Goal: Task Accomplishment & Management: Manage account settings

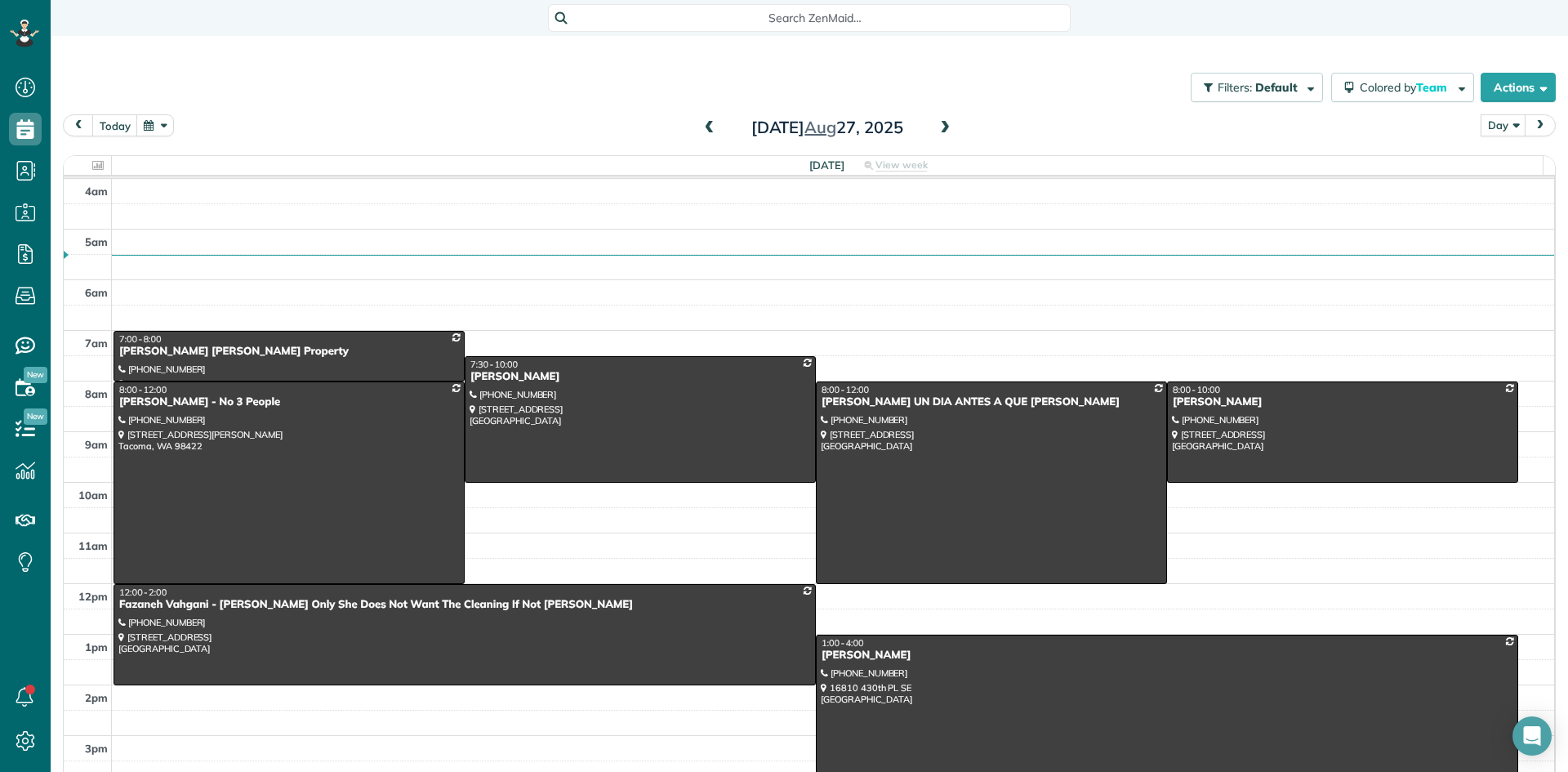
scroll to position [153, 0]
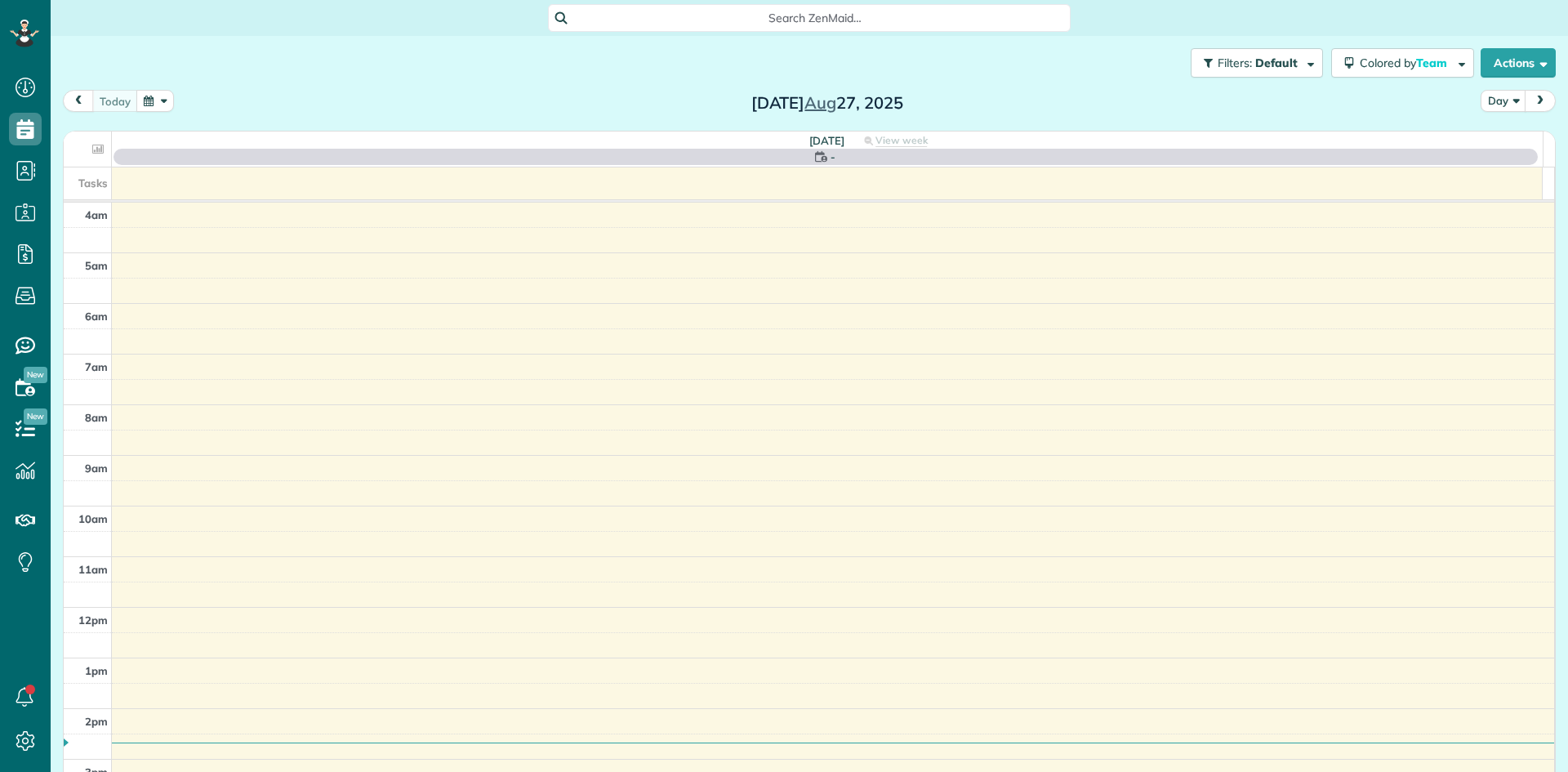
scroll to position [153, 0]
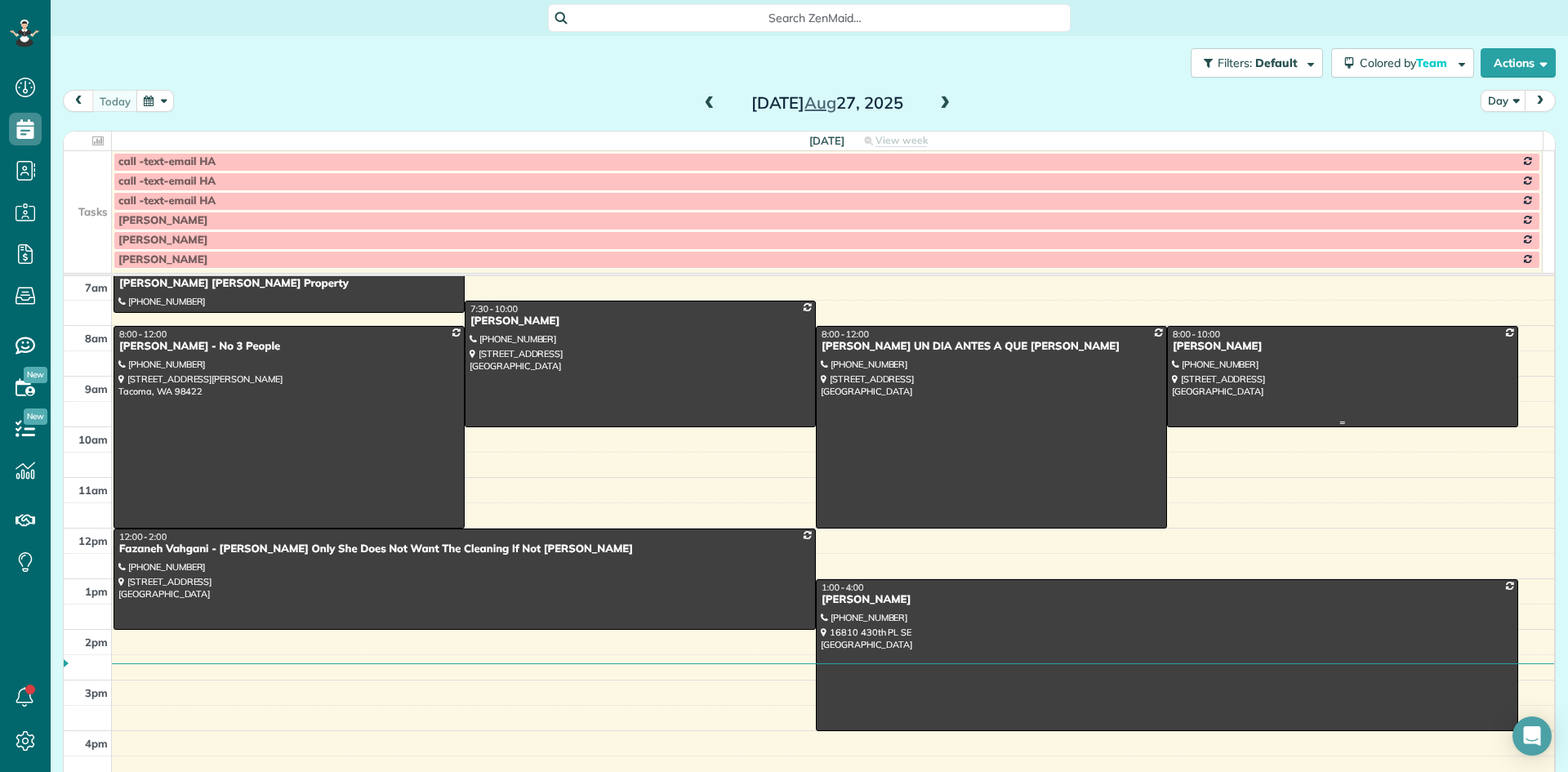
click at [1169, 354] on div at bounding box center [1342, 377] width 350 height 99
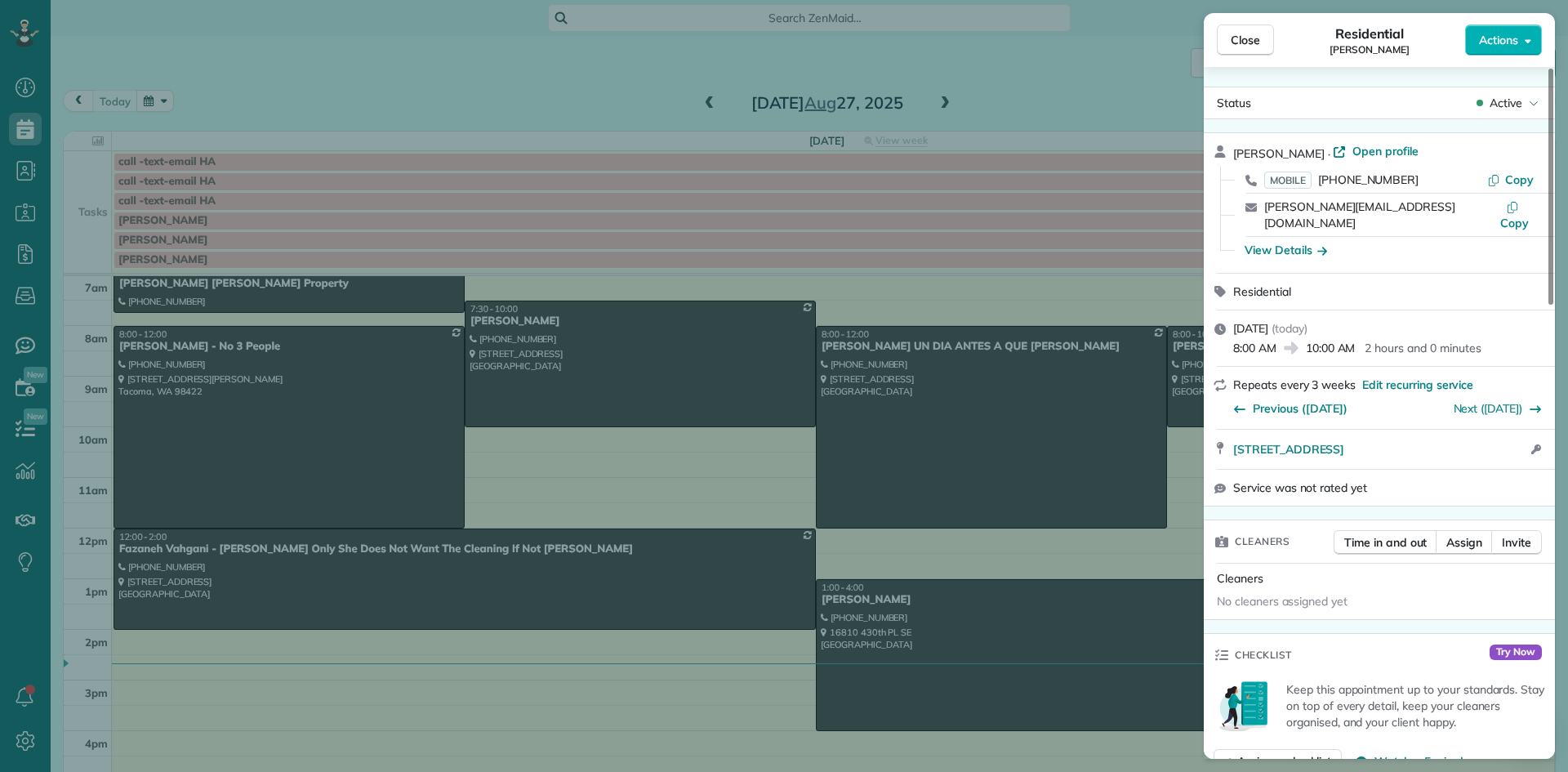
drag, startPoint x: 1285, startPoint y: 147, endPoint x: 1232, endPoint y: 149, distance: 53.0
click at [1232, 149] on div "Lisa Voso · Open profile MOBILE (206) 714-9131 Copy lisa@vosoma.com Copy View D…" at bounding box center [1380, 203] width 352 height 139
click at [1282, 242] on div "View Details" at bounding box center [1286, 250] width 83 height 16
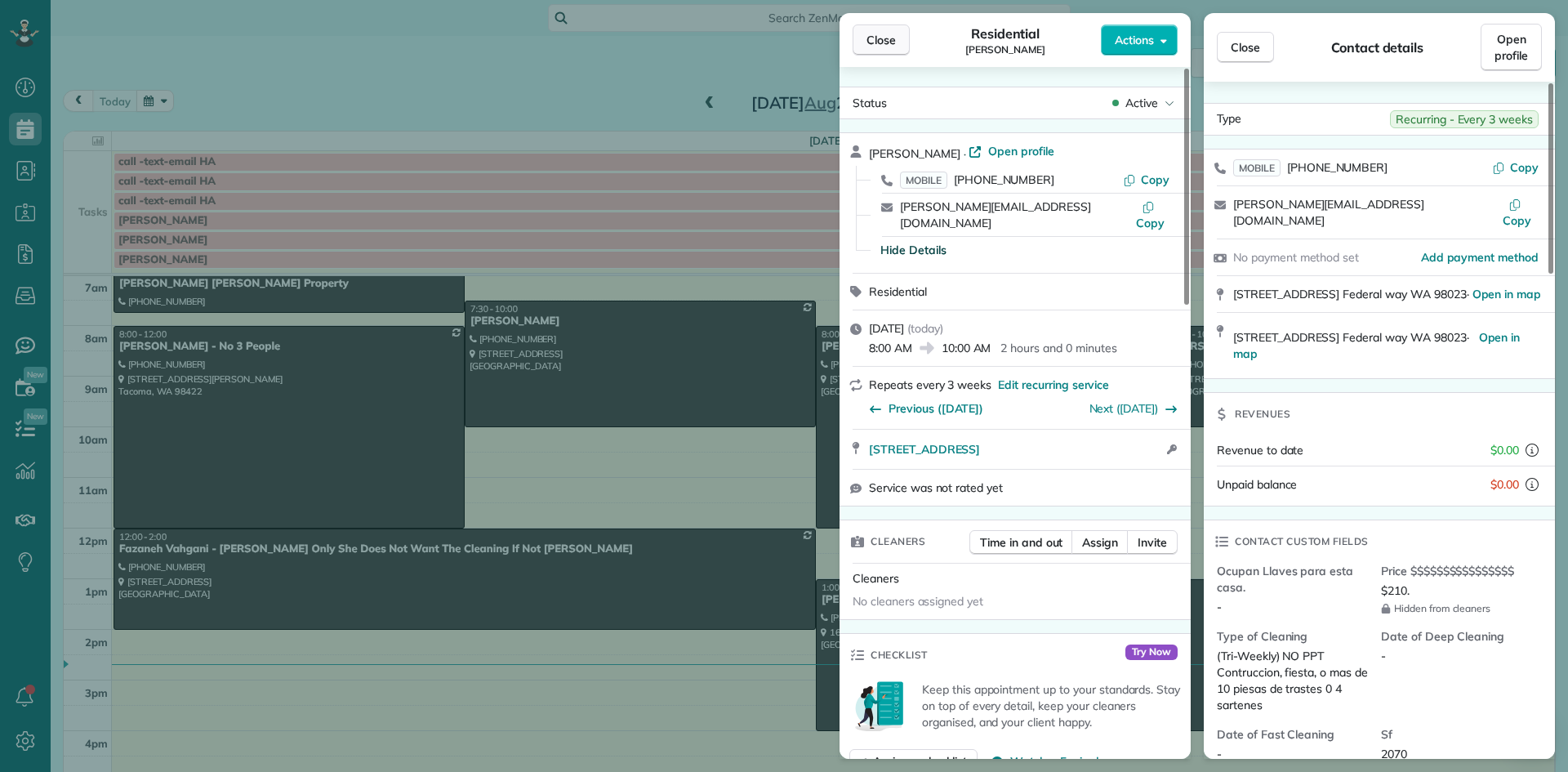
click at [885, 42] on span "Close" at bounding box center [881, 40] width 29 height 16
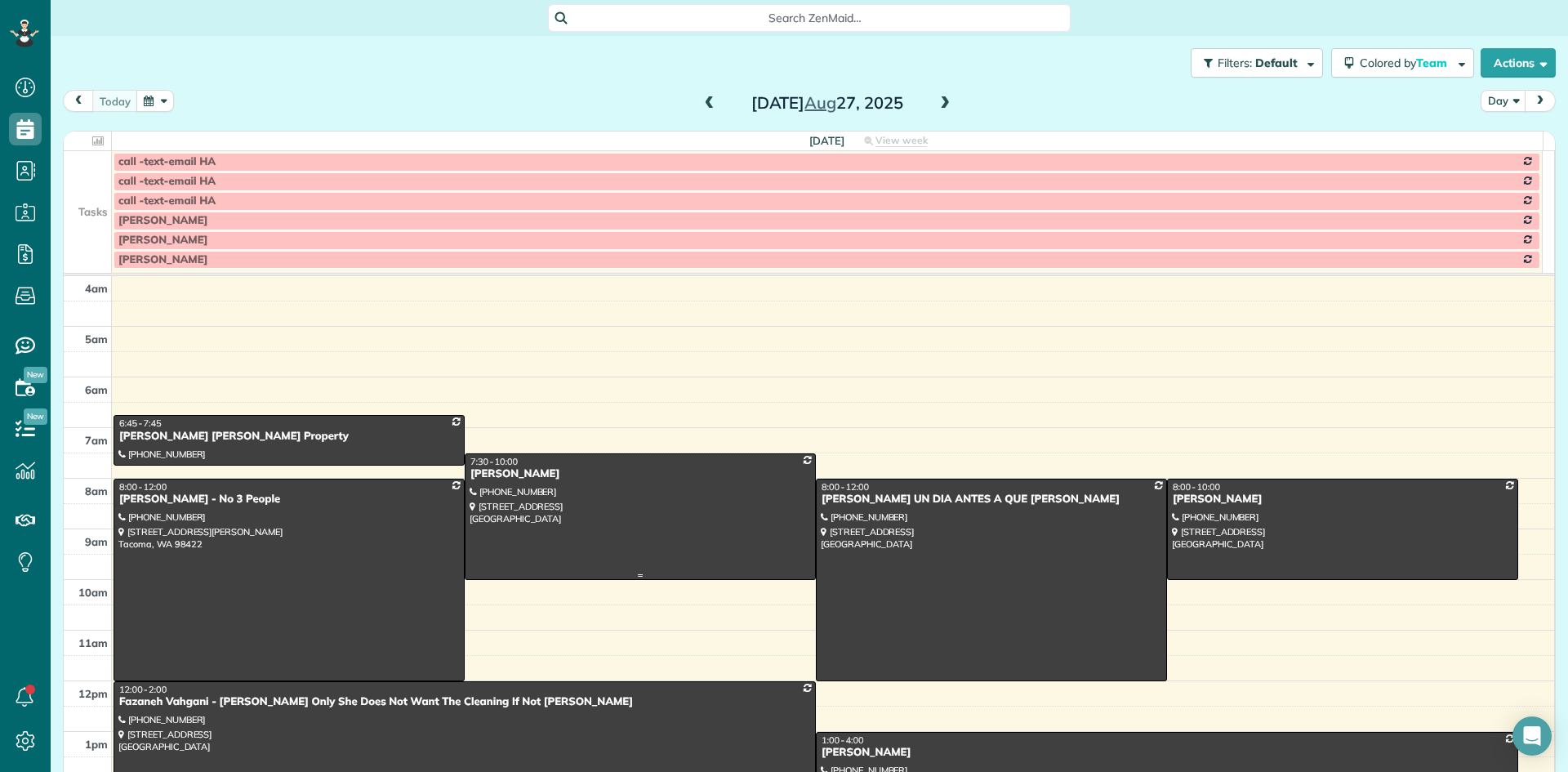
click at [486, 484] on div at bounding box center [640, 516] width 350 height 125
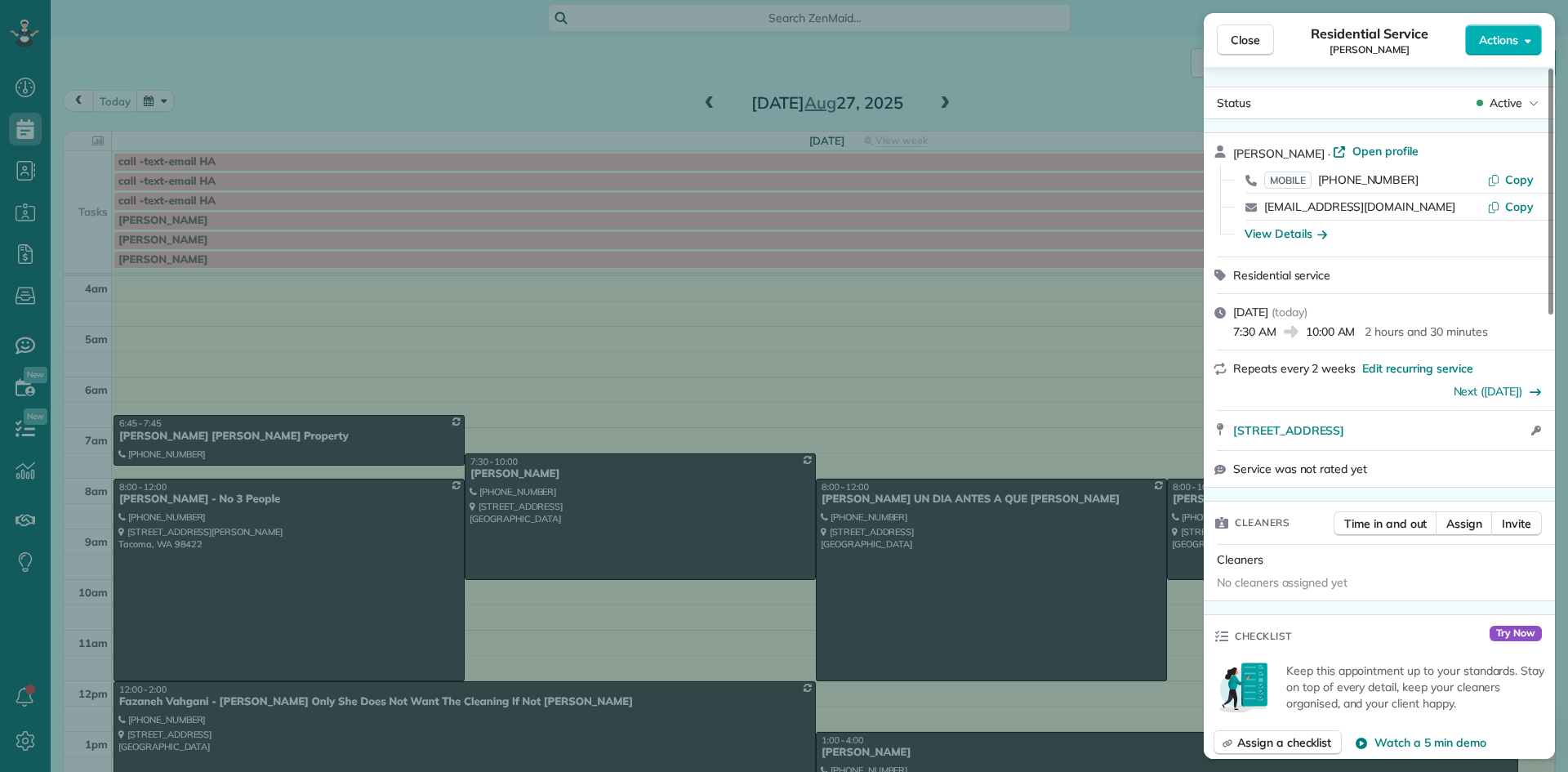
drag, startPoint x: 1326, startPoint y: 153, endPoint x: 1231, endPoint y: 147, distance: 95.2
click at [1231, 147] on div "Jeannine Fleming · Open profile MOBILE (661) 904-1879 Copy jflem1965@gmail.com …" at bounding box center [1380, 195] width 352 height 123
click at [1302, 235] on div "View Details" at bounding box center [1286, 234] width 83 height 16
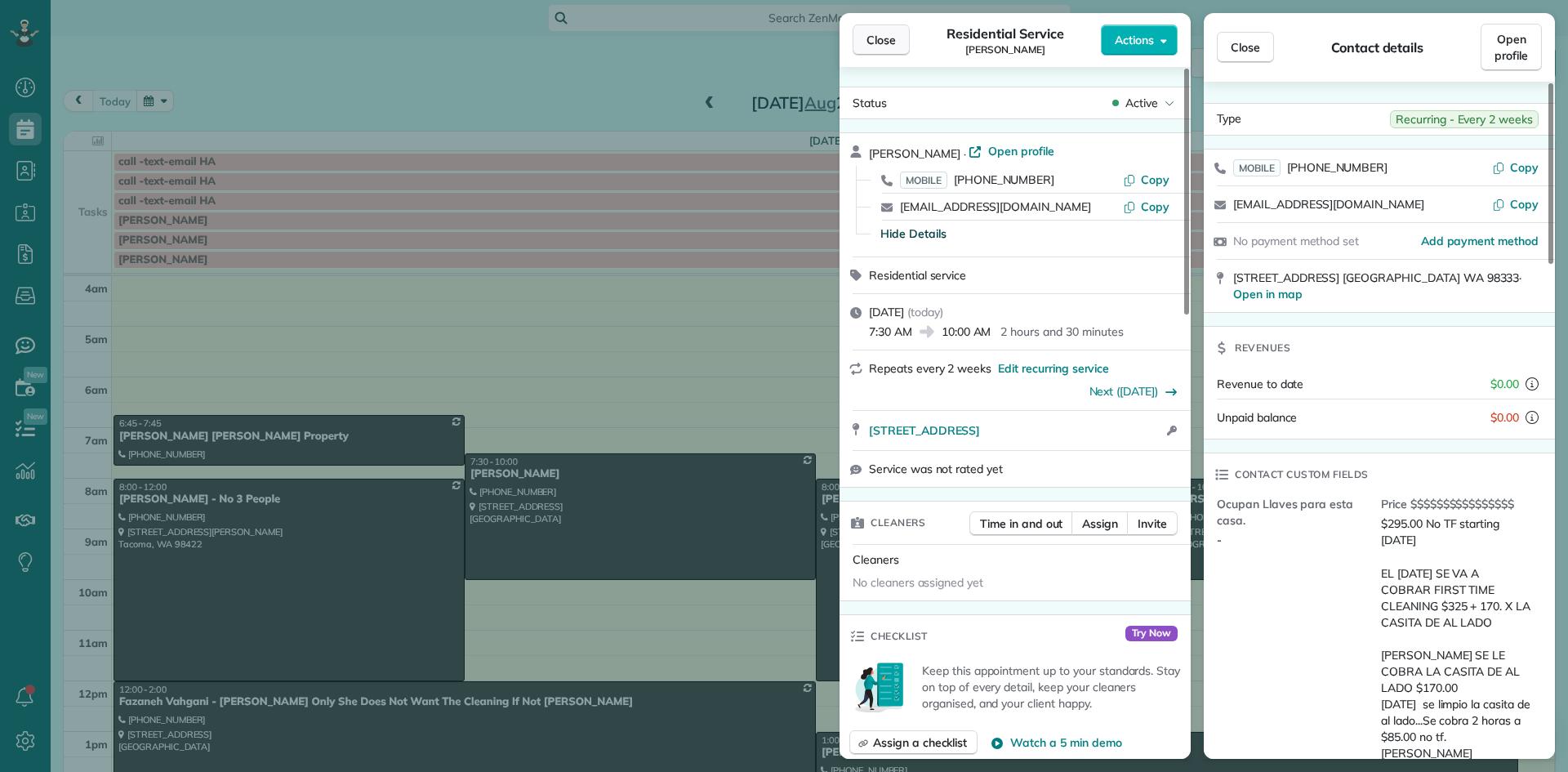
click at [890, 47] on span "Close" at bounding box center [881, 40] width 29 height 16
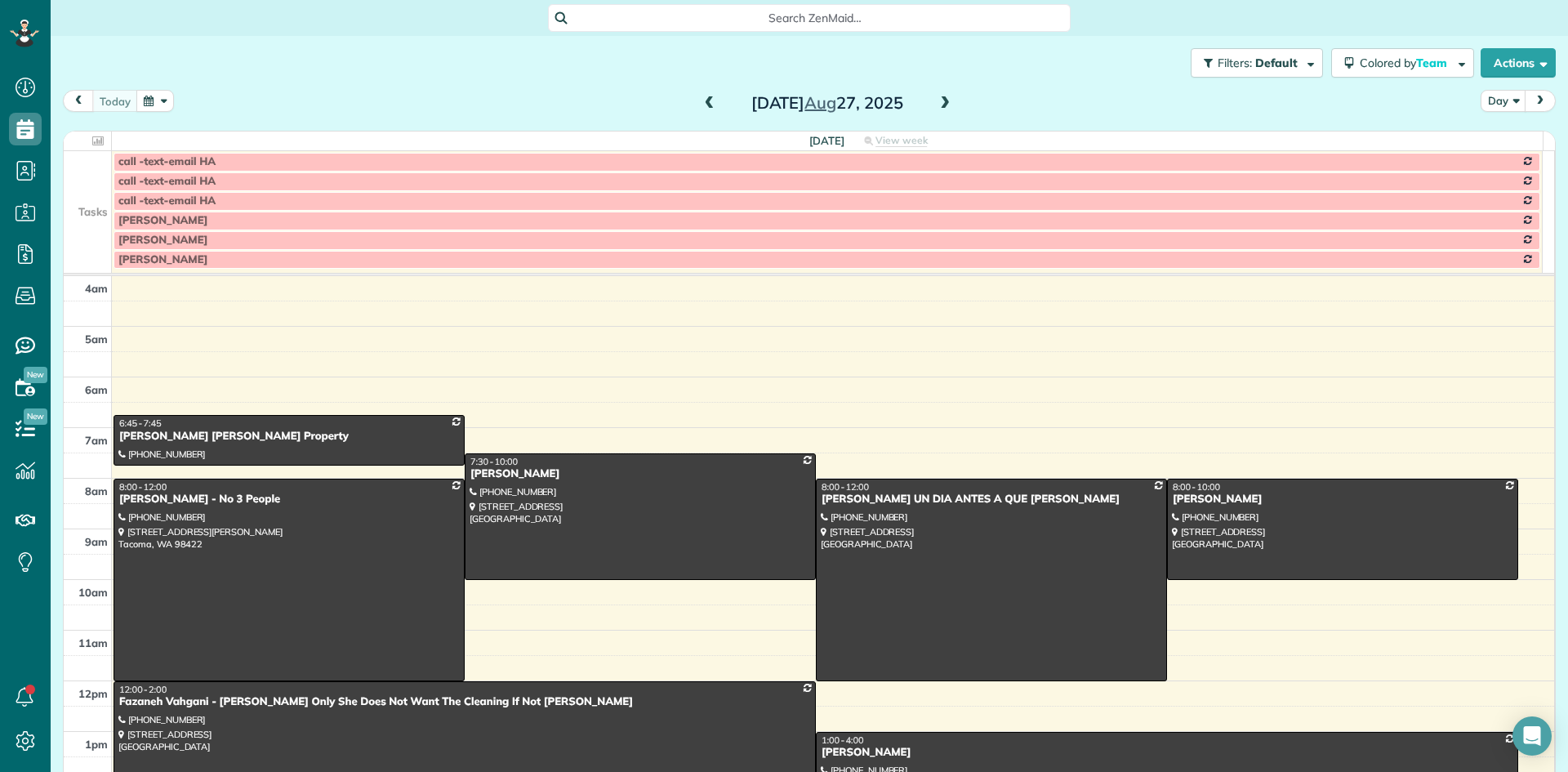
click at [936, 102] on span at bounding box center [945, 104] width 18 height 15
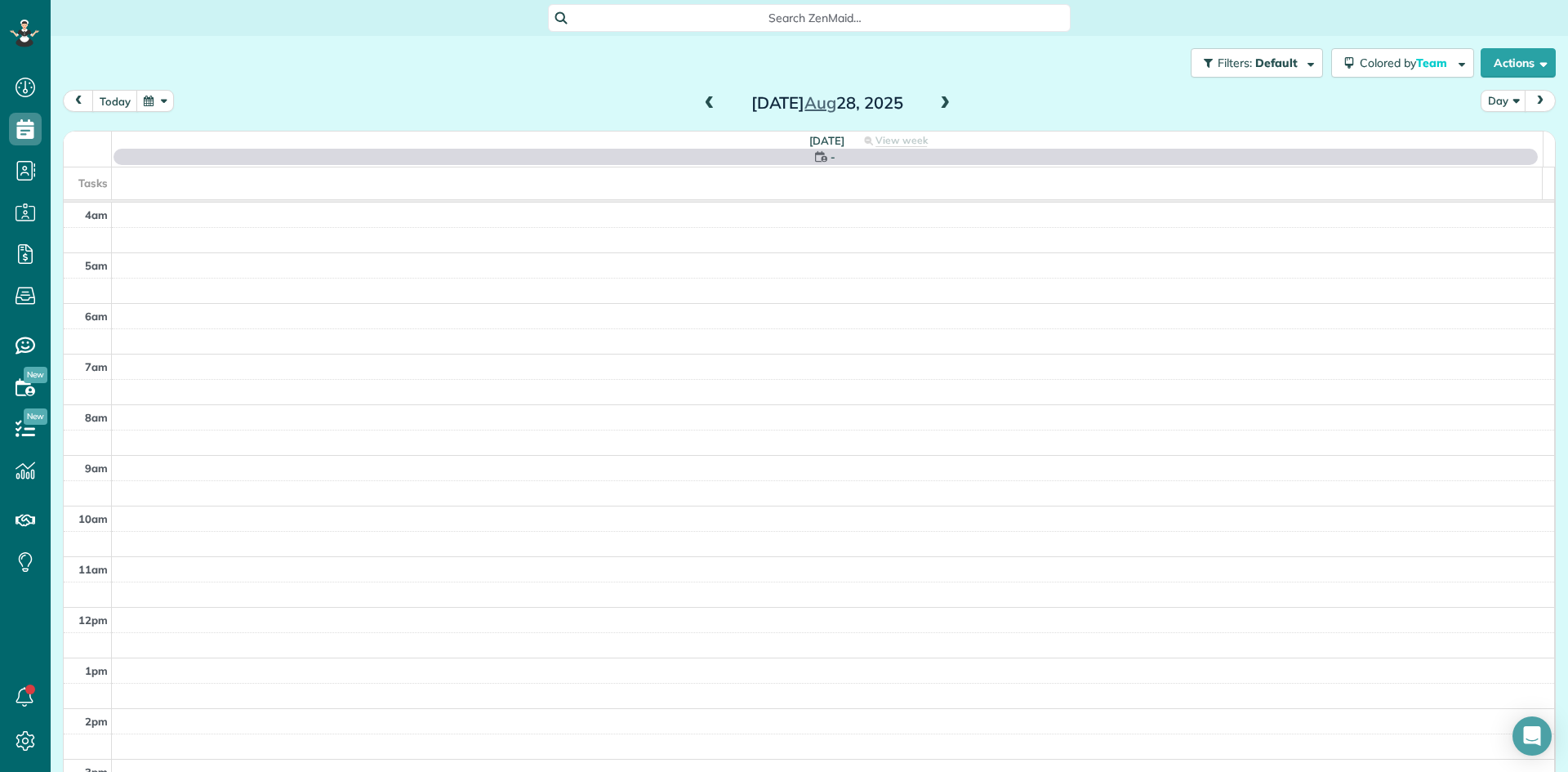
scroll to position [153, 0]
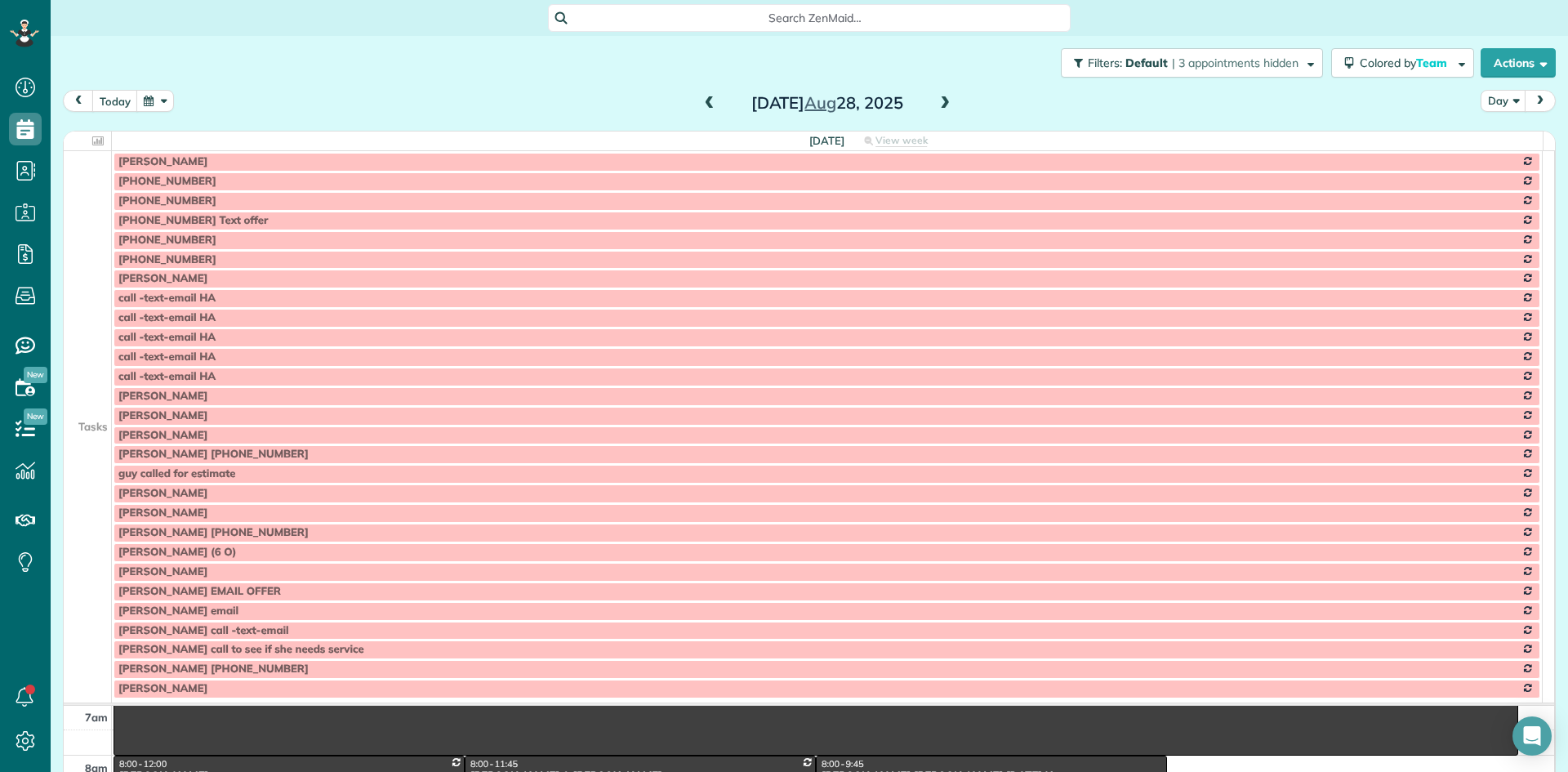
click at [87, 313] on td at bounding box center [88, 318] width 48 height 20
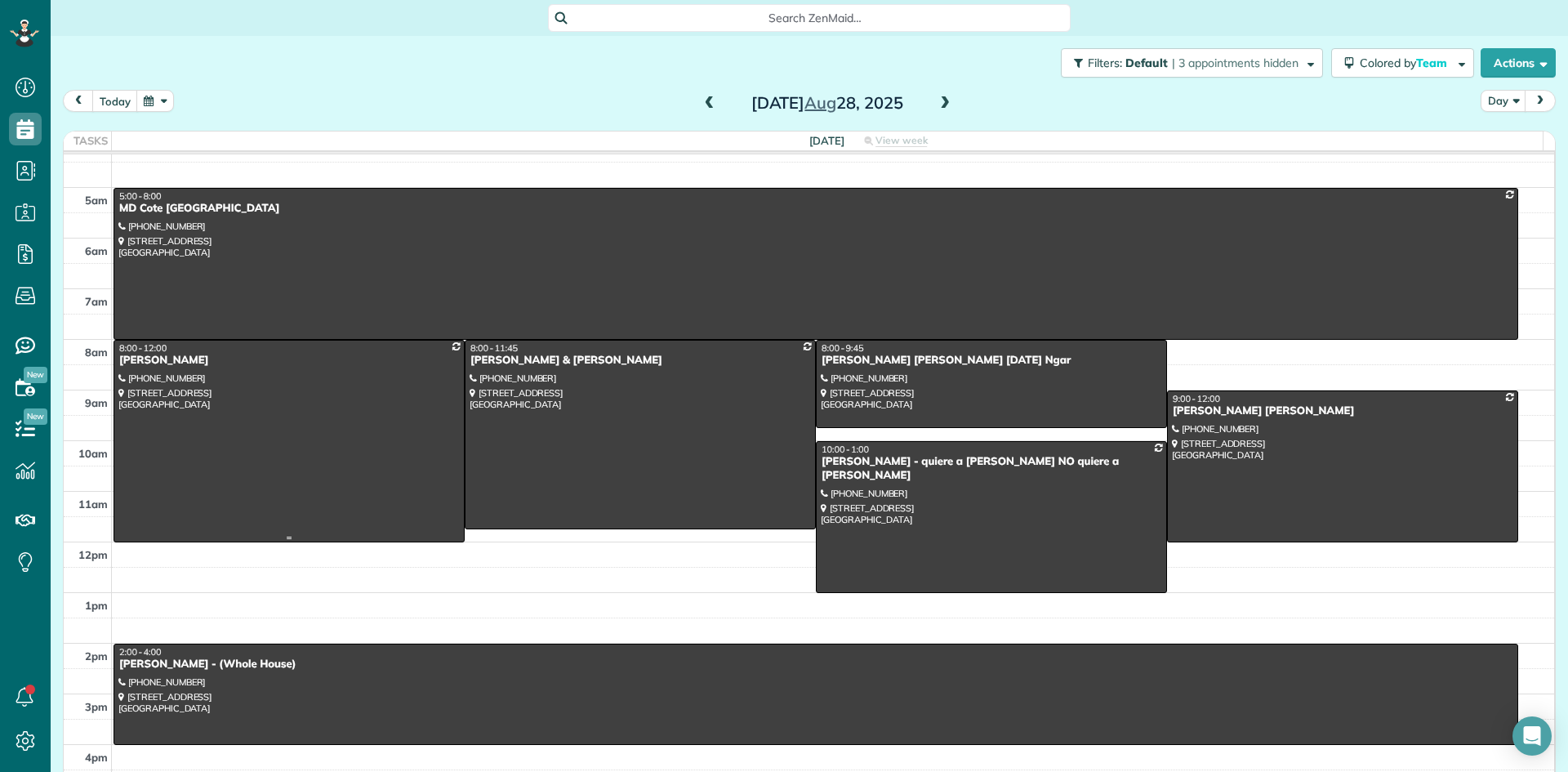
scroll to position [0, 0]
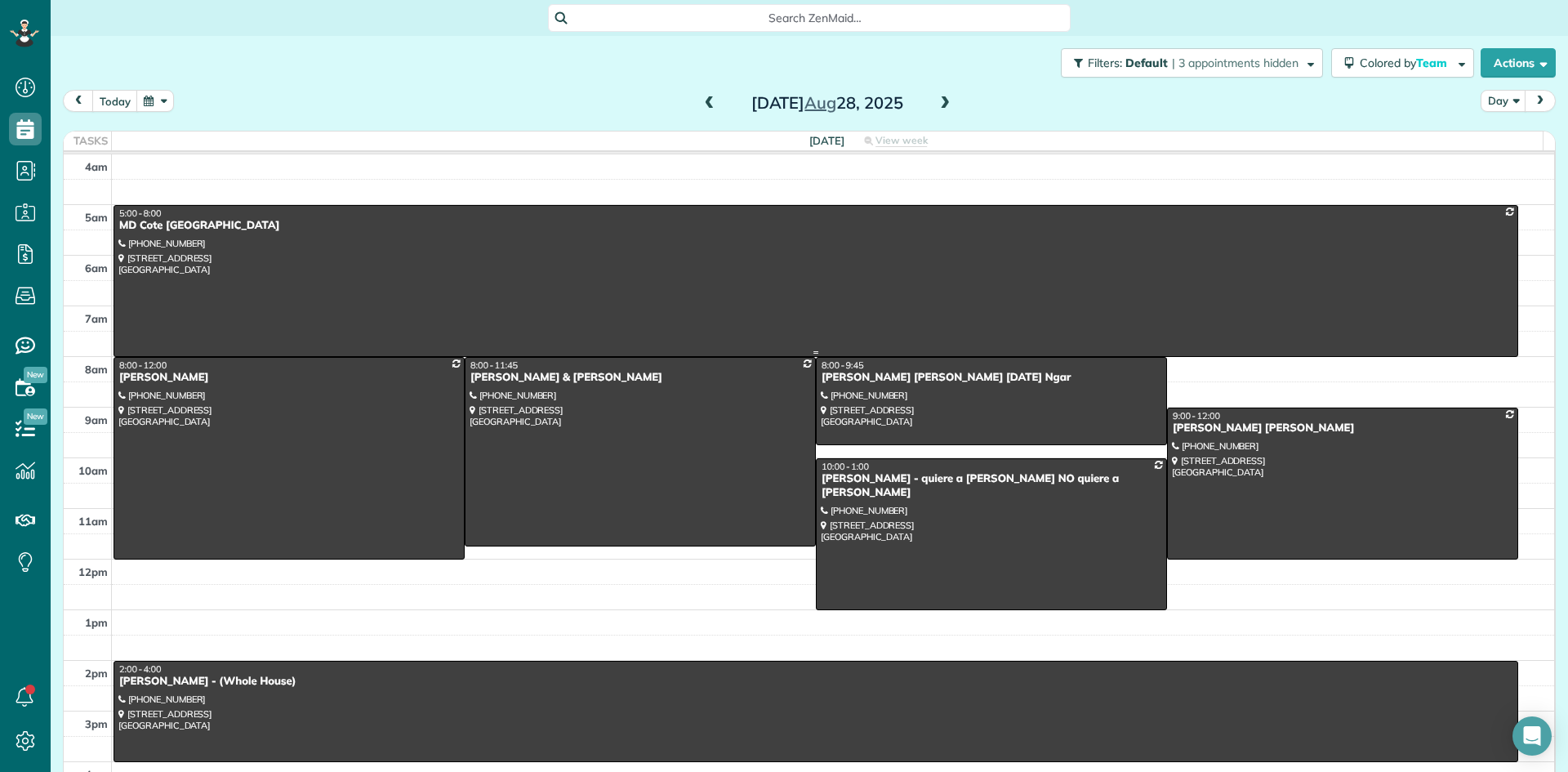
click at [170, 225] on div "MD Cote Maple Valley" at bounding box center [815, 227] width 1395 height 14
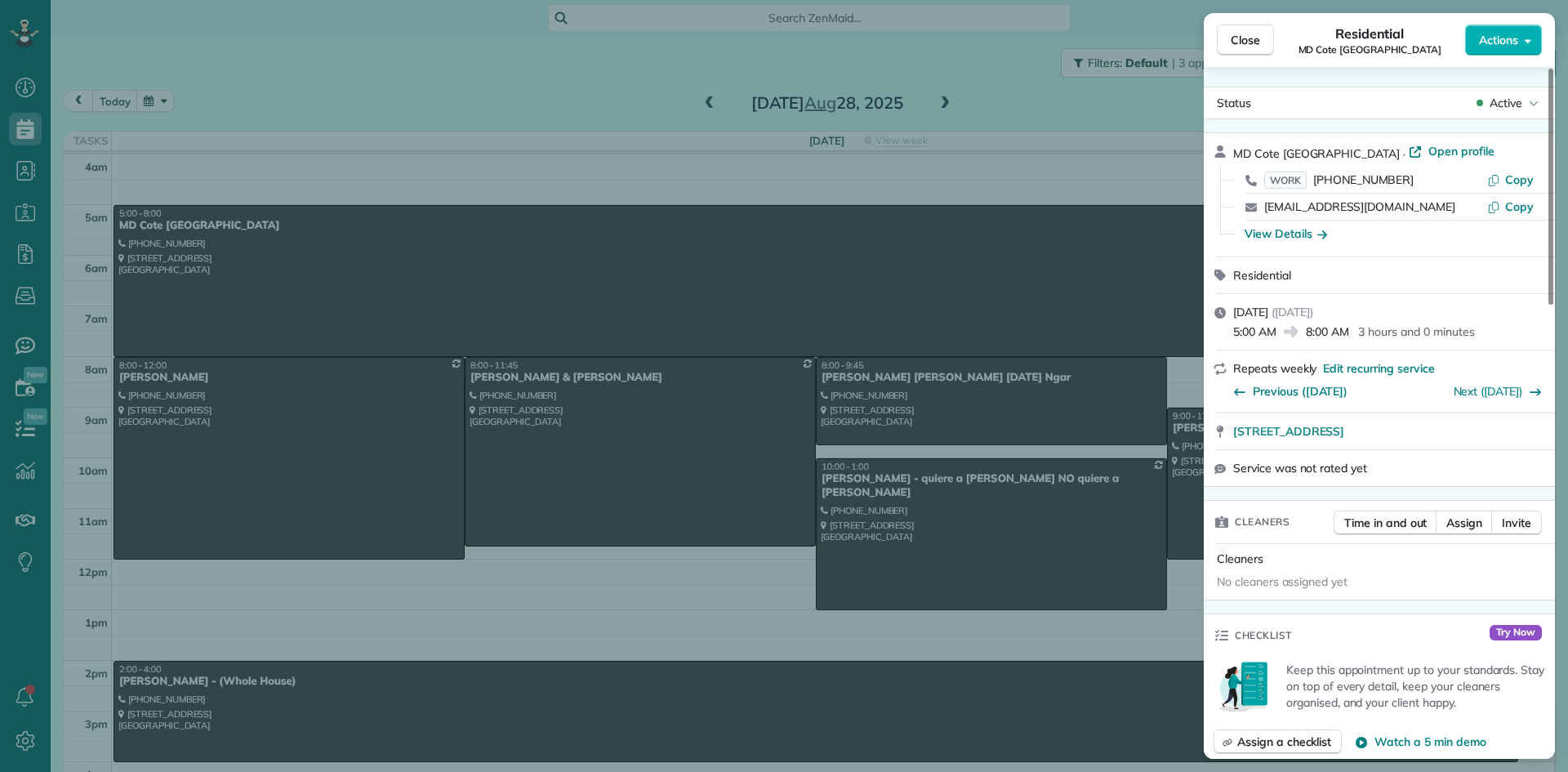
drag, startPoint x: 1349, startPoint y: 146, endPoint x: 1231, endPoint y: 149, distance: 118.0
click at [1231, 149] on div "MD Cote Maple Valley · Open profile WORK (425) 413-1418 Copy spa@mdcote.net Cop…" at bounding box center [1380, 195] width 352 height 123
click at [1245, 34] on span "Close" at bounding box center [1245, 40] width 29 height 16
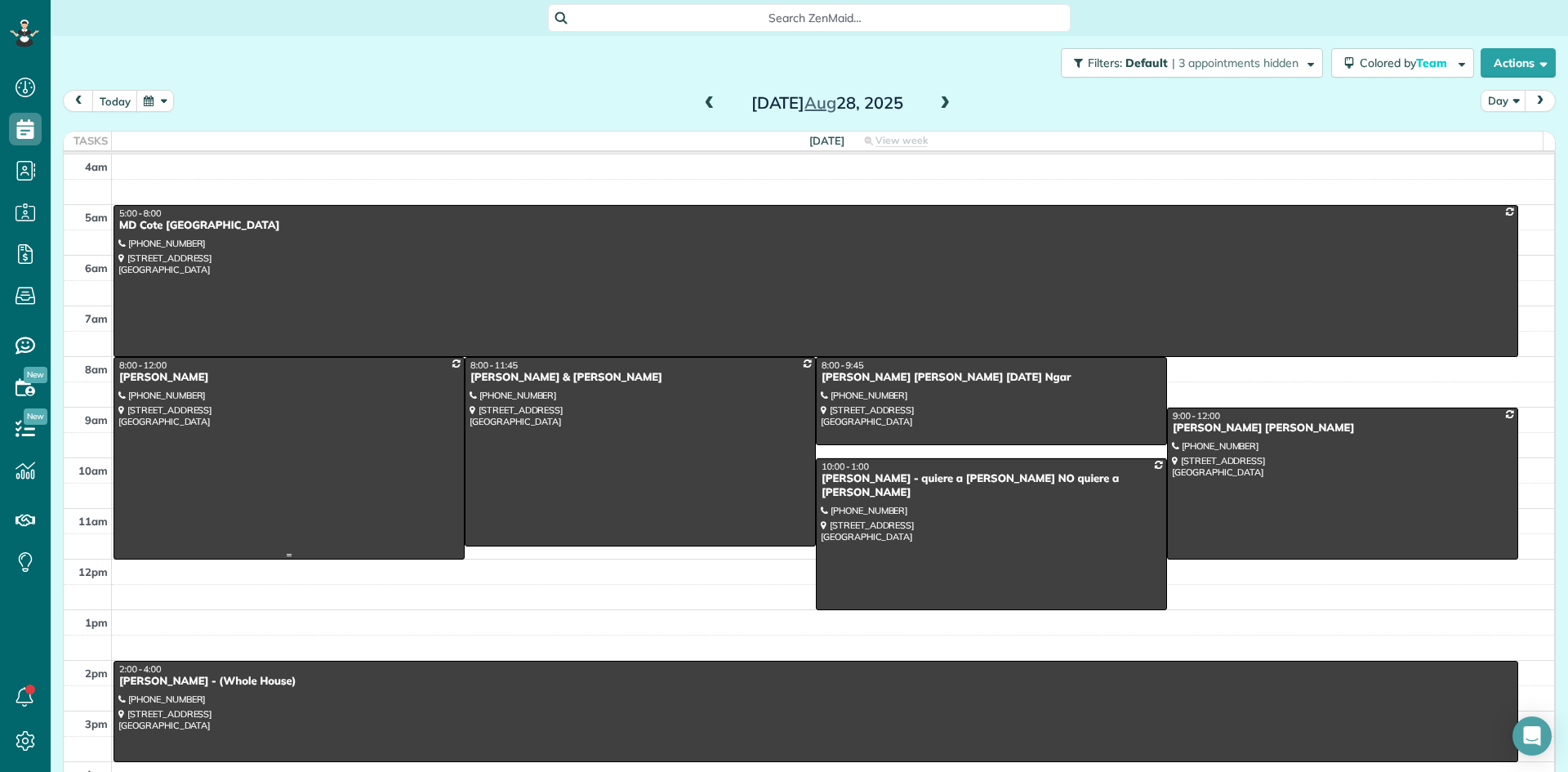
click at [179, 381] on div "Carolyn Birdsong" at bounding box center [289, 378] width 342 height 14
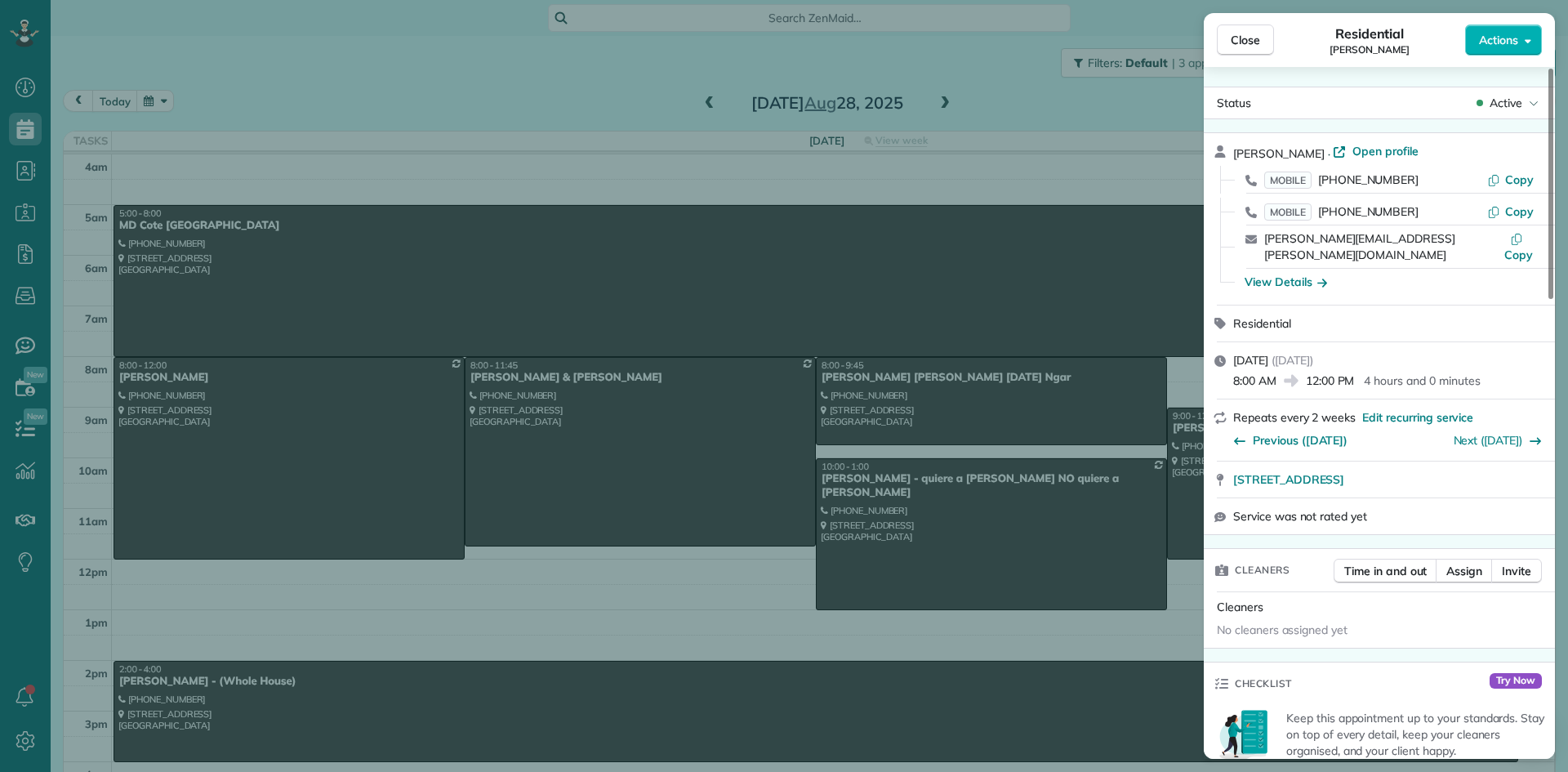
drag, startPoint x: 1325, startPoint y: 149, endPoint x: 1231, endPoint y: 150, distance: 94.0
click at [1231, 150] on div "Carolyn Birdsong · Open profile MOBILE (425) 315-4158 Copy MOBILE (425) 941-532…" at bounding box center [1380, 219] width 352 height 171
click at [1300, 274] on div "View Details" at bounding box center [1286, 282] width 83 height 16
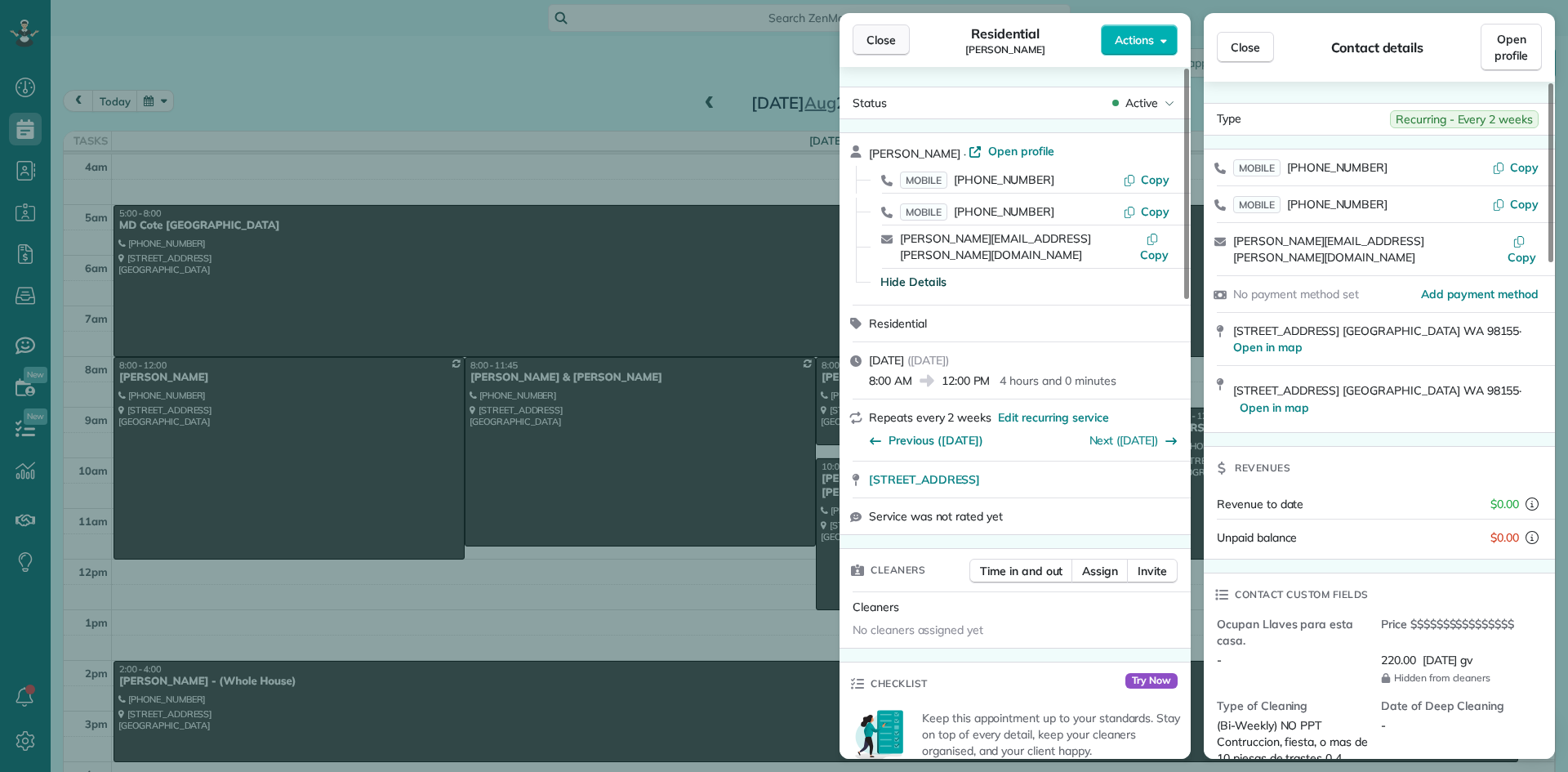
click at [888, 42] on span "Close" at bounding box center [881, 40] width 29 height 16
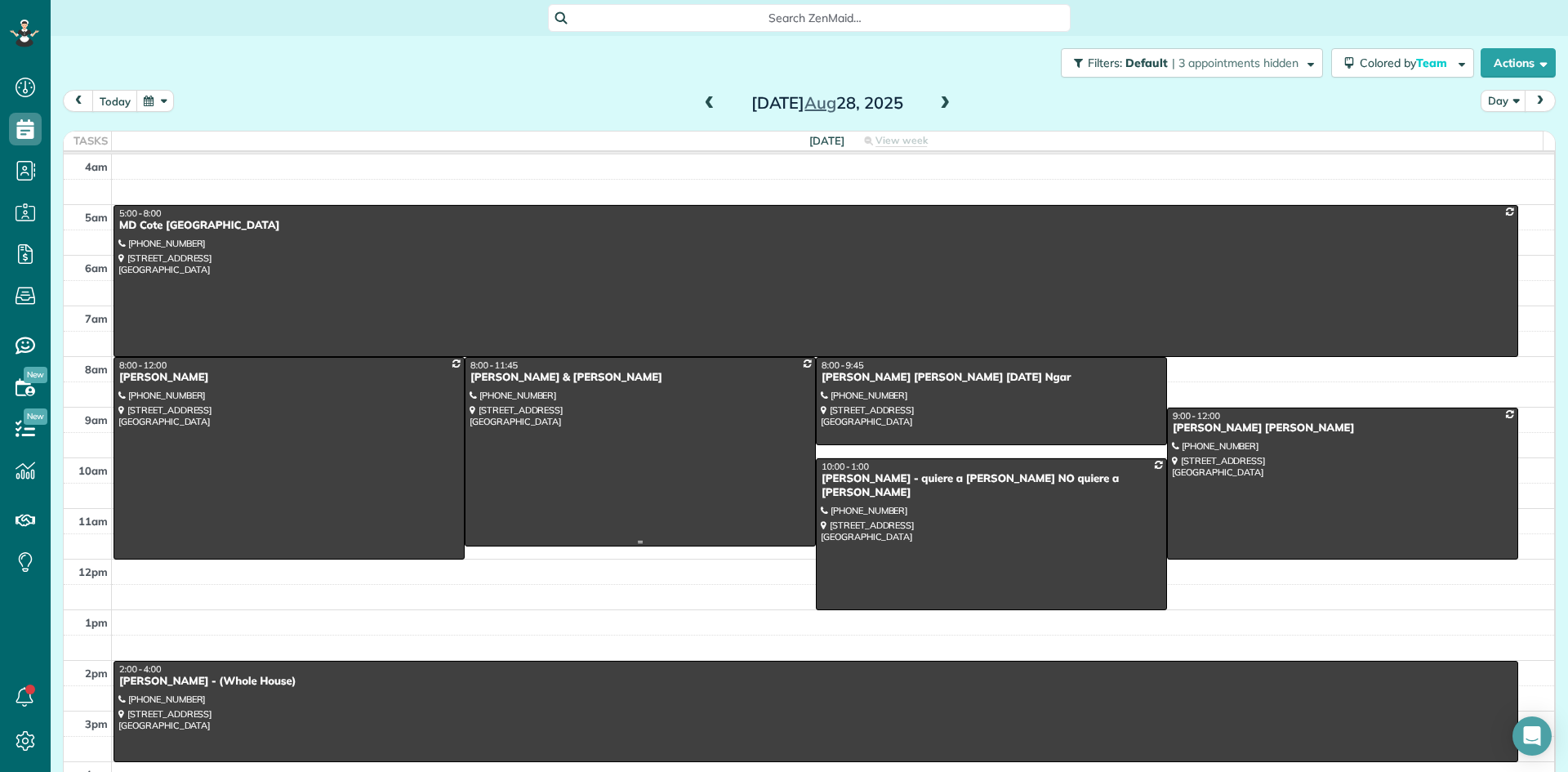
click at [527, 380] on div "Aaron & Lindsey Carter" at bounding box center [640, 378] width 342 height 14
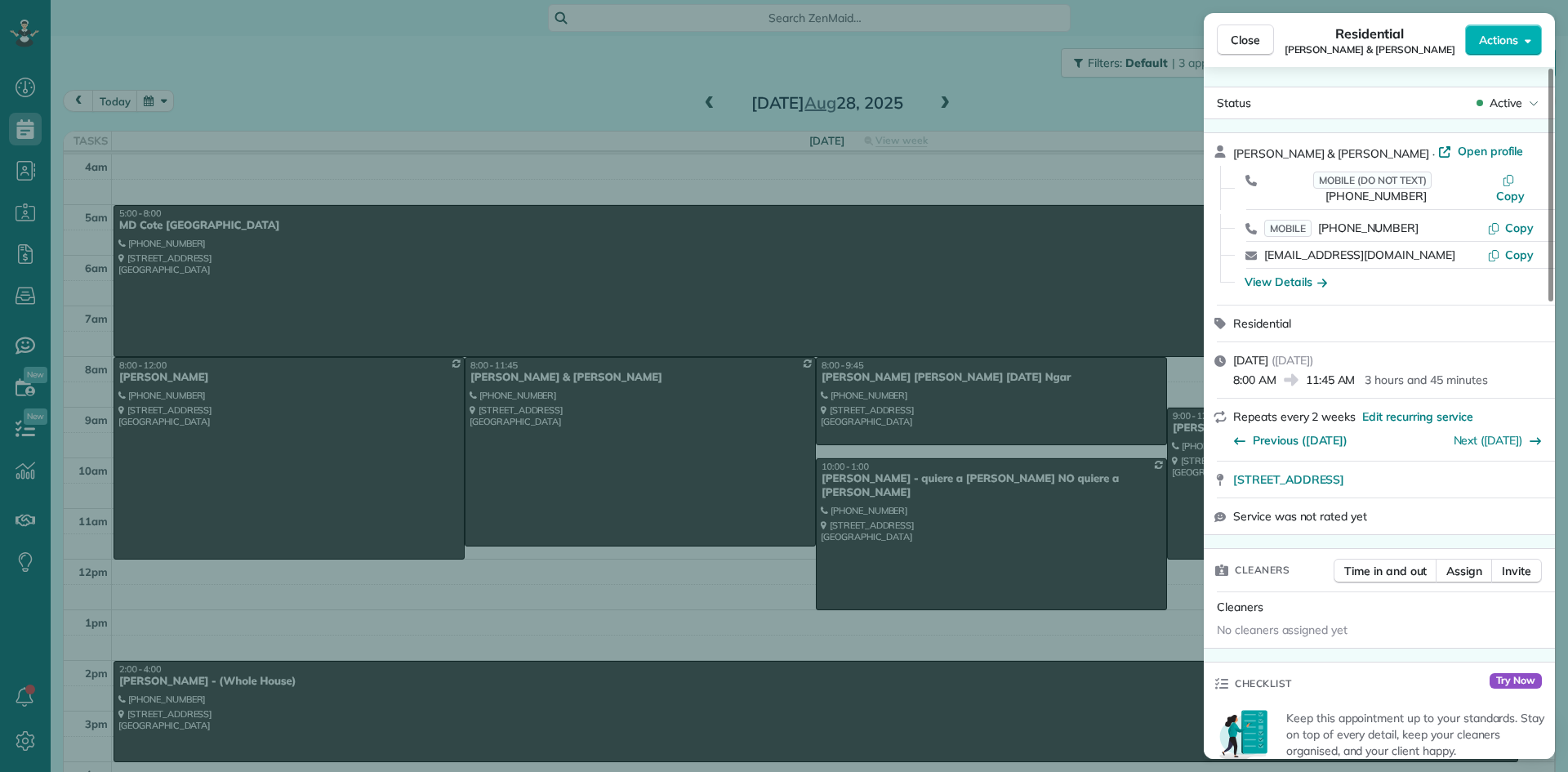
drag, startPoint x: 1359, startPoint y: 152, endPoint x: 1223, endPoint y: 149, distance: 136.0
click at [1223, 149] on div "Aaron & Lindsey Carter · Open profile MOBILE (DO NOT TEXT) (253) 335-5271 Copy …" at bounding box center [1380, 219] width 352 height 171
click at [1295, 274] on div "View Details" at bounding box center [1286, 282] width 83 height 16
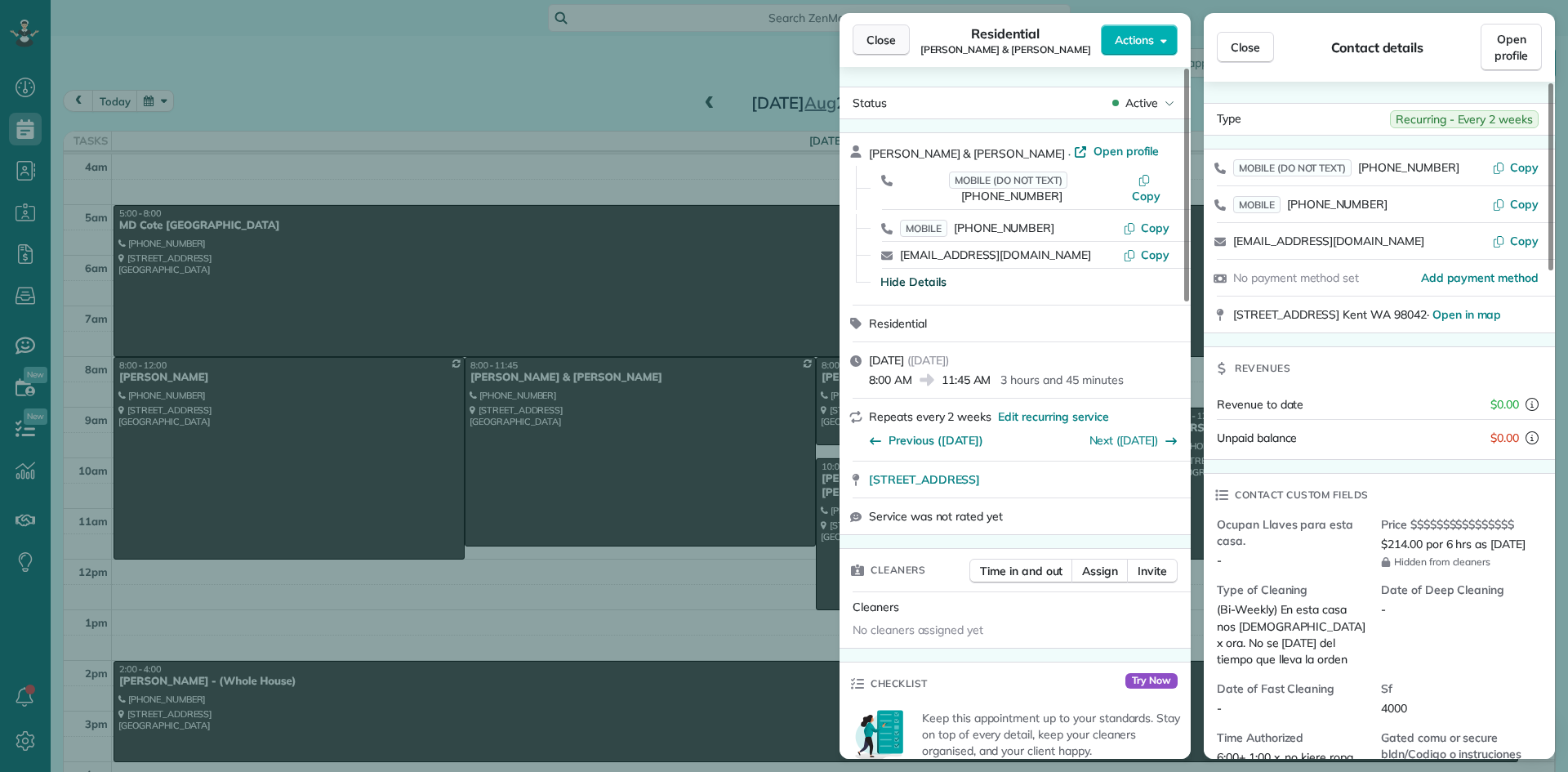
click at [866, 32] on button "Close" at bounding box center [881, 40] width 57 height 31
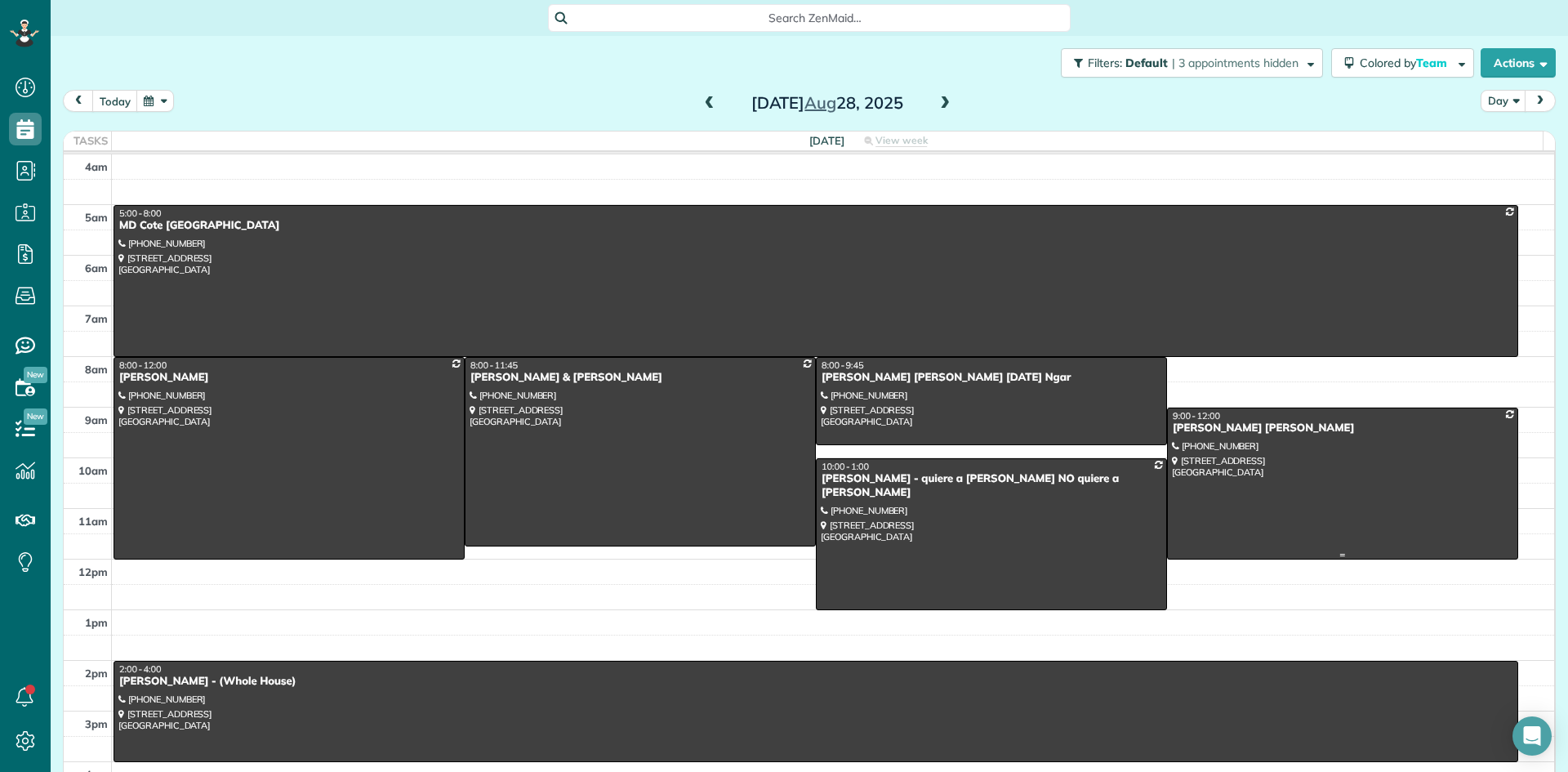
click at [1184, 431] on div "James BD Banks" at bounding box center [1342, 429] width 342 height 14
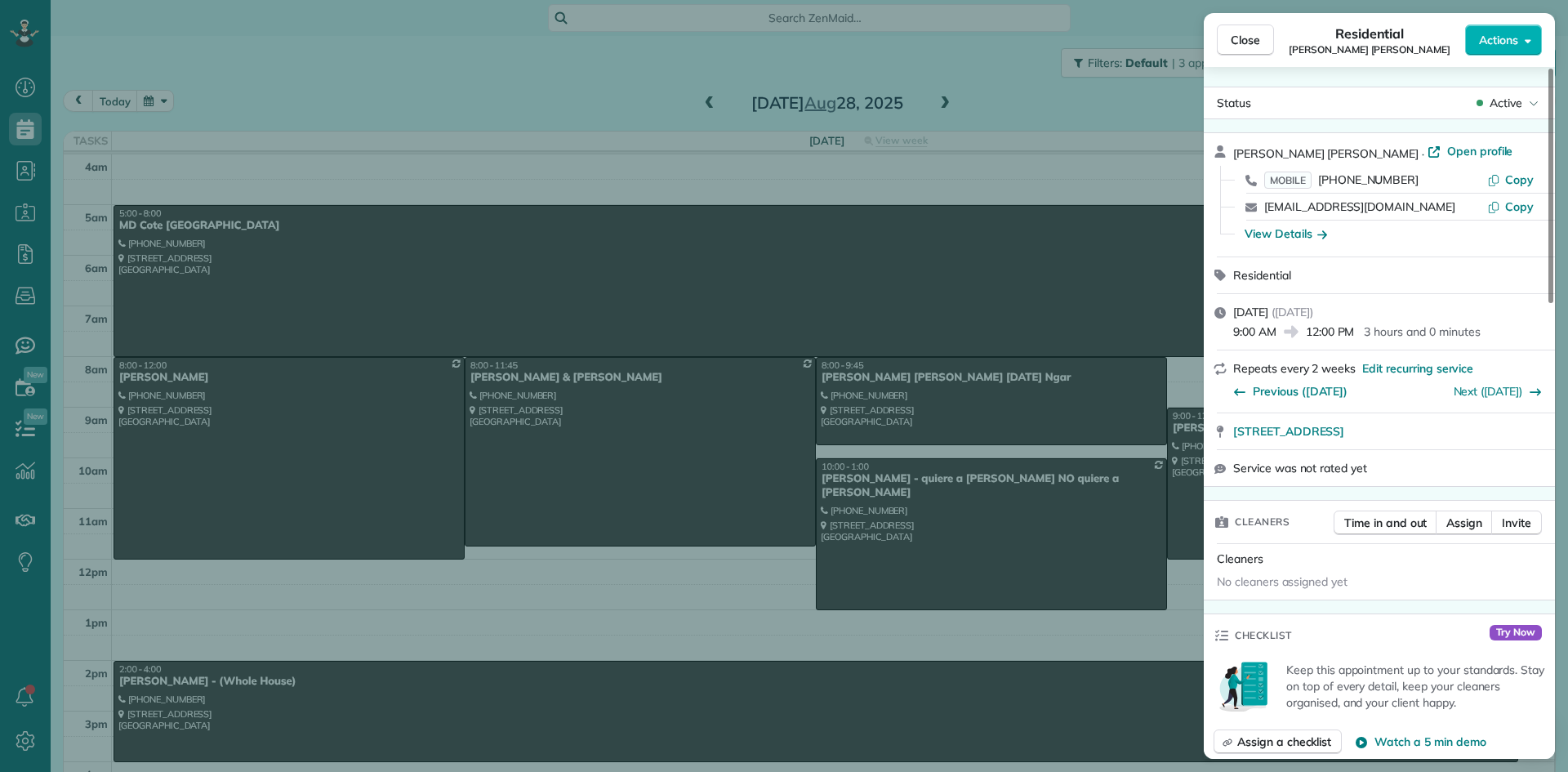
drag, startPoint x: 1322, startPoint y: 147, endPoint x: 1227, endPoint y: 153, distance: 95.2
click at [1227, 153] on div "James BD Banks · Open profile MOBILE (206) 229-9475 Copy jamesbankslaw@gmail.co…" at bounding box center [1380, 195] width 352 height 123
click at [1297, 238] on div "View Details" at bounding box center [1286, 234] width 83 height 16
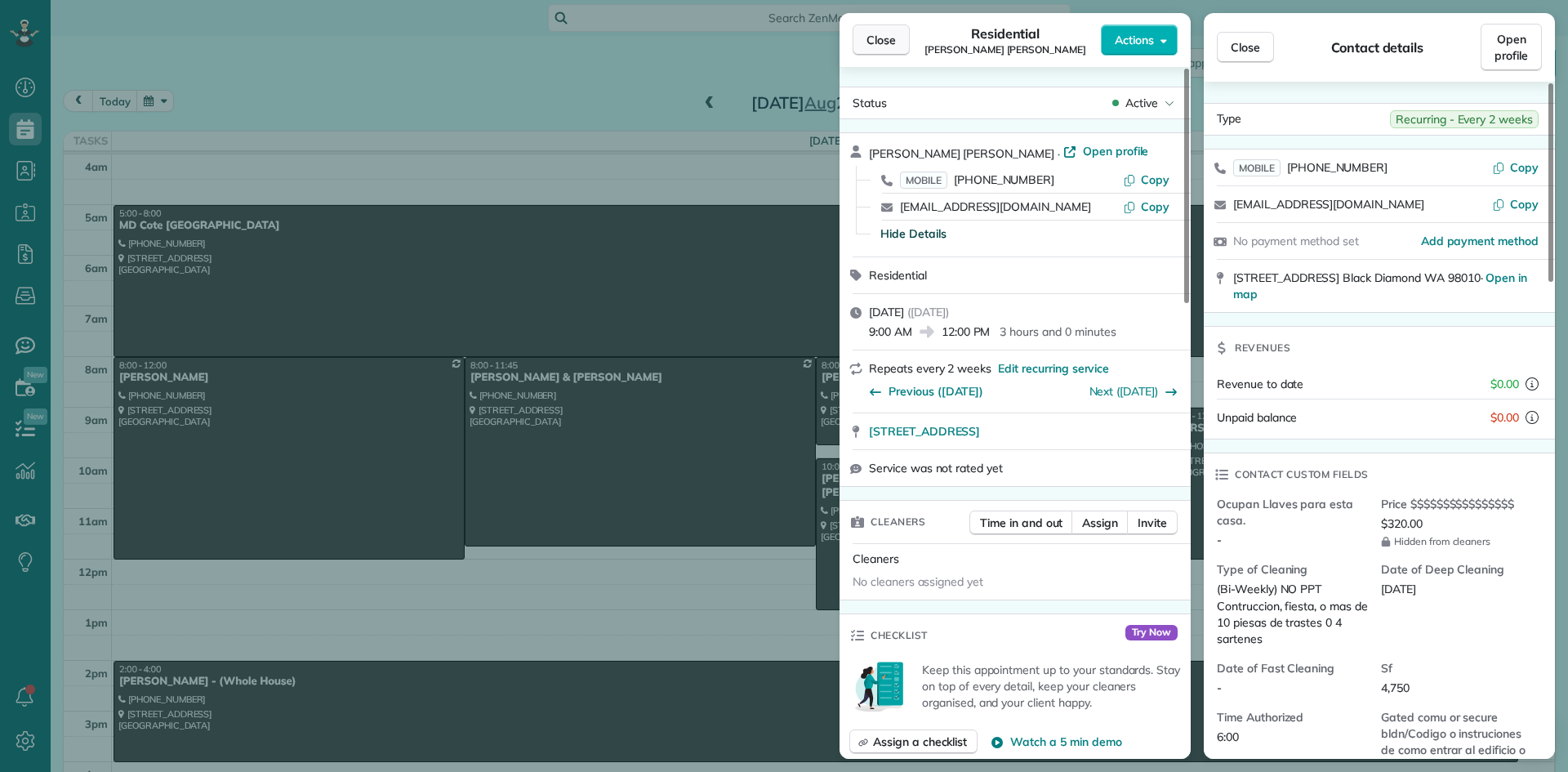
click at [878, 34] on span "Close" at bounding box center [881, 40] width 29 height 16
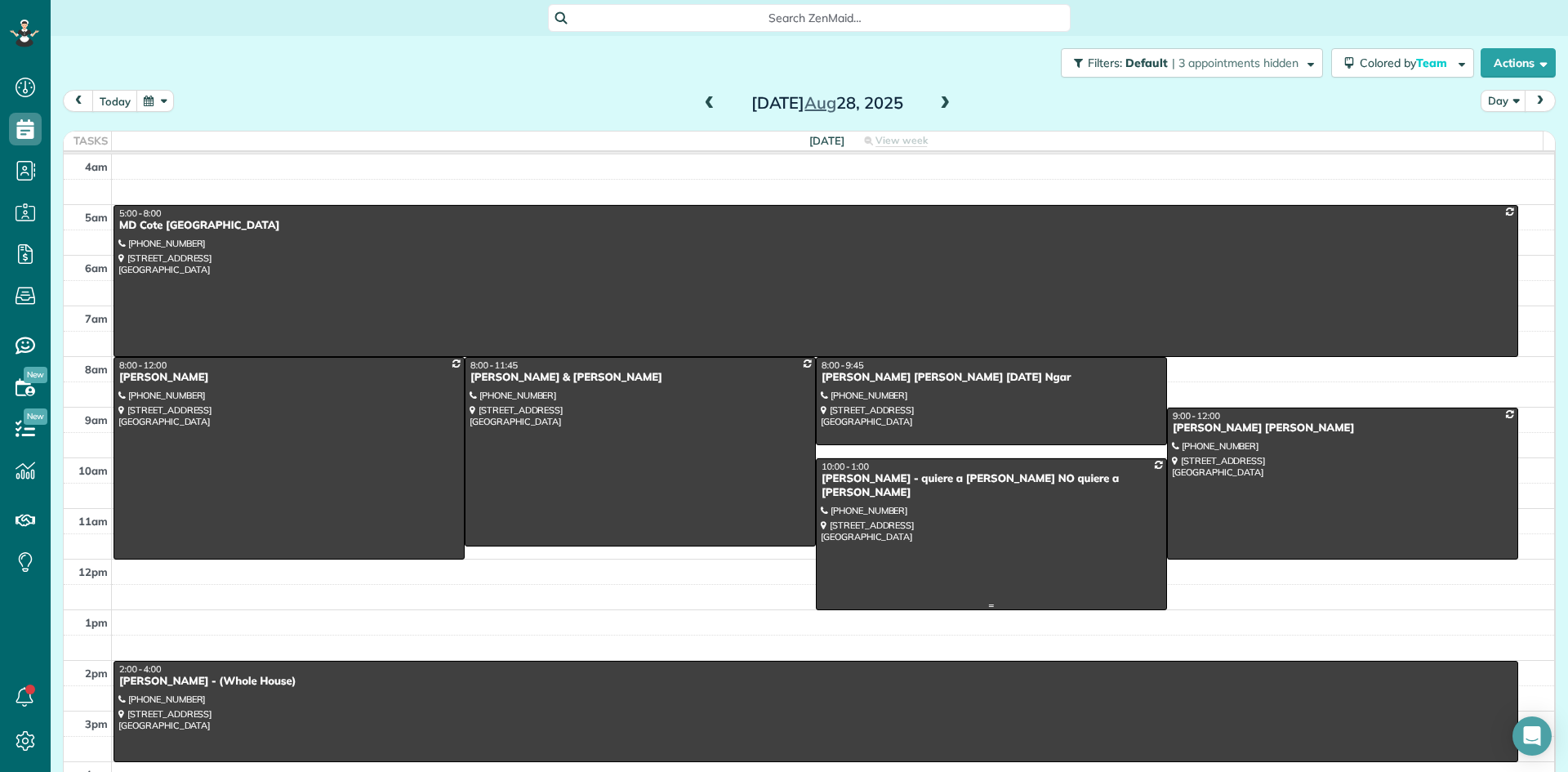
click at [838, 483] on div "Jackie Johnston - quiere a Iris NO quiere a Dalia" at bounding box center [991, 486] width 342 height 28
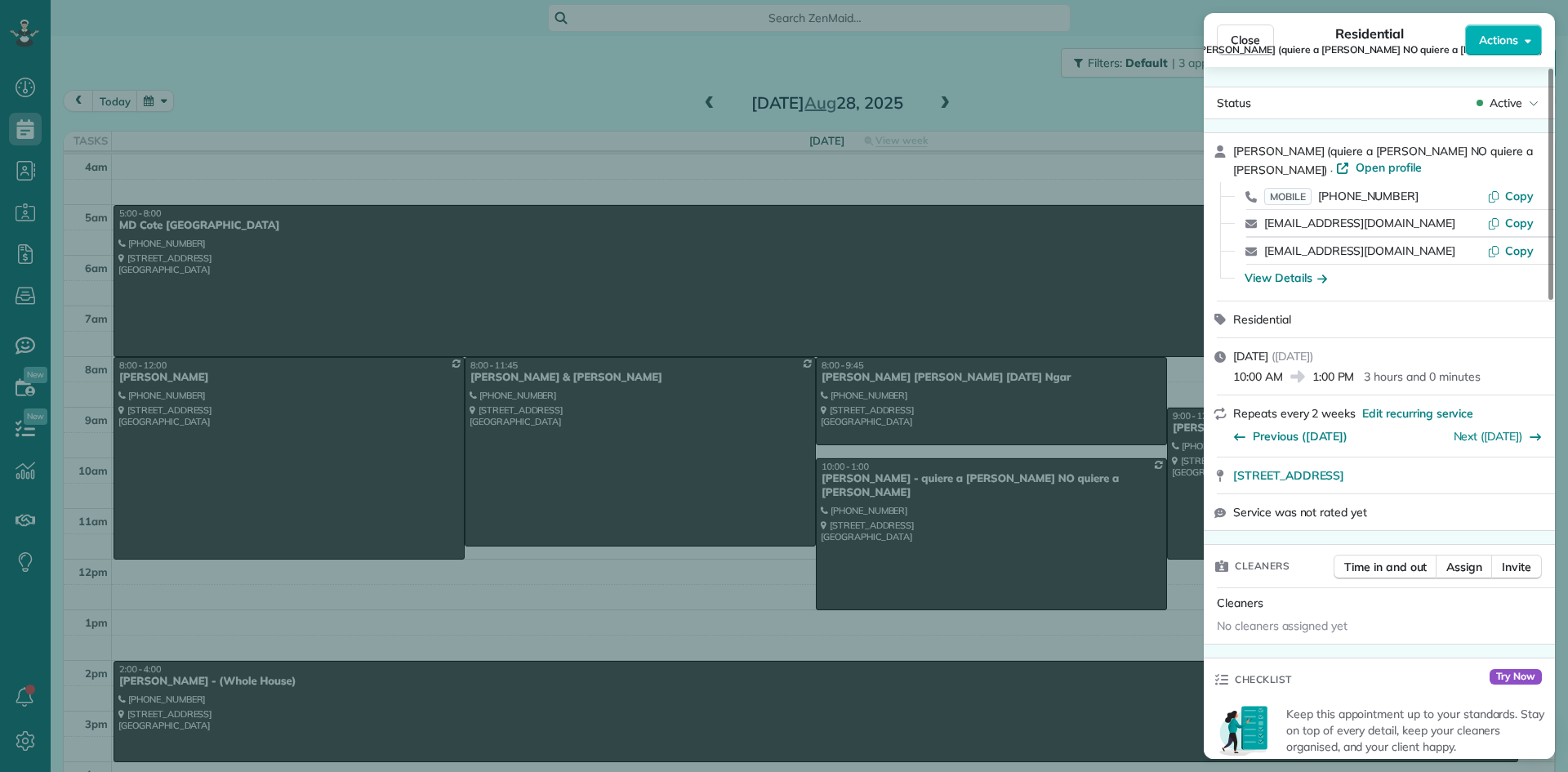
drag, startPoint x: 1314, startPoint y: 147, endPoint x: 1232, endPoint y: 151, distance: 82.1
click at [1232, 151] on div "Jackie Johnston (quiere a Iris NO quiere a Dalia) · Open profile MOBILE (206) 3…" at bounding box center [1380, 217] width 352 height 168
click at [1260, 276] on div "View Details" at bounding box center [1286, 278] width 83 height 16
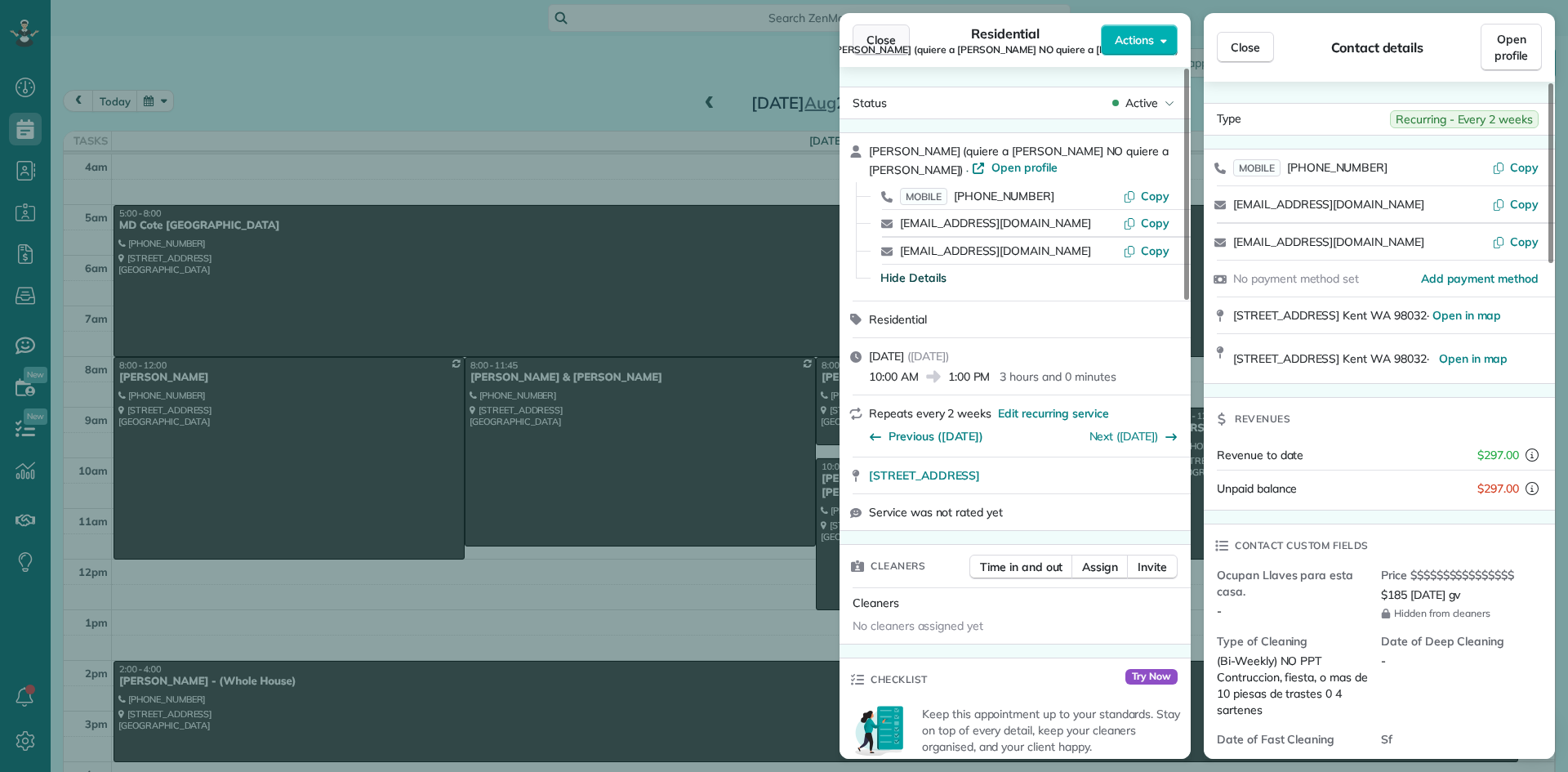
click at [882, 46] on span "Close" at bounding box center [881, 40] width 29 height 16
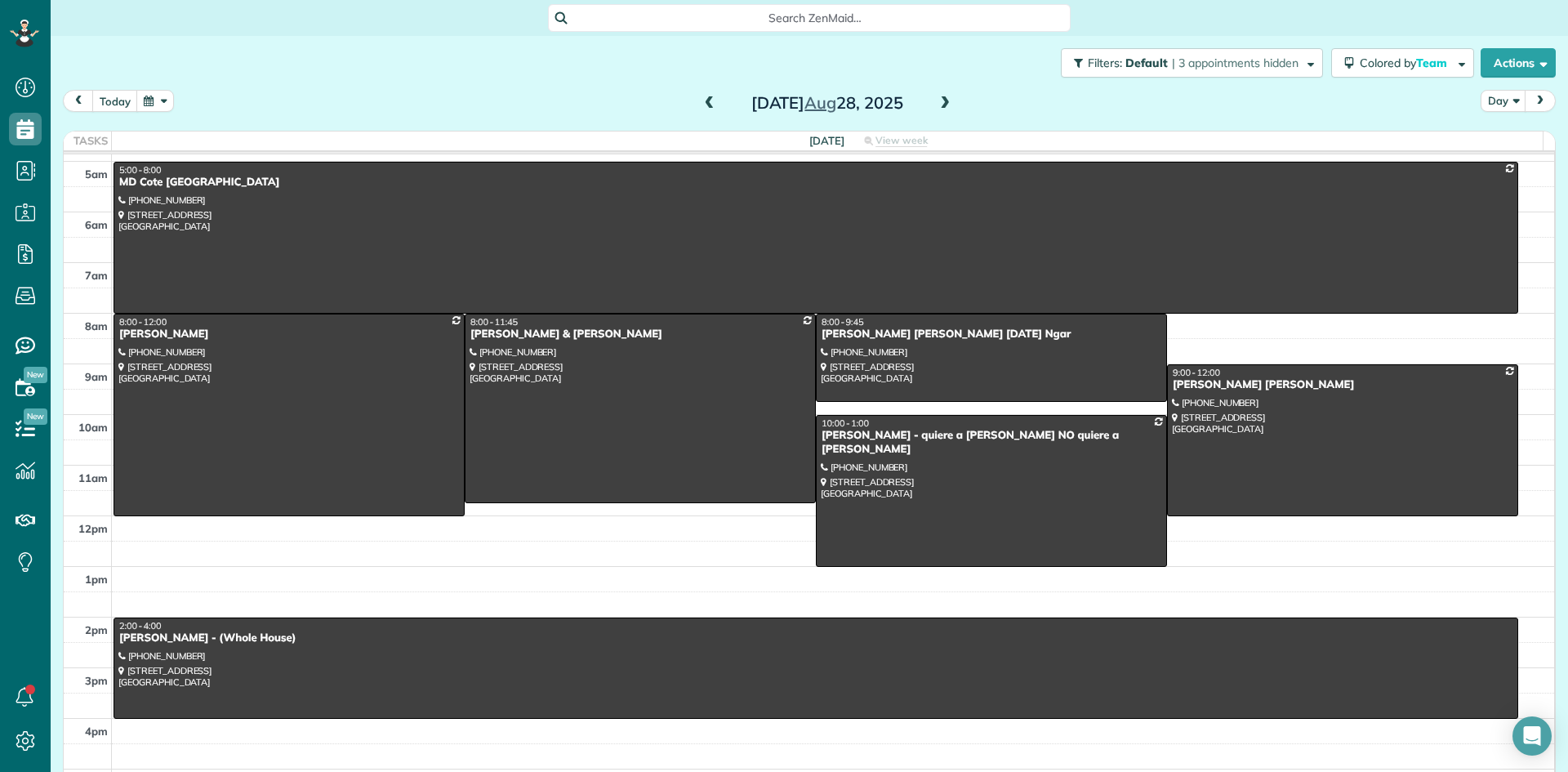
scroll to position [163, 0]
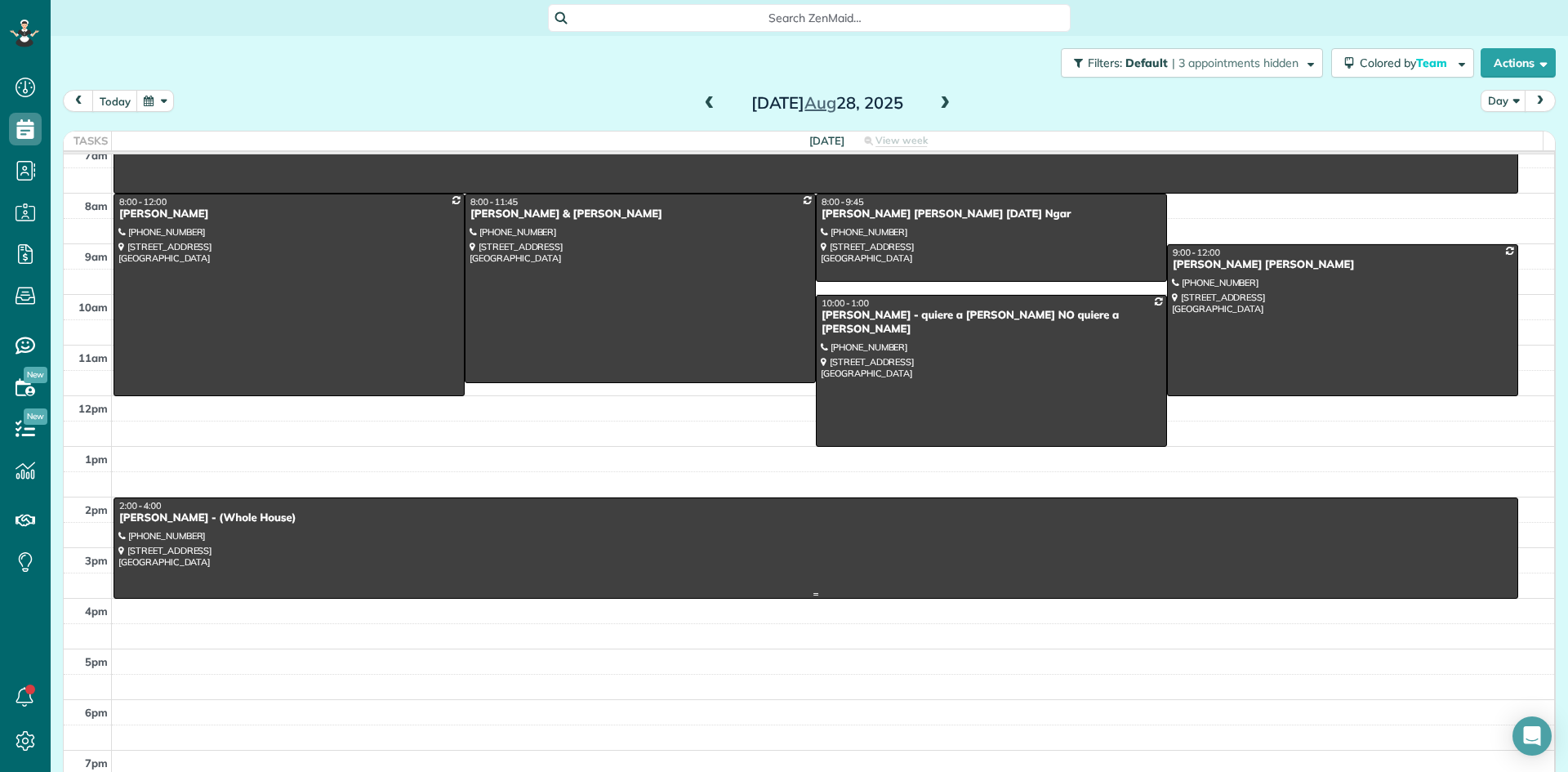
click at [157, 525] on div at bounding box center [816, 548] width 1403 height 99
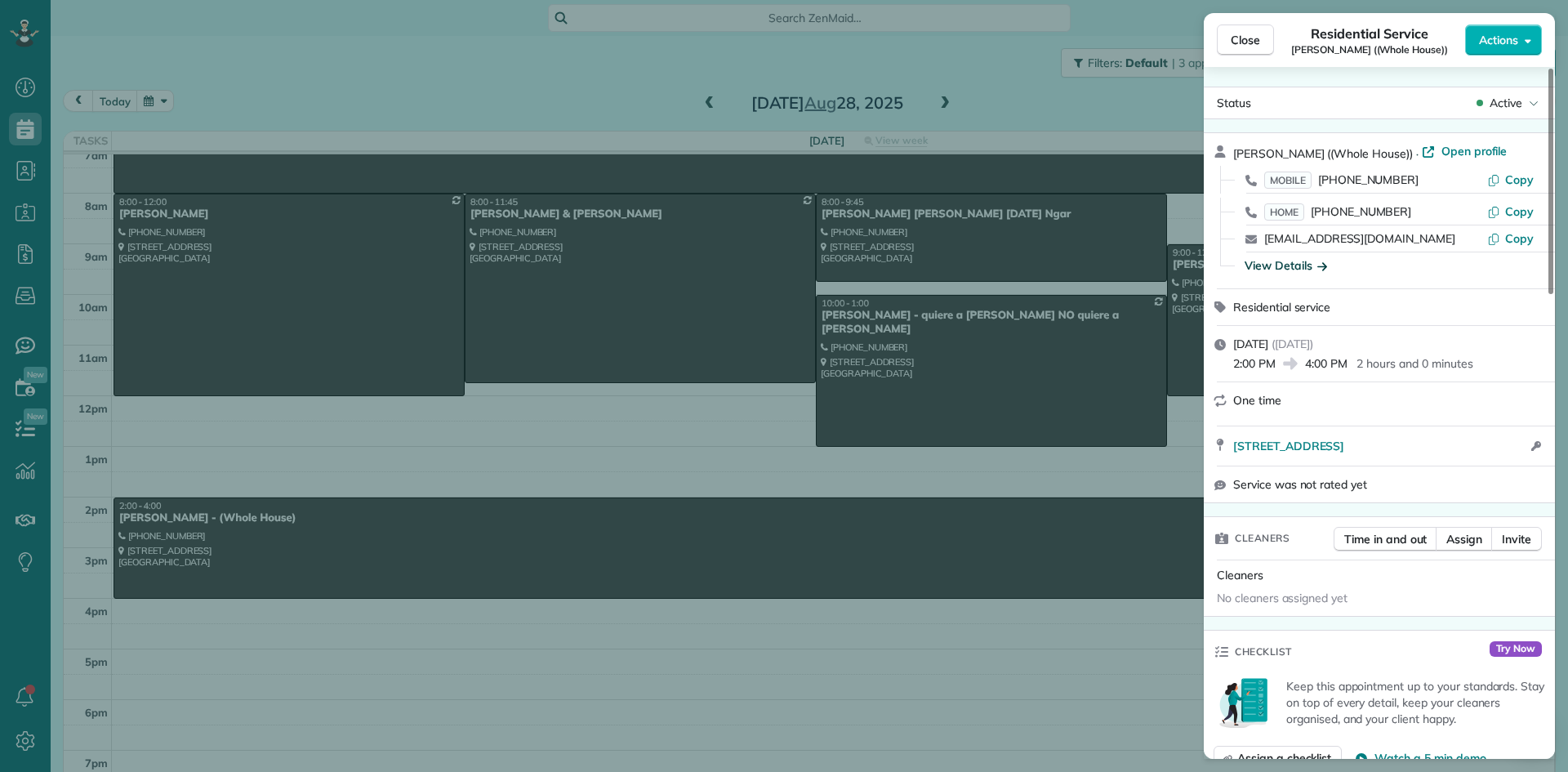
click at [1302, 274] on div "View Details" at bounding box center [1286, 266] width 83 height 16
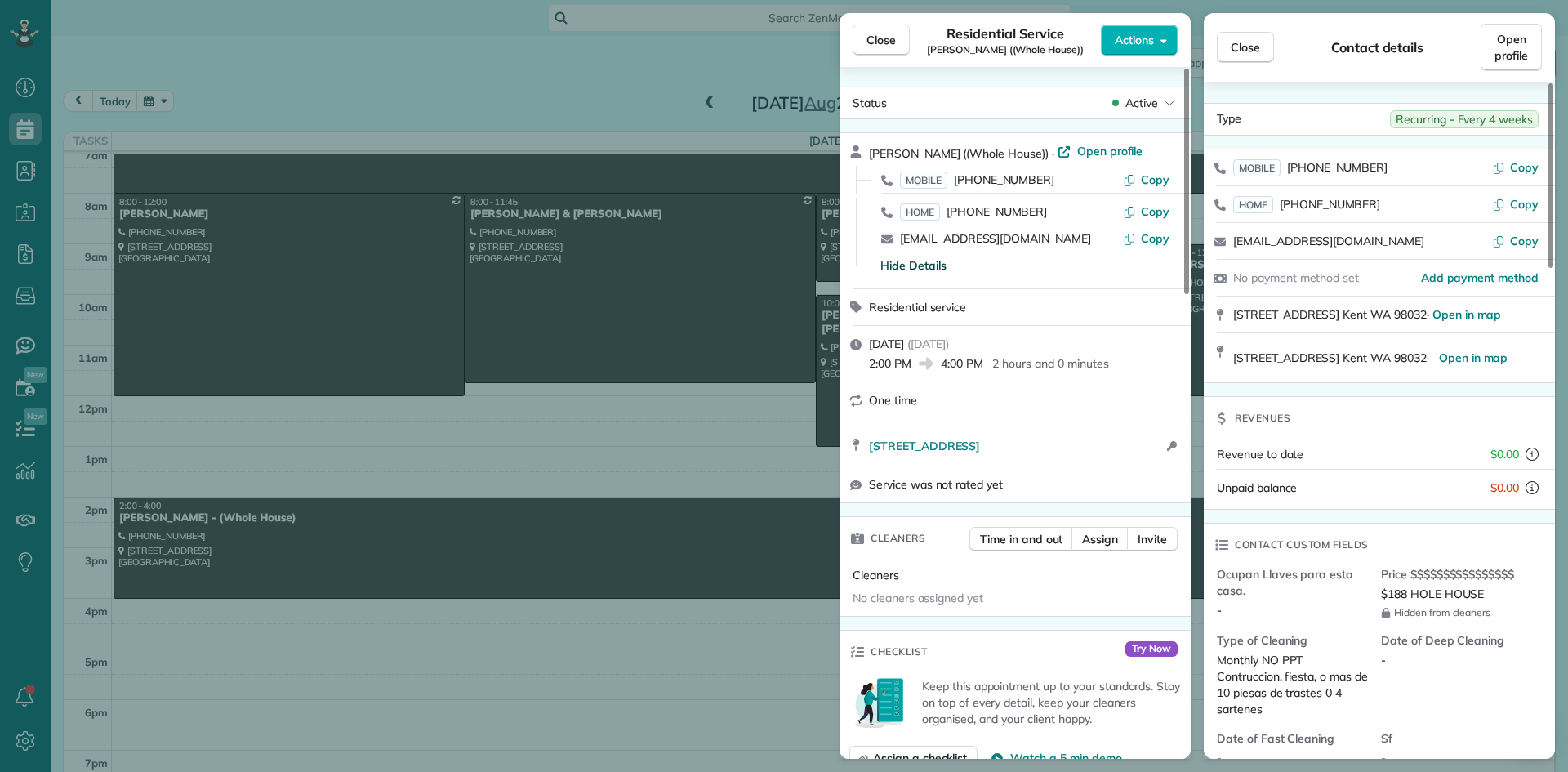
drag, startPoint x: 1026, startPoint y: 148, endPoint x: 872, endPoint y: 145, distance: 154.0
click at [872, 145] on div "Ines Miranda ((Whole House)) · Open profile" at bounding box center [1025, 152] width 312 height 19
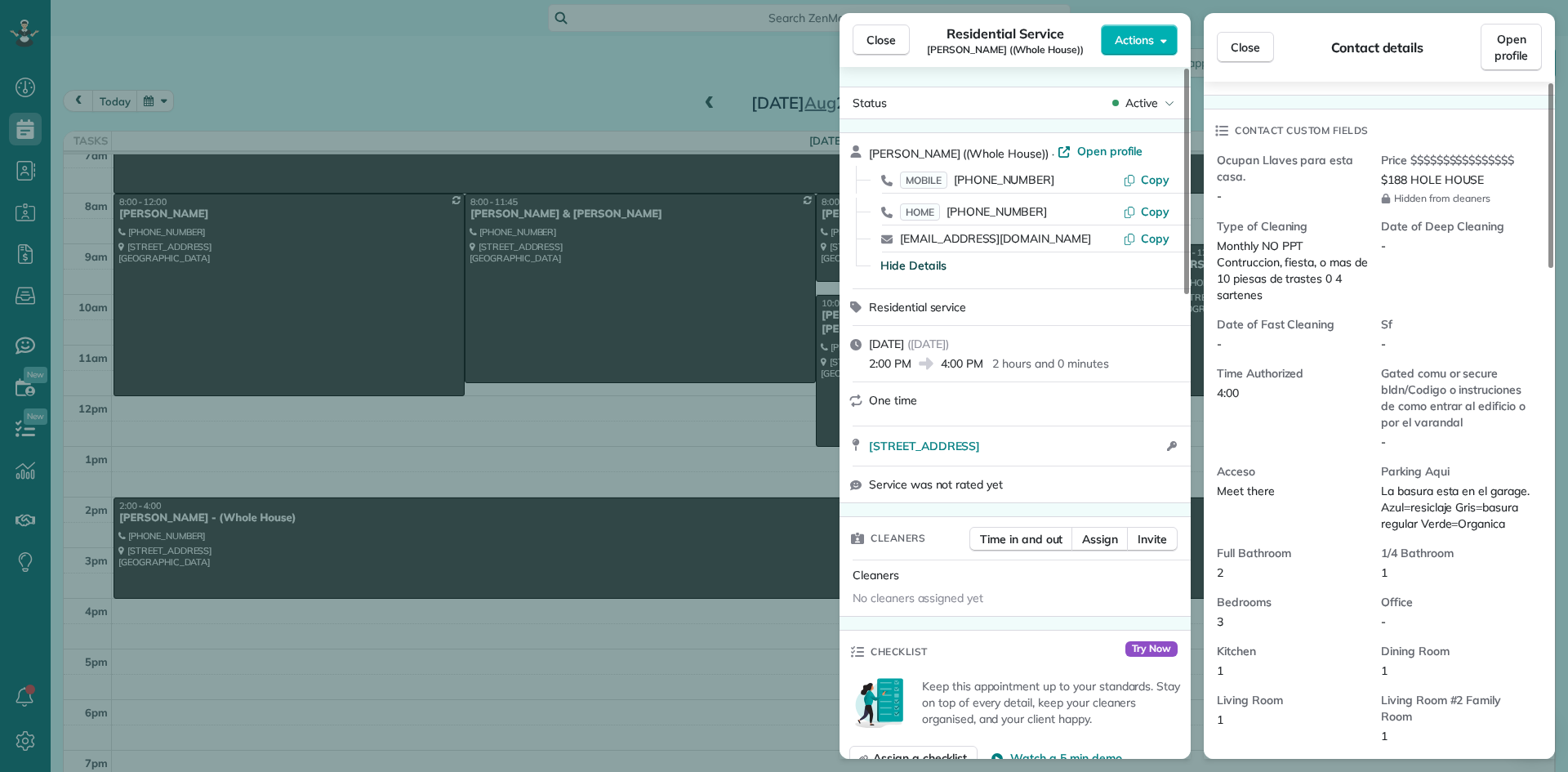
scroll to position [167, 0]
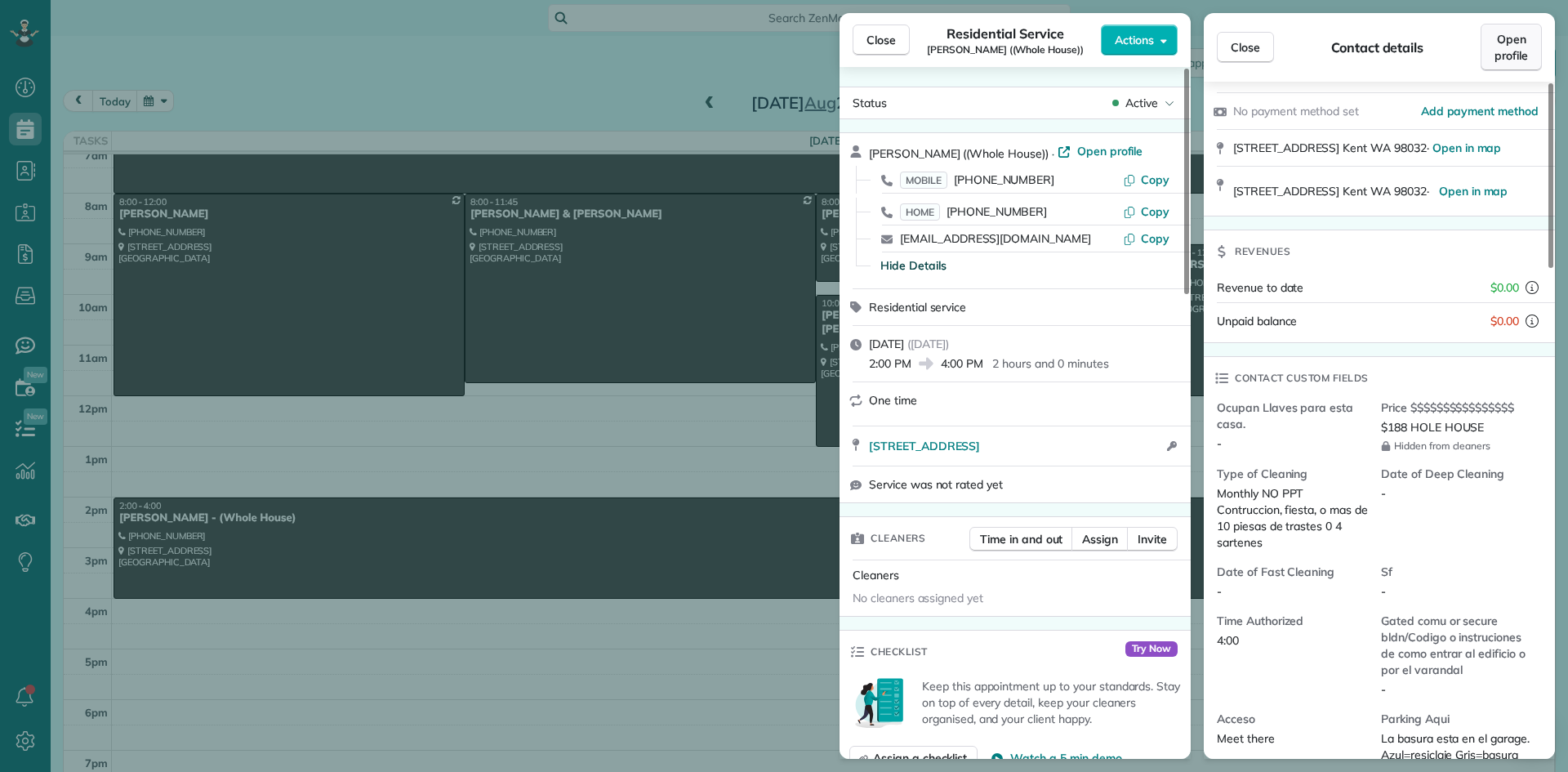
click at [1514, 52] on span "Open profile" at bounding box center [1511, 47] width 34 height 33
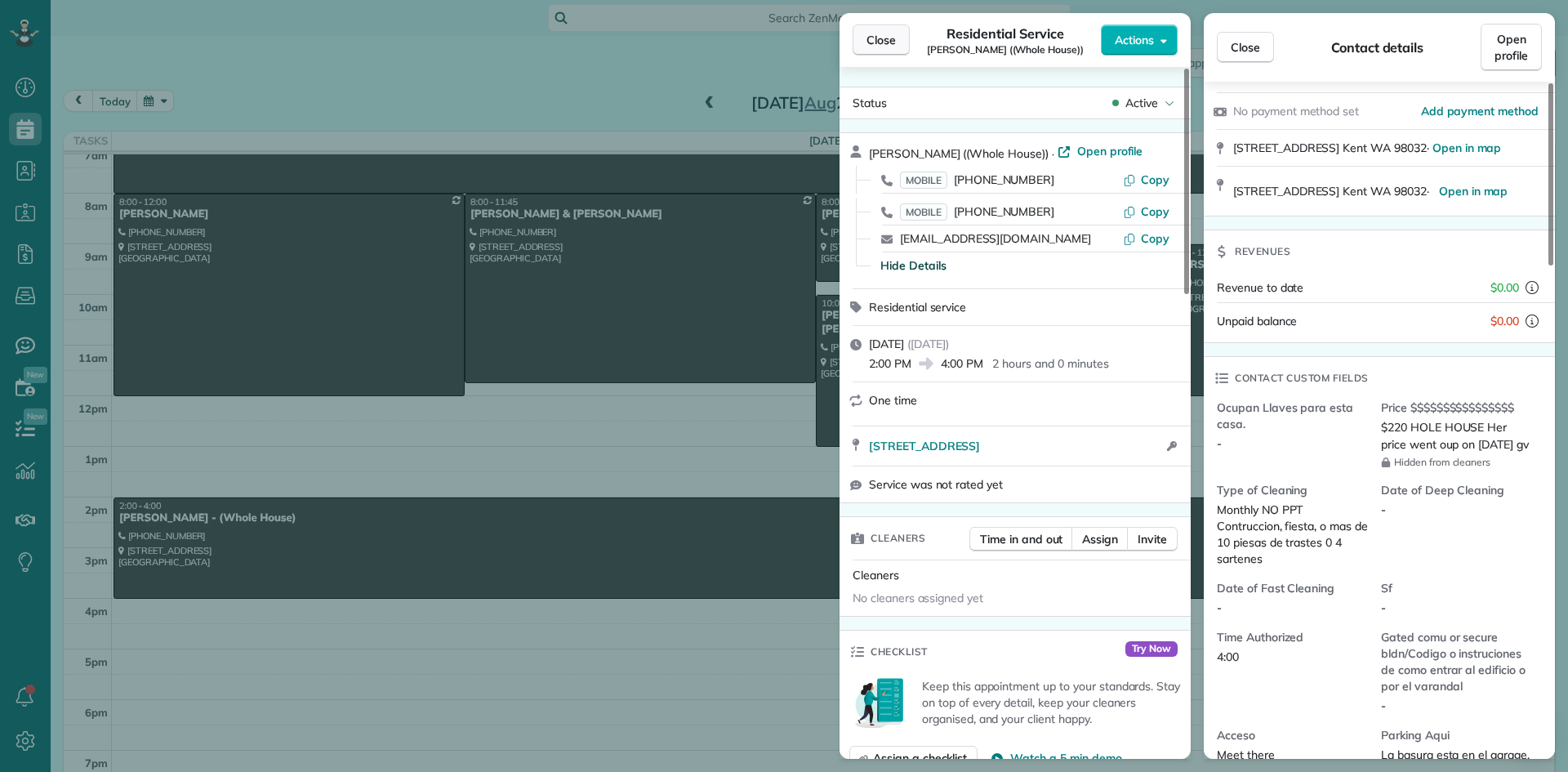
click at [871, 36] on span "Close" at bounding box center [881, 40] width 29 height 16
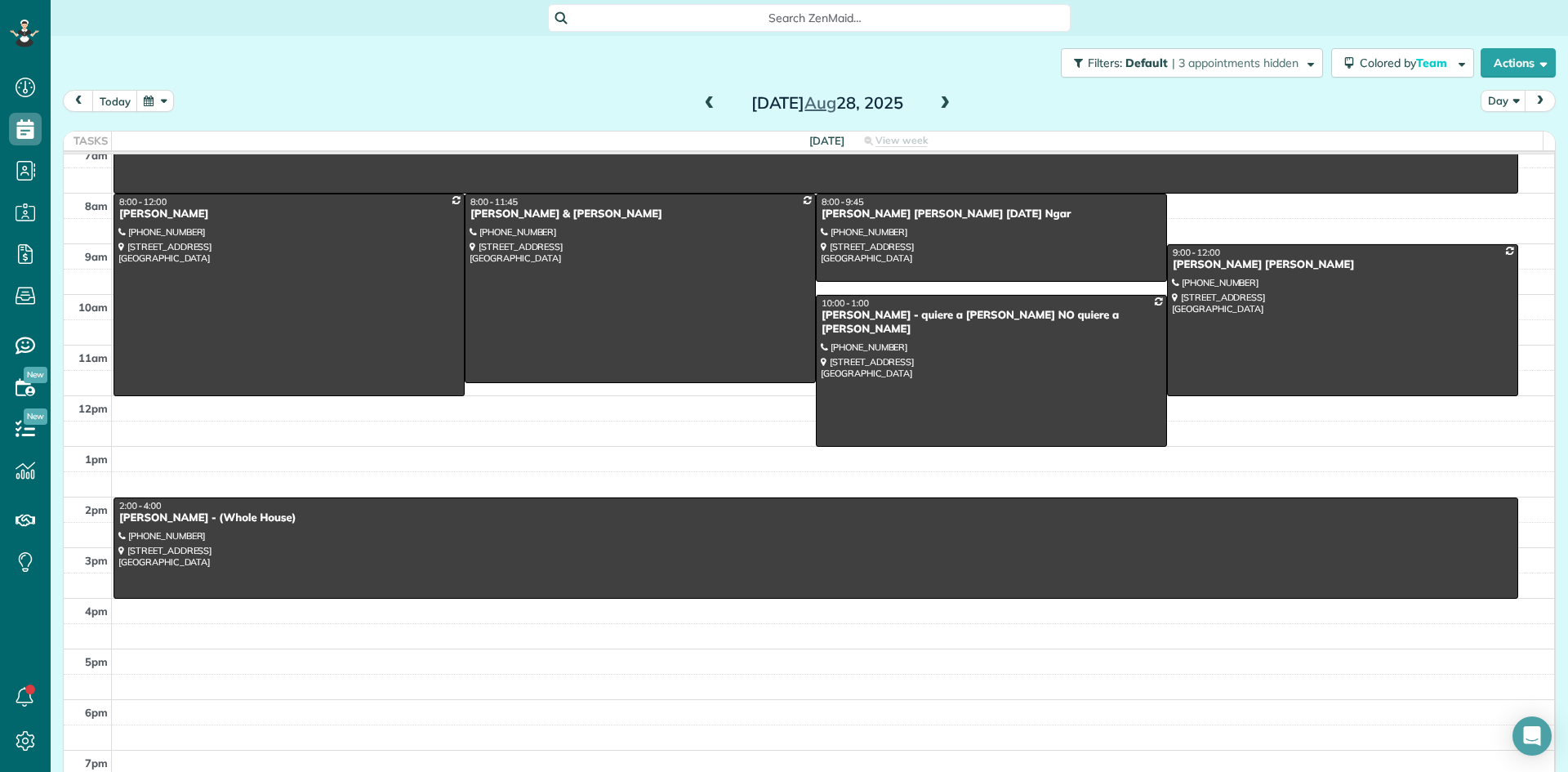
click at [939, 105] on span at bounding box center [945, 104] width 18 height 15
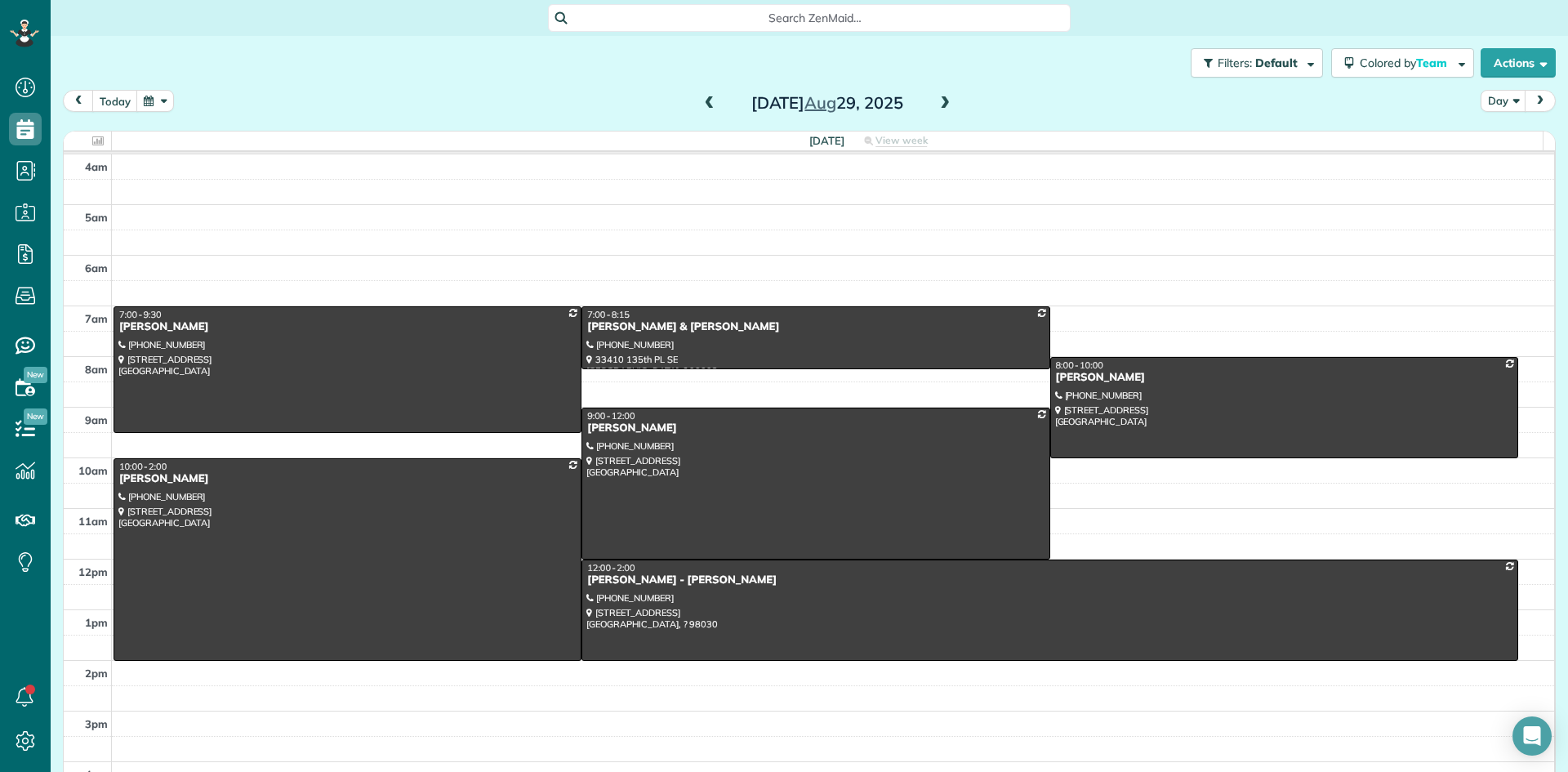
click at [937, 107] on span at bounding box center [945, 104] width 18 height 15
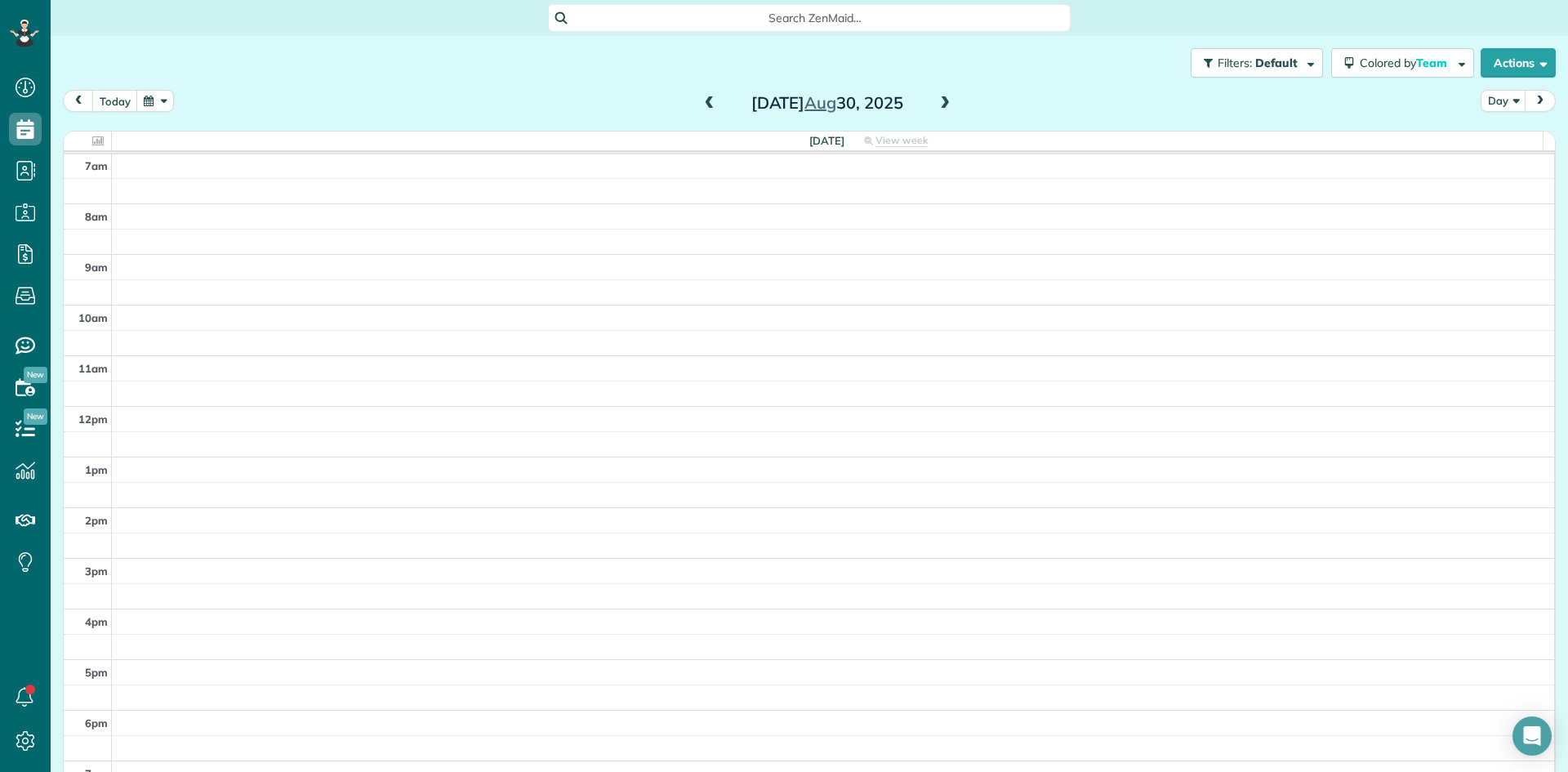
click at [703, 108] on span at bounding box center [709, 104] width 18 height 15
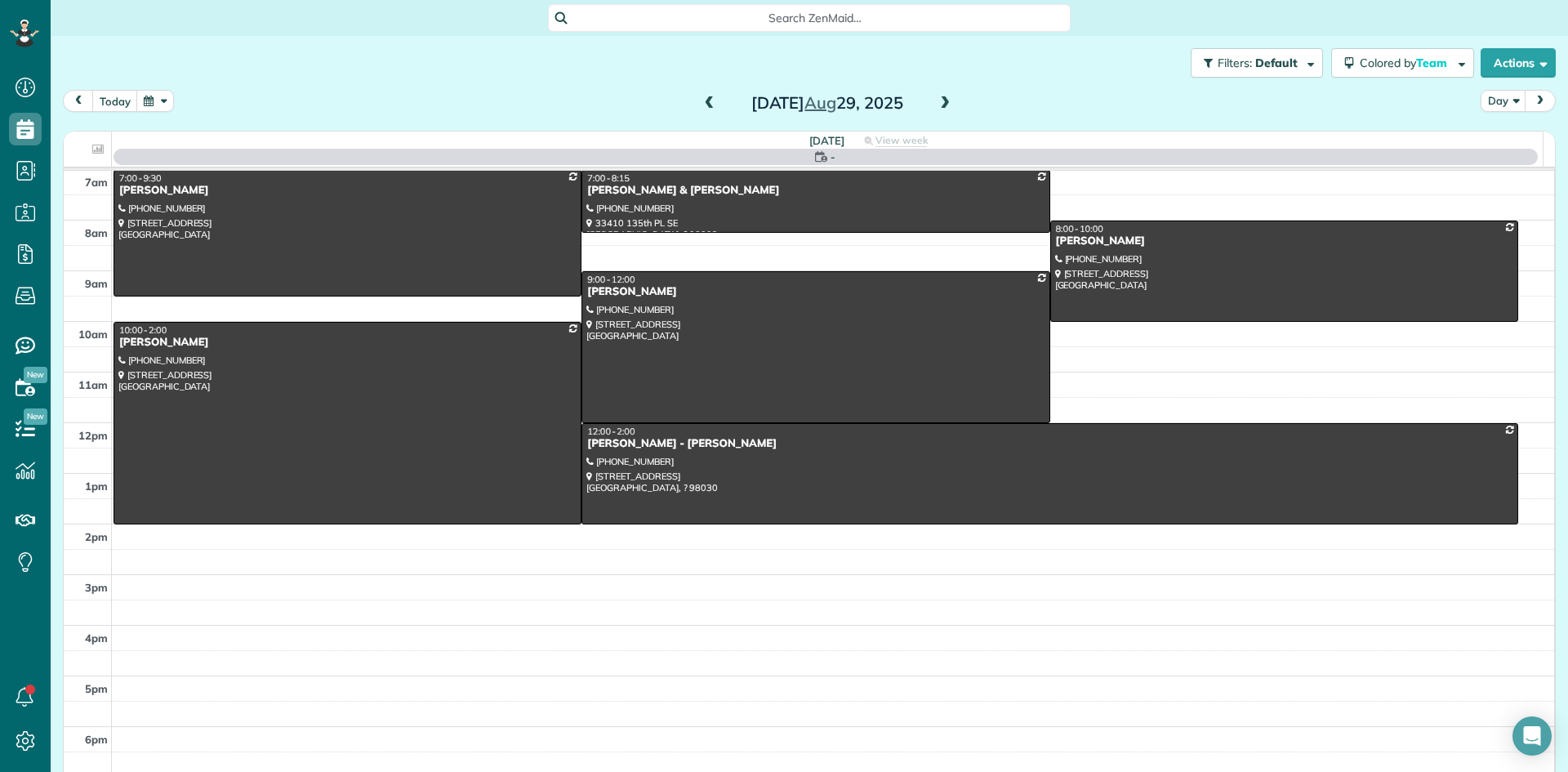
click at [703, 108] on span at bounding box center [709, 104] width 18 height 15
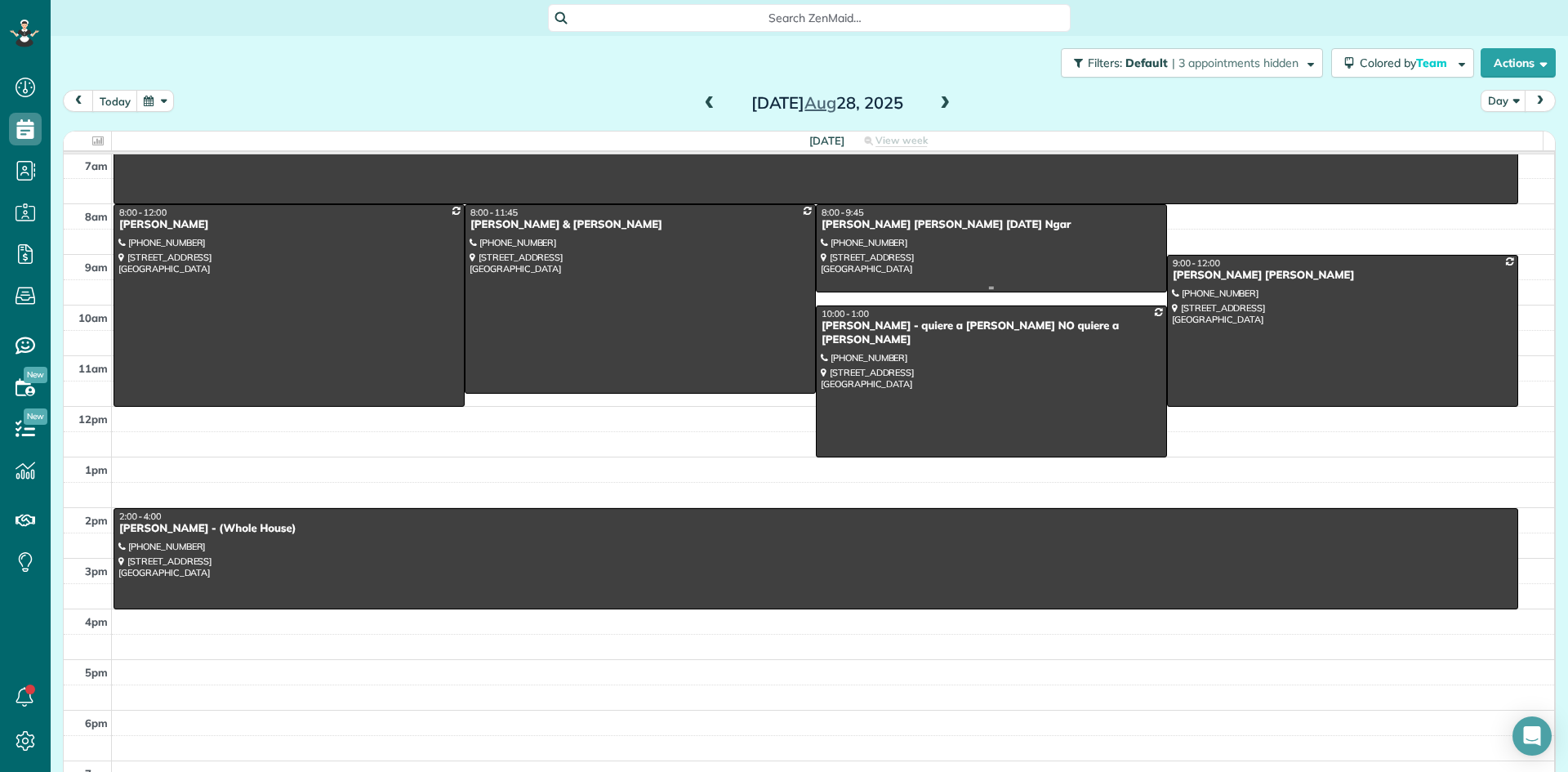
click at [848, 228] on div "Jessica Ngar Diana Patterson 8/28/25 Ngar" at bounding box center [991, 226] width 342 height 14
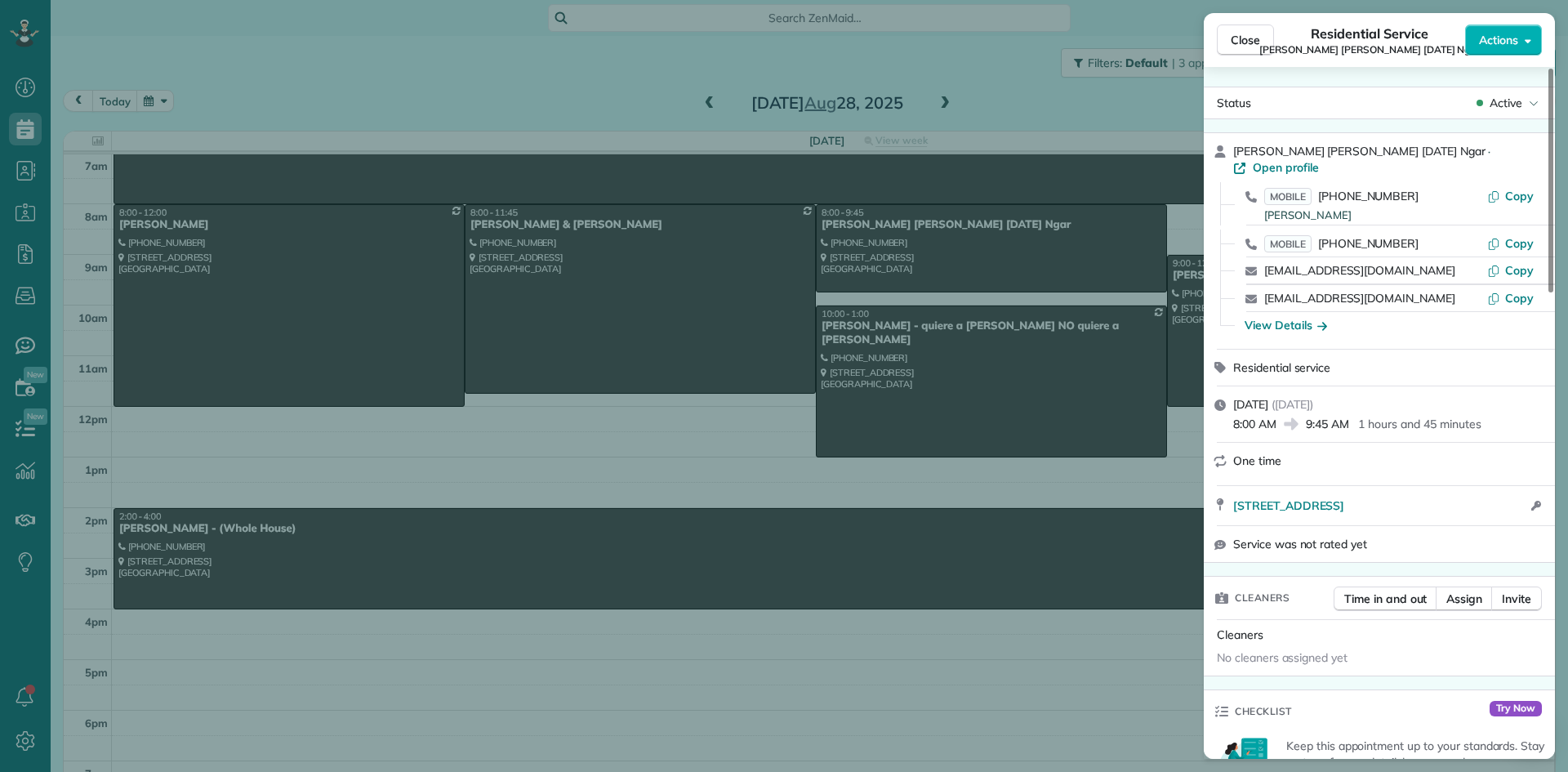
drag, startPoint x: 1462, startPoint y: 146, endPoint x: 1232, endPoint y: 144, distance: 230.0
click at [1232, 144] on div "Jessica Ngar Diana Patterson 8/28/25 Ngar · Open profile MOBILE (206) 605-3821 …" at bounding box center [1380, 241] width 352 height 216
click at [1233, 38] on span "Close" at bounding box center [1245, 40] width 29 height 16
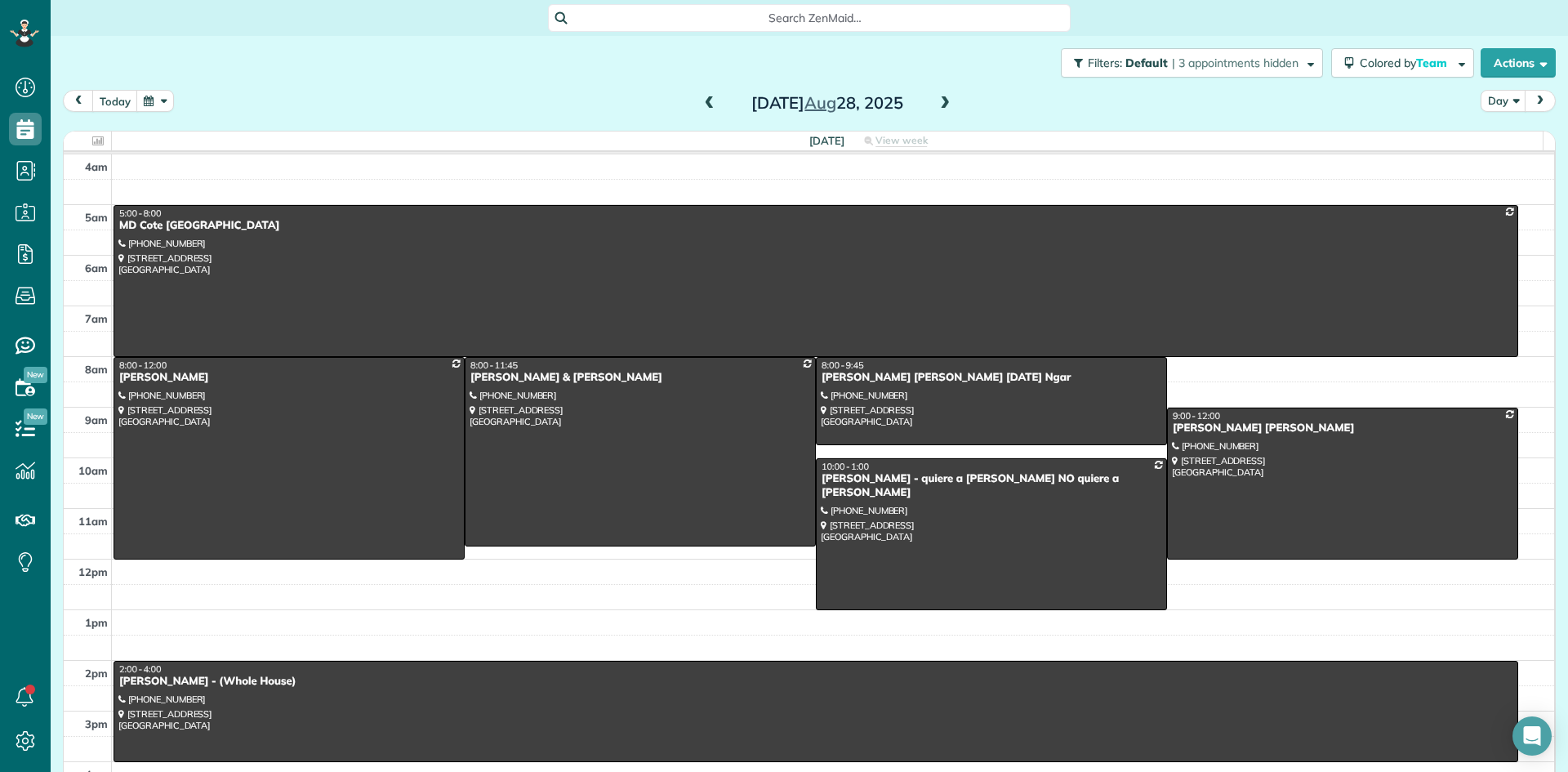
click at [701, 106] on span at bounding box center [709, 104] width 18 height 15
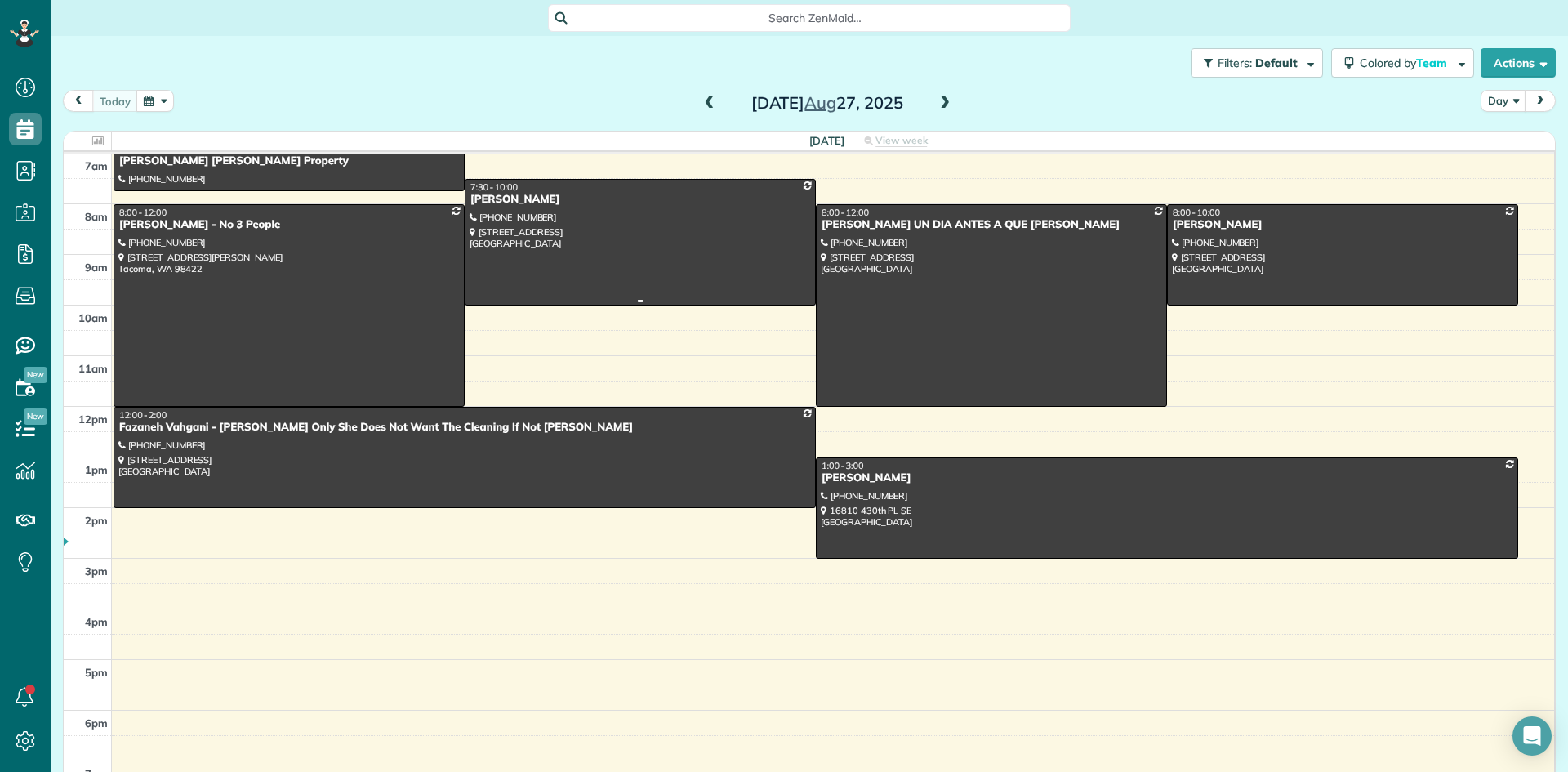
click at [511, 205] on div "Jeannine Fleming" at bounding box center [640, 200] width 342 height 14
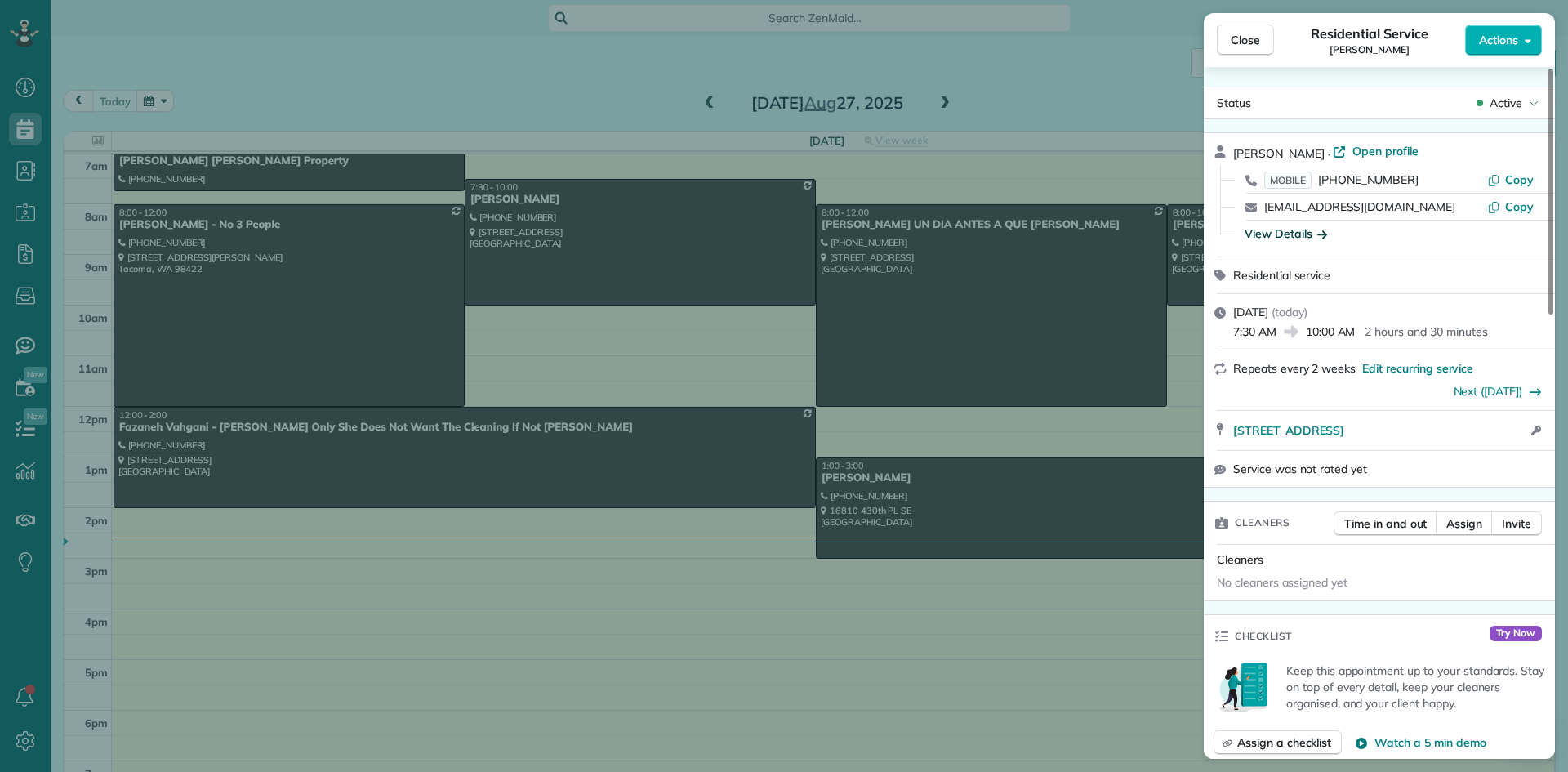
click at [1274, 230] on div "View Details" at bounding box center [1286, 234] width 83 height 16
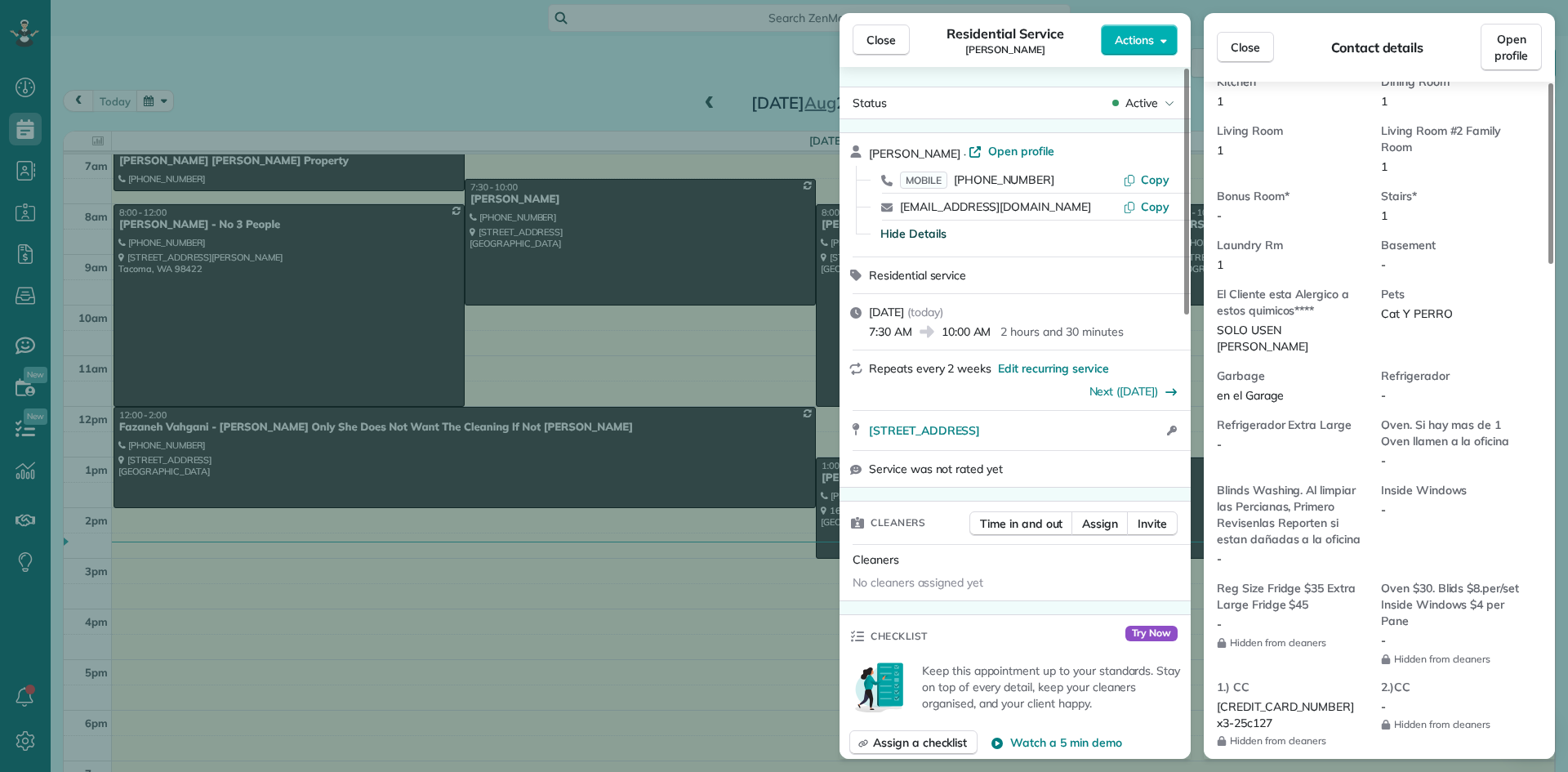
scroll to position [1230, 0]
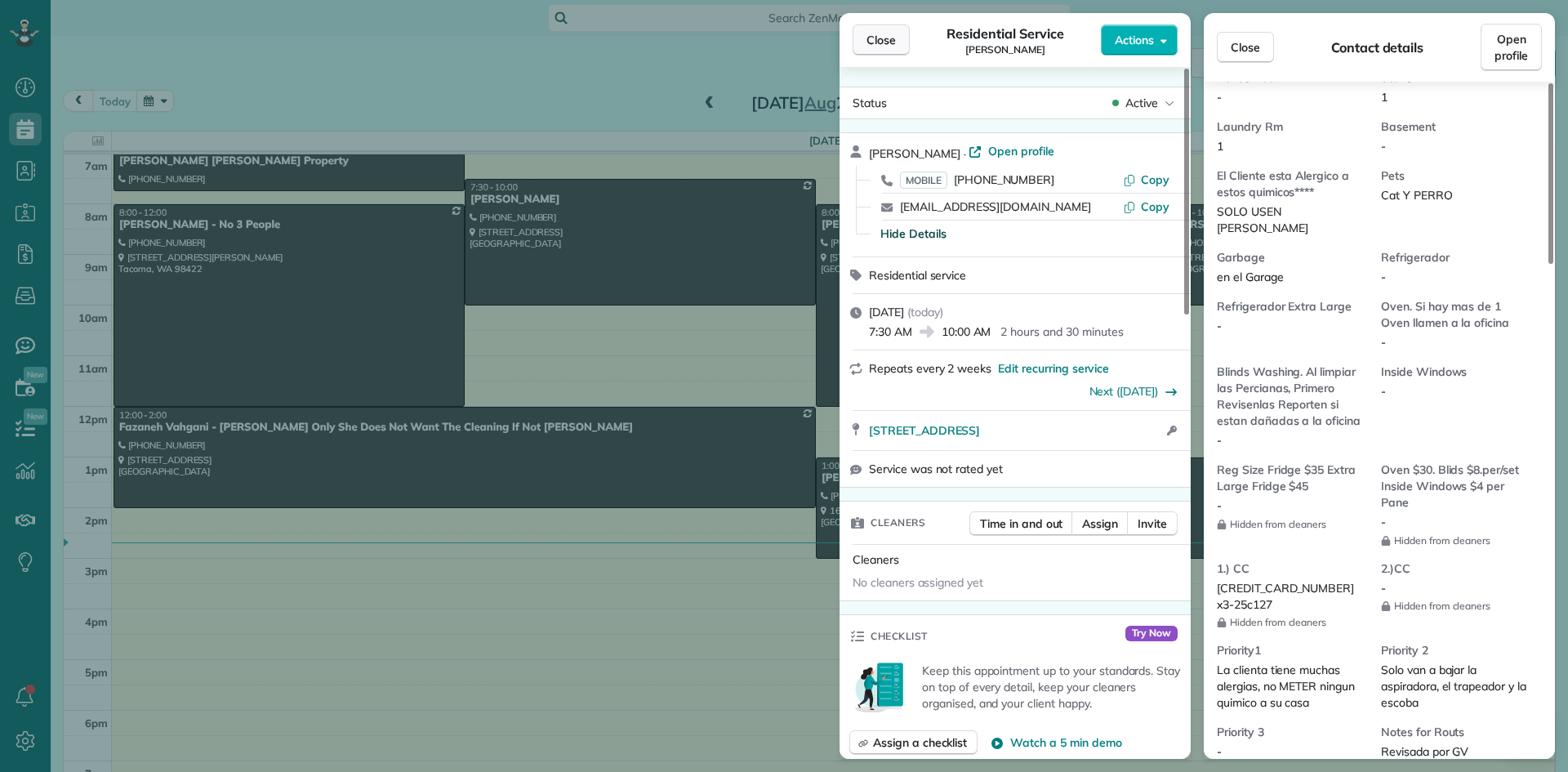
click at [887, 49] on button "Close" at bounding box center [881, 40] width 57 height 31
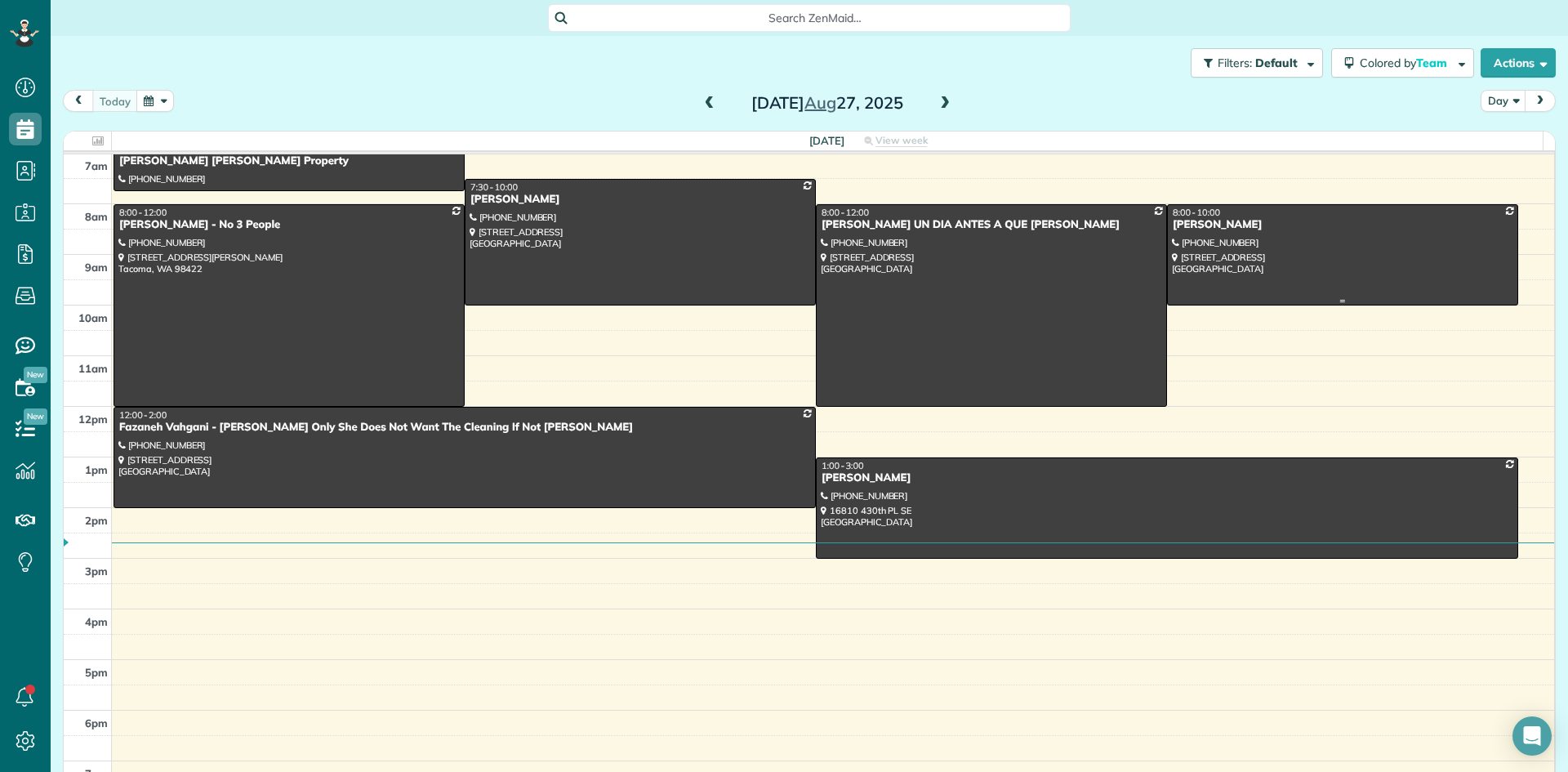
click at [1172, 230] on div "Lisa Voso" at bounding box center [1342, 226] width 342 height 14
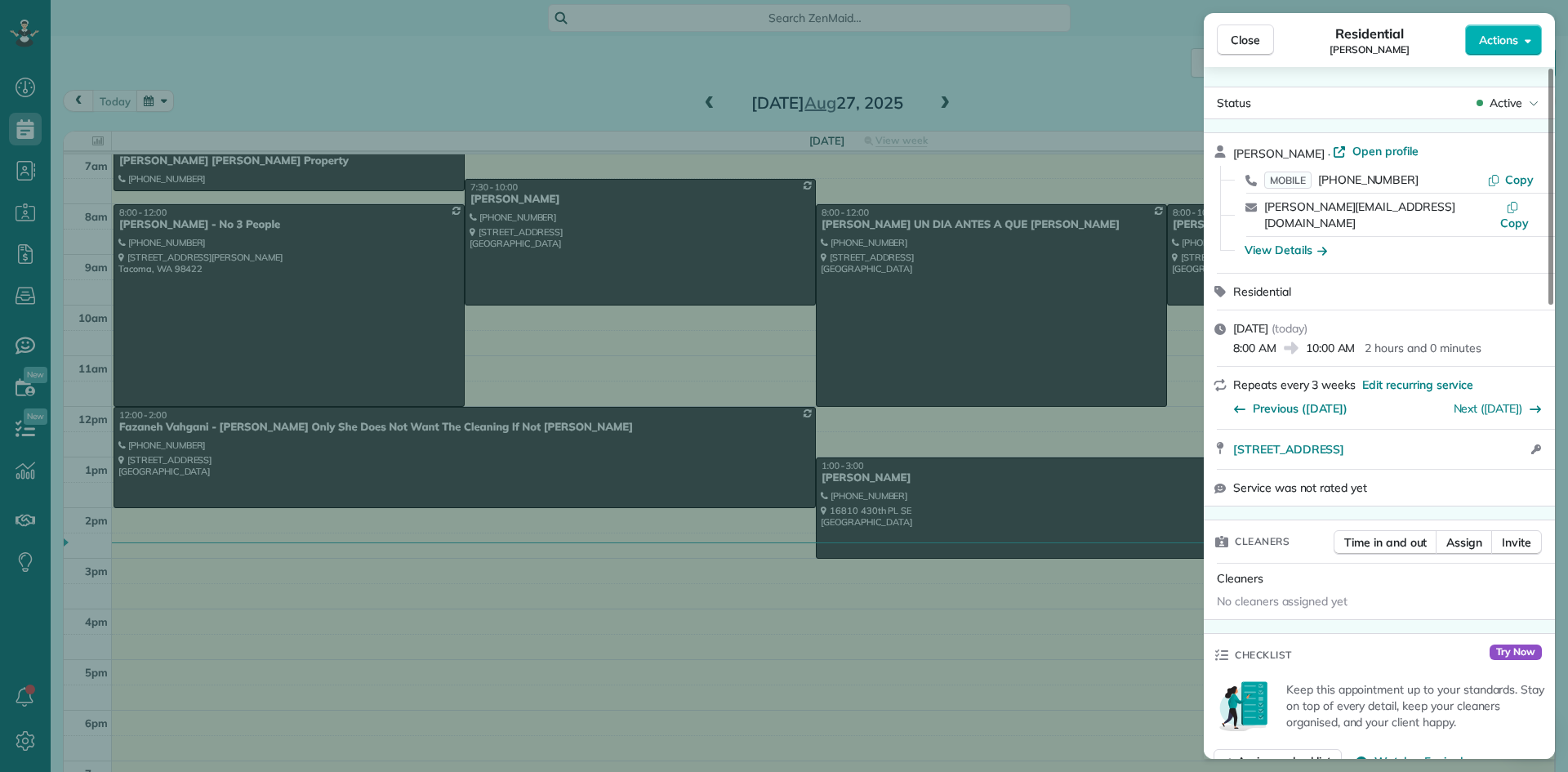
click at [1268, 242] on div "View Details" at bounding box center [1286, 250] width 83 height 16
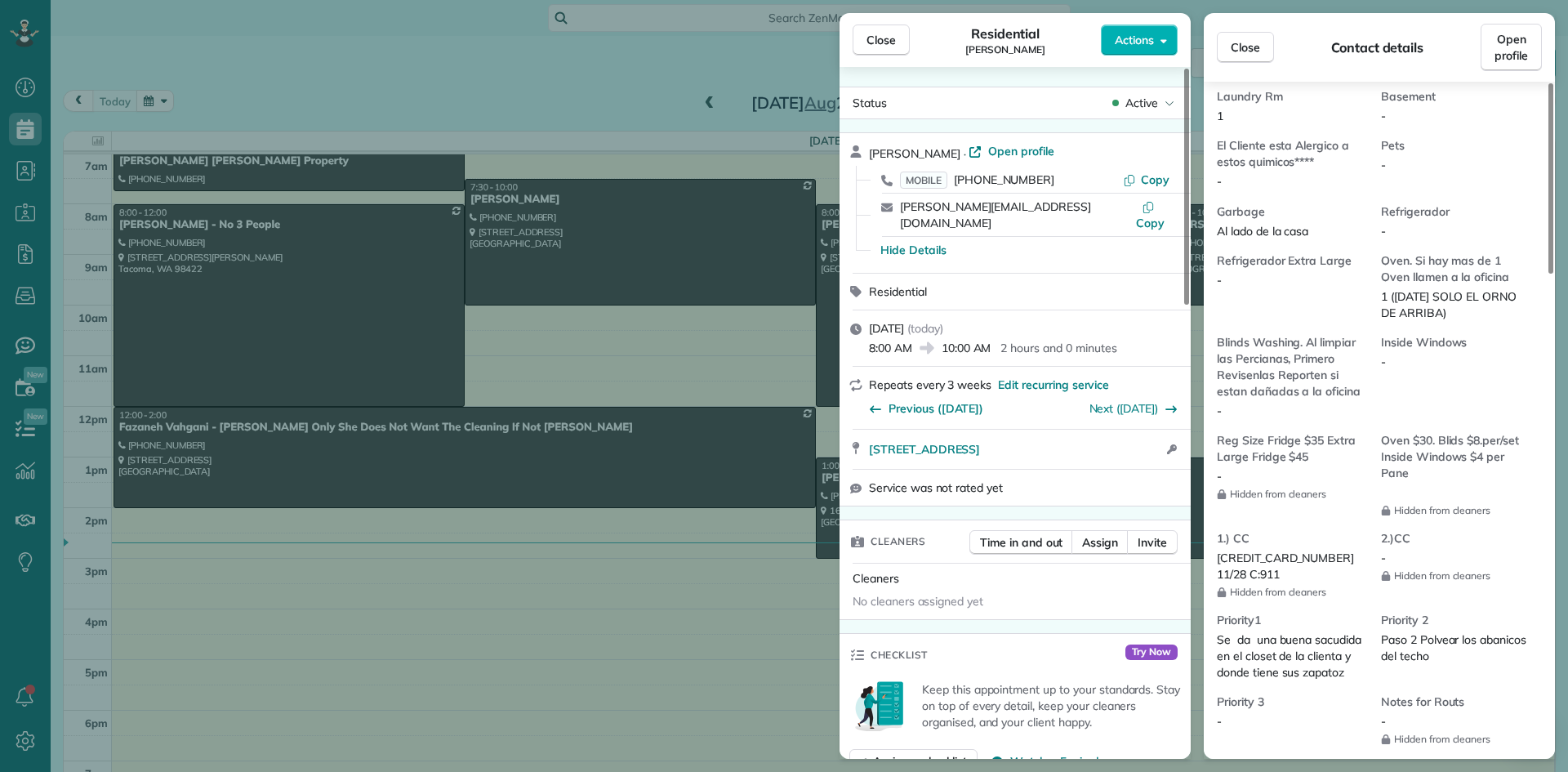
scroll to position [1233, 0]
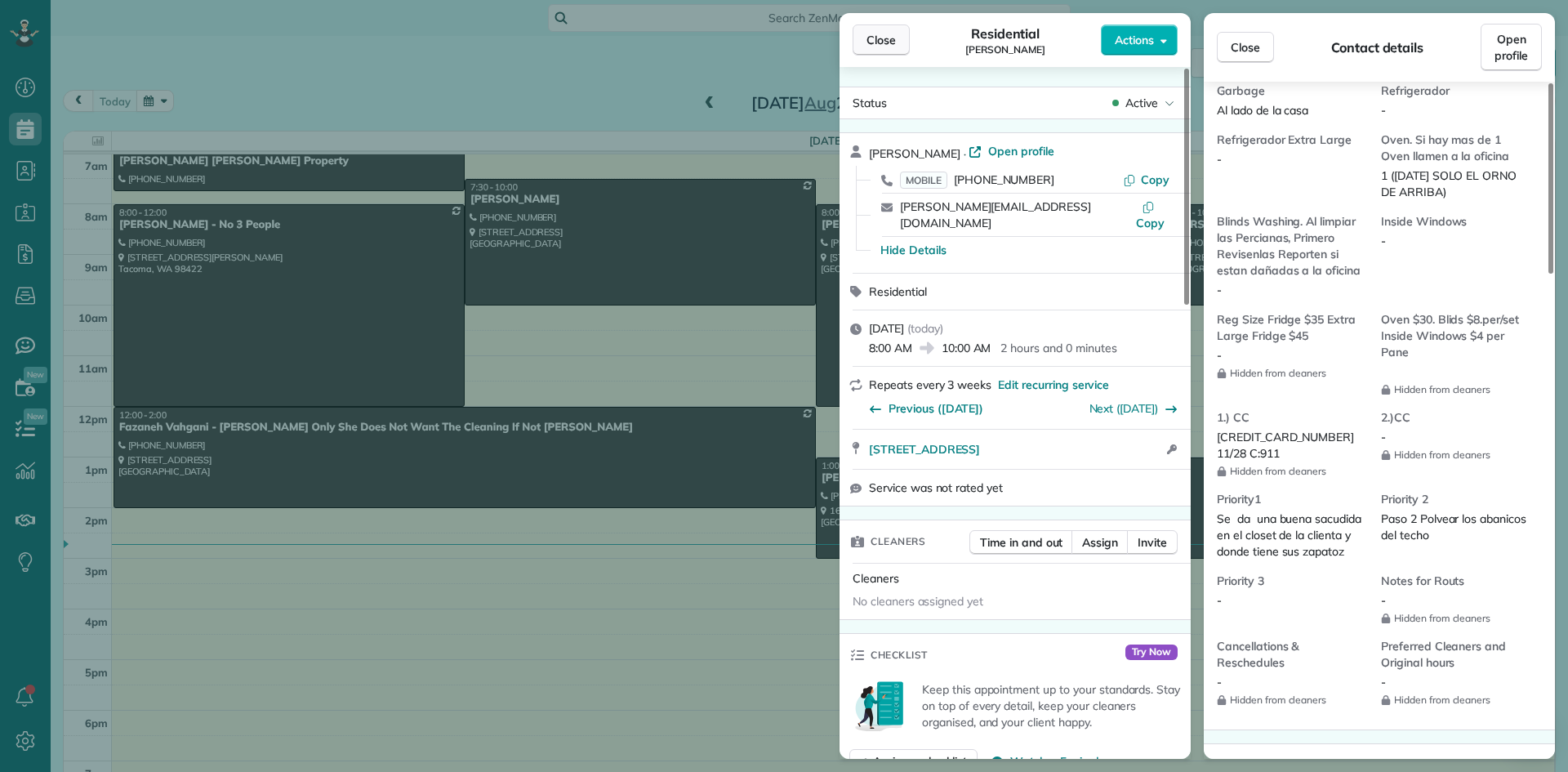
click at [887, 37] on span "Close" at bounding box center [881, 40] width 29 height 16
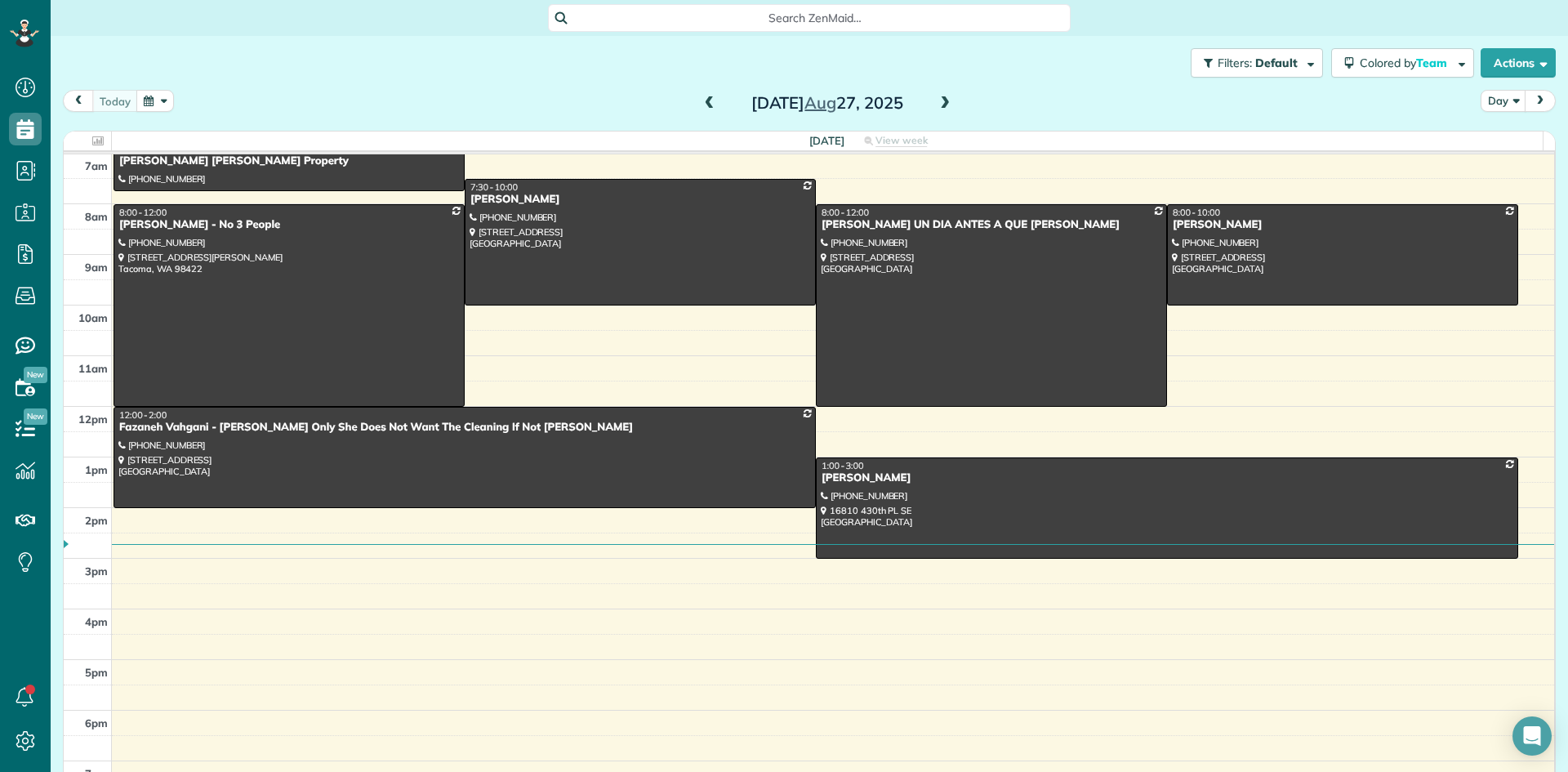
click at [937, 107] on span at bounding box center [945, 104] width 18 height 15
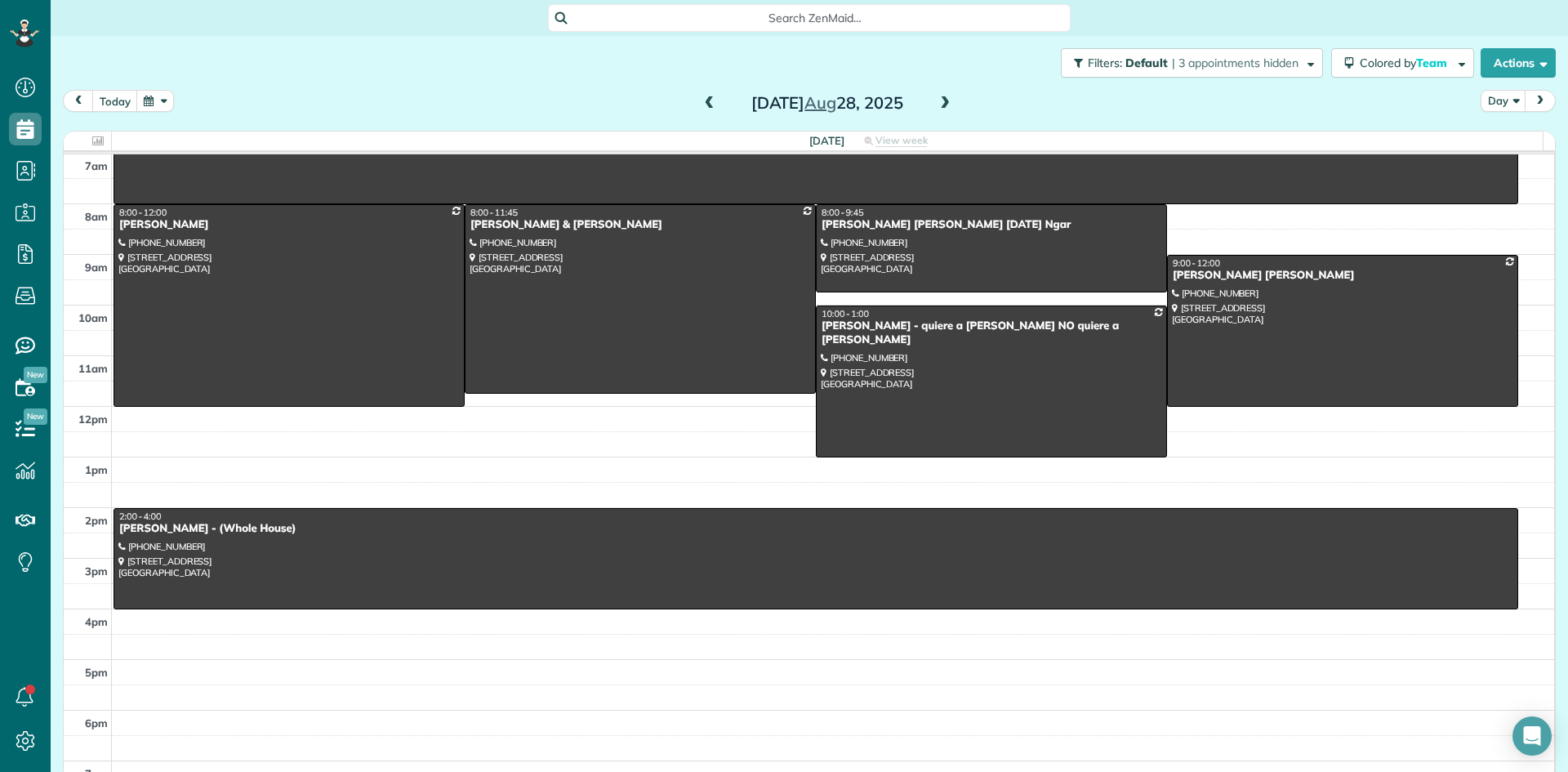
click at [701, 107] on span at bounding box center [709, 104] width 18 height 15
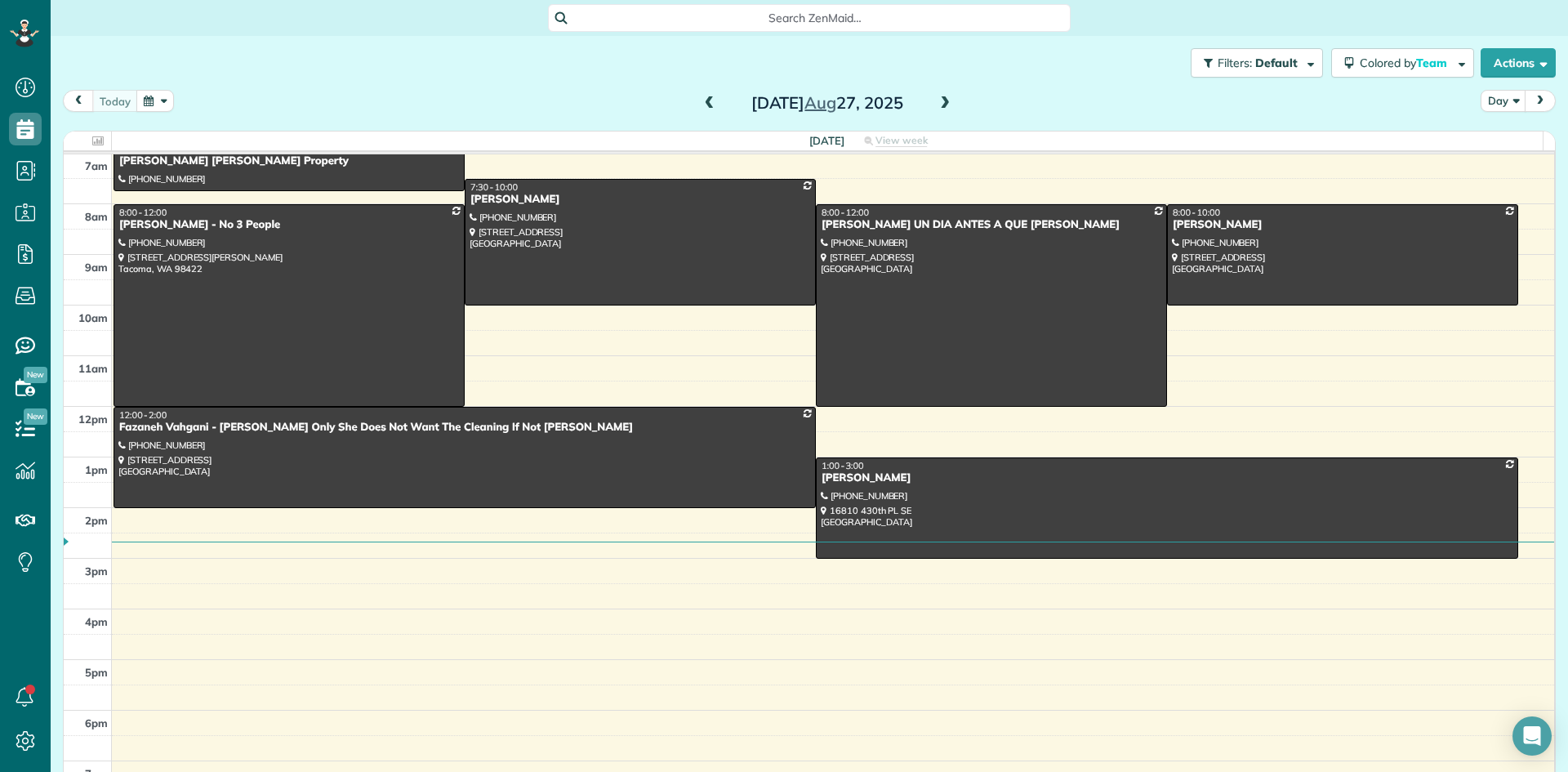
click at [939, 99] on span at bounding box center [945, 104] width 18 height 15
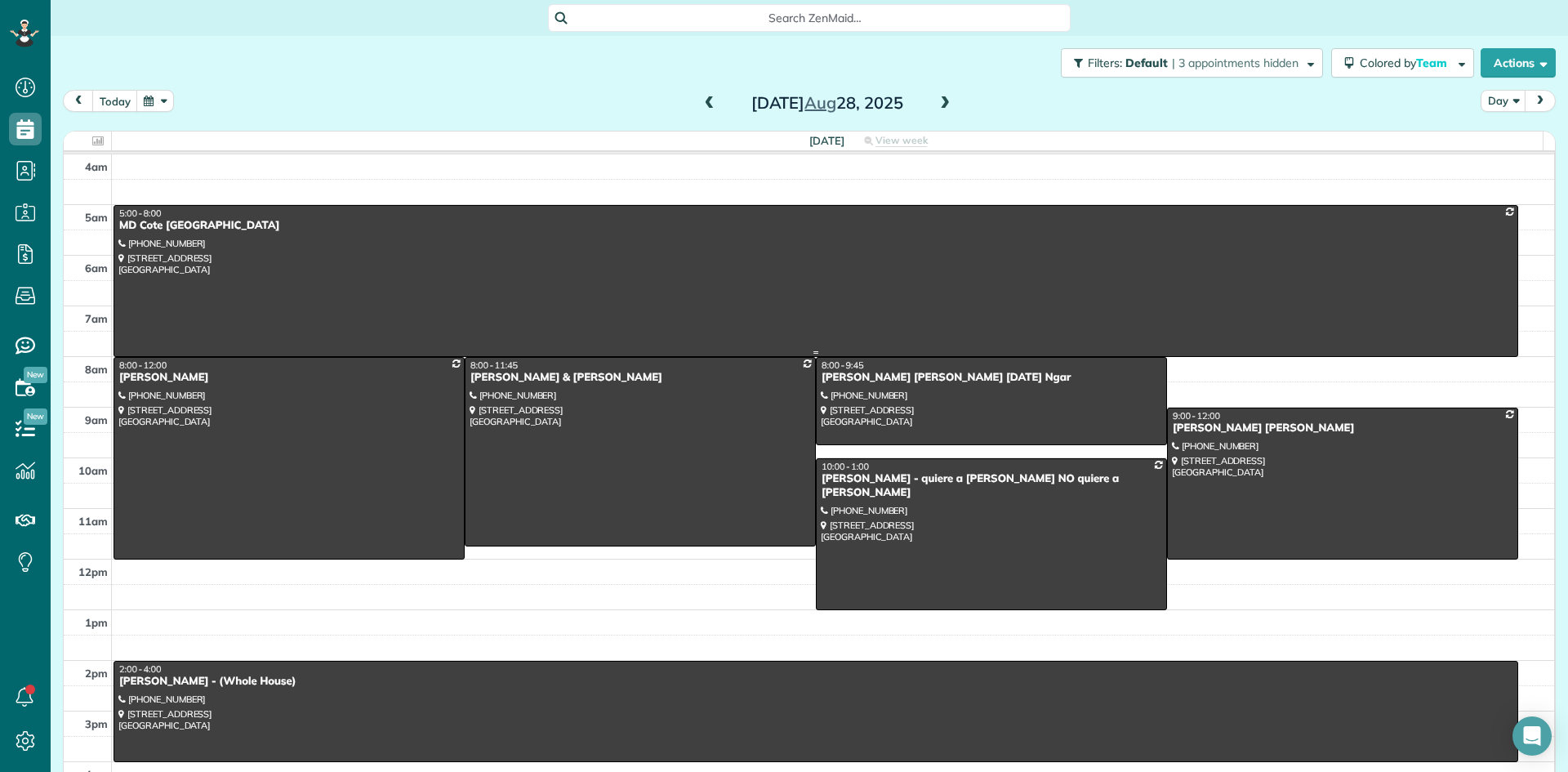
click at [158, 229] on div "MD Cote Maple Valley" at bounding box center [815, 227] width 1395 height 14
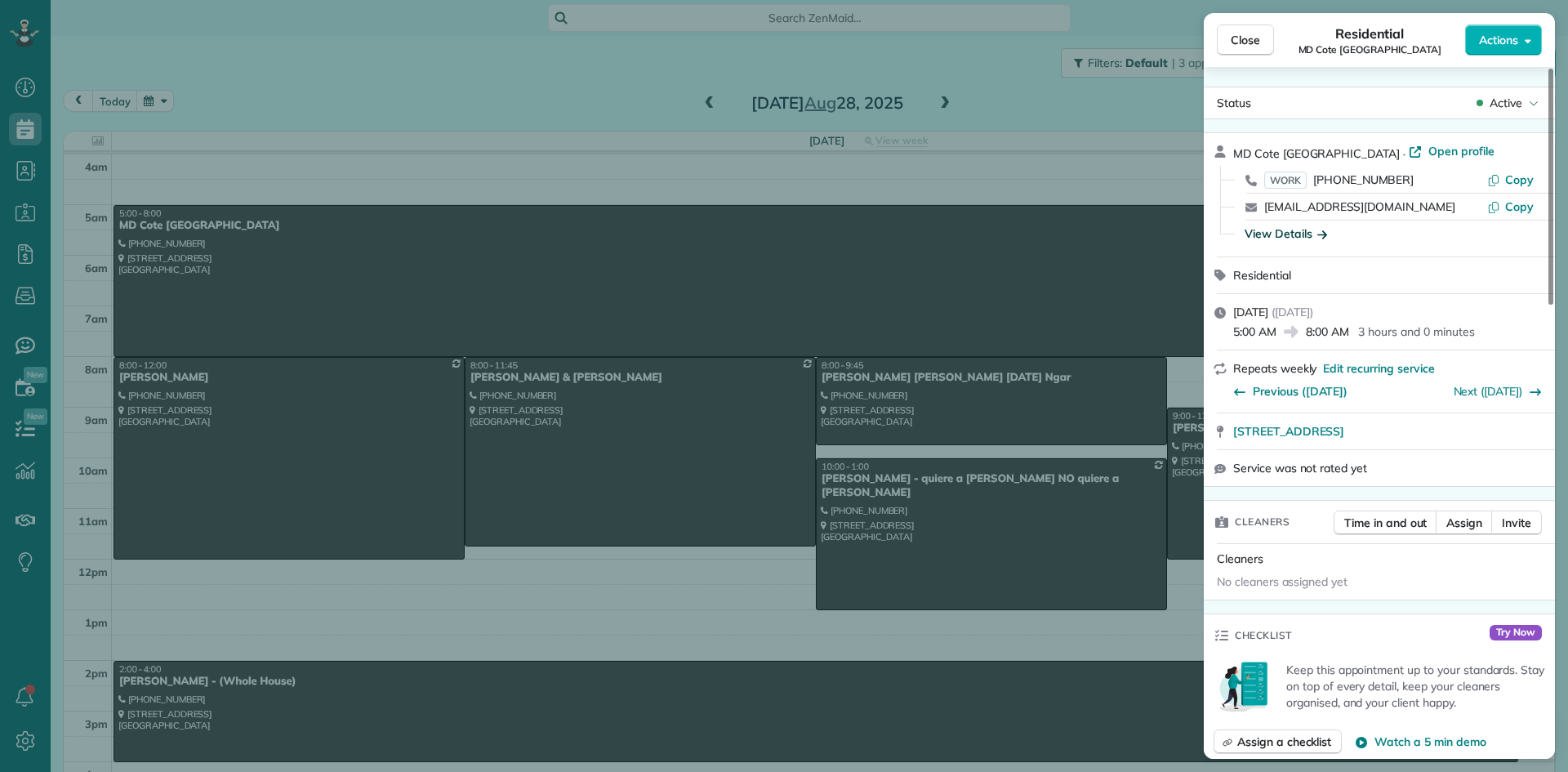
click at [1289, 237] on div "View Details" at bounding box center [1286, 234] width 83 height 16
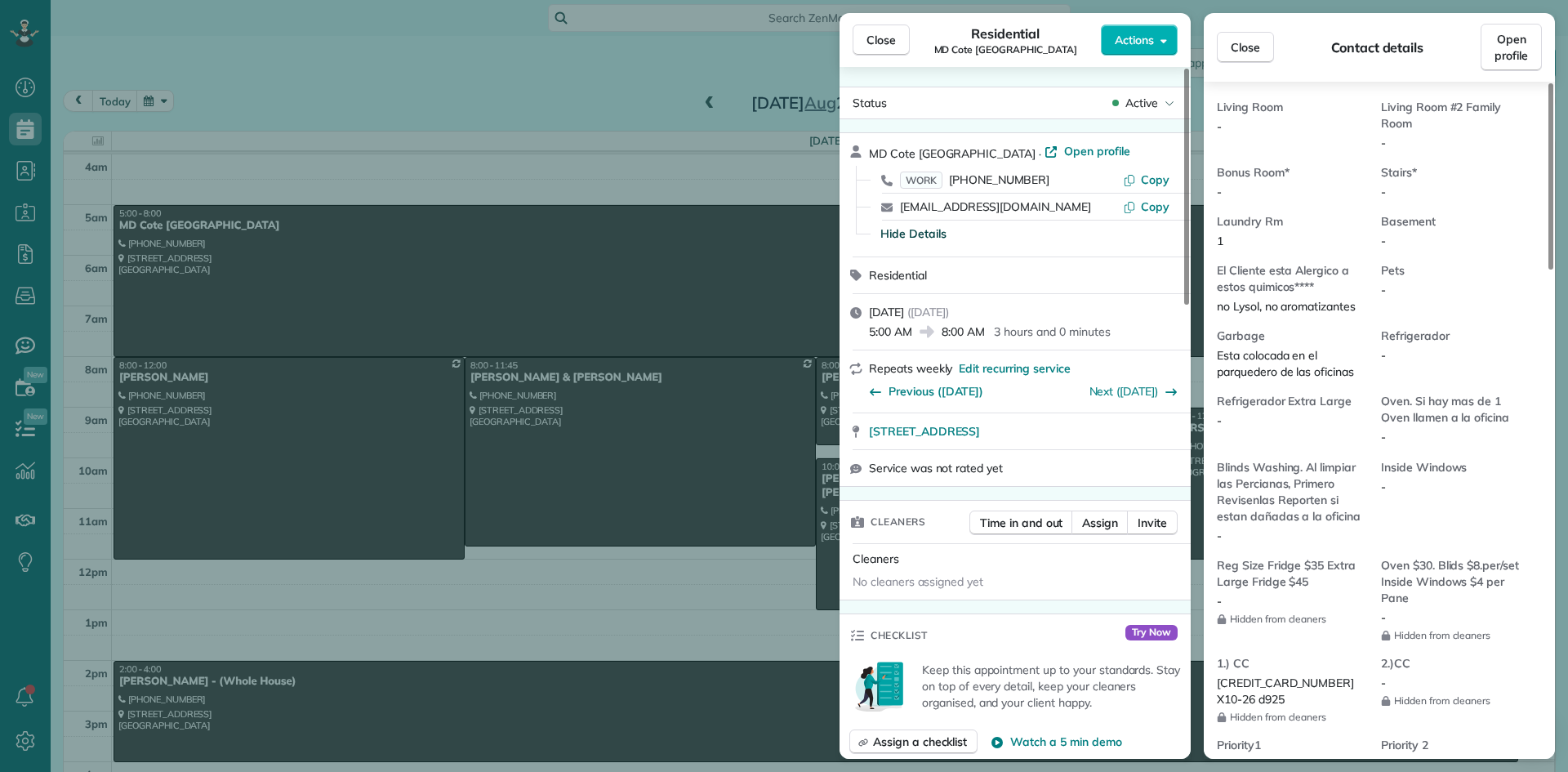
scroll to position [988, 0]
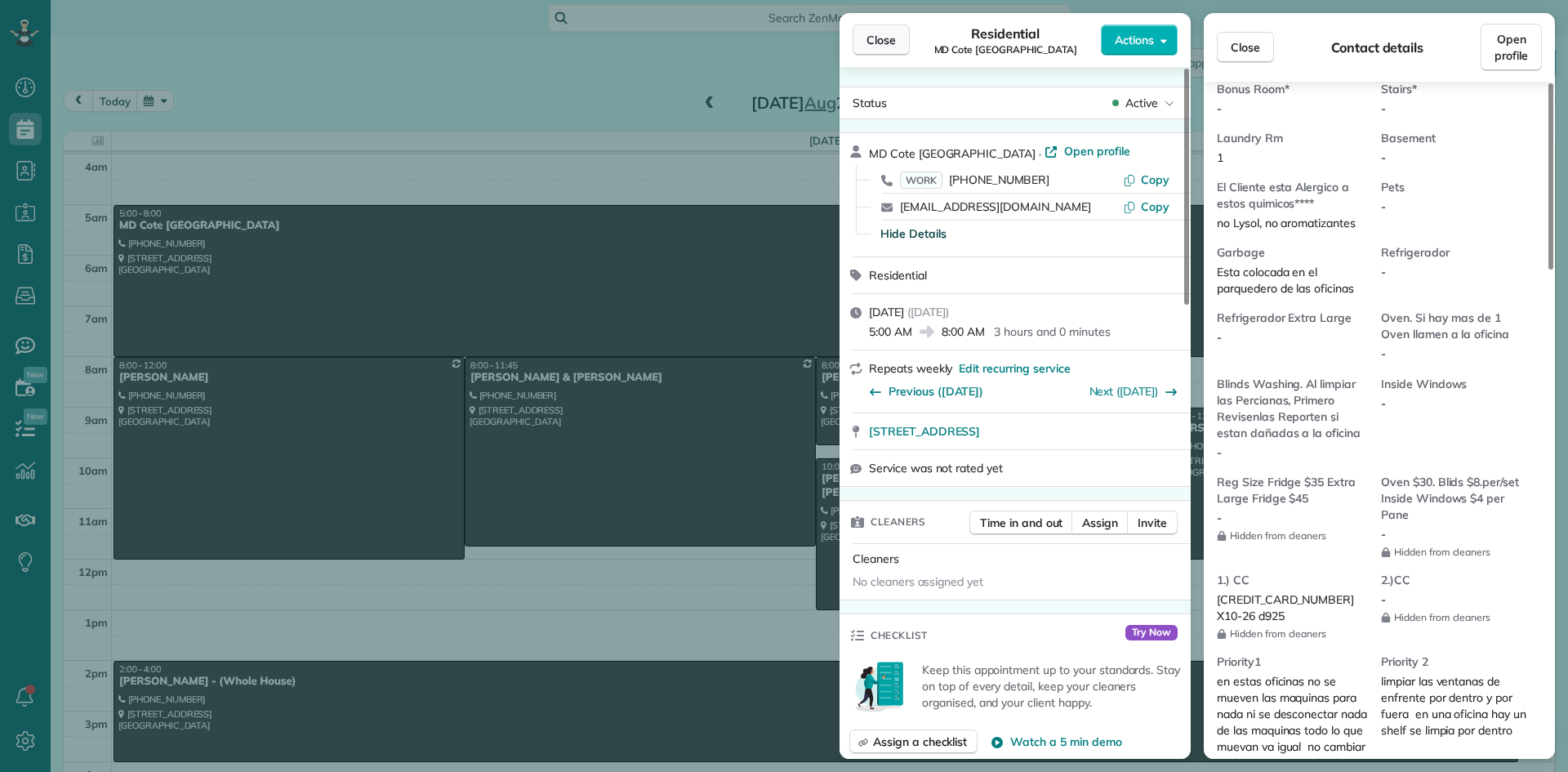
click at [882, 35] on span "Close" at bounding box center [881, 40] width 29 height 16
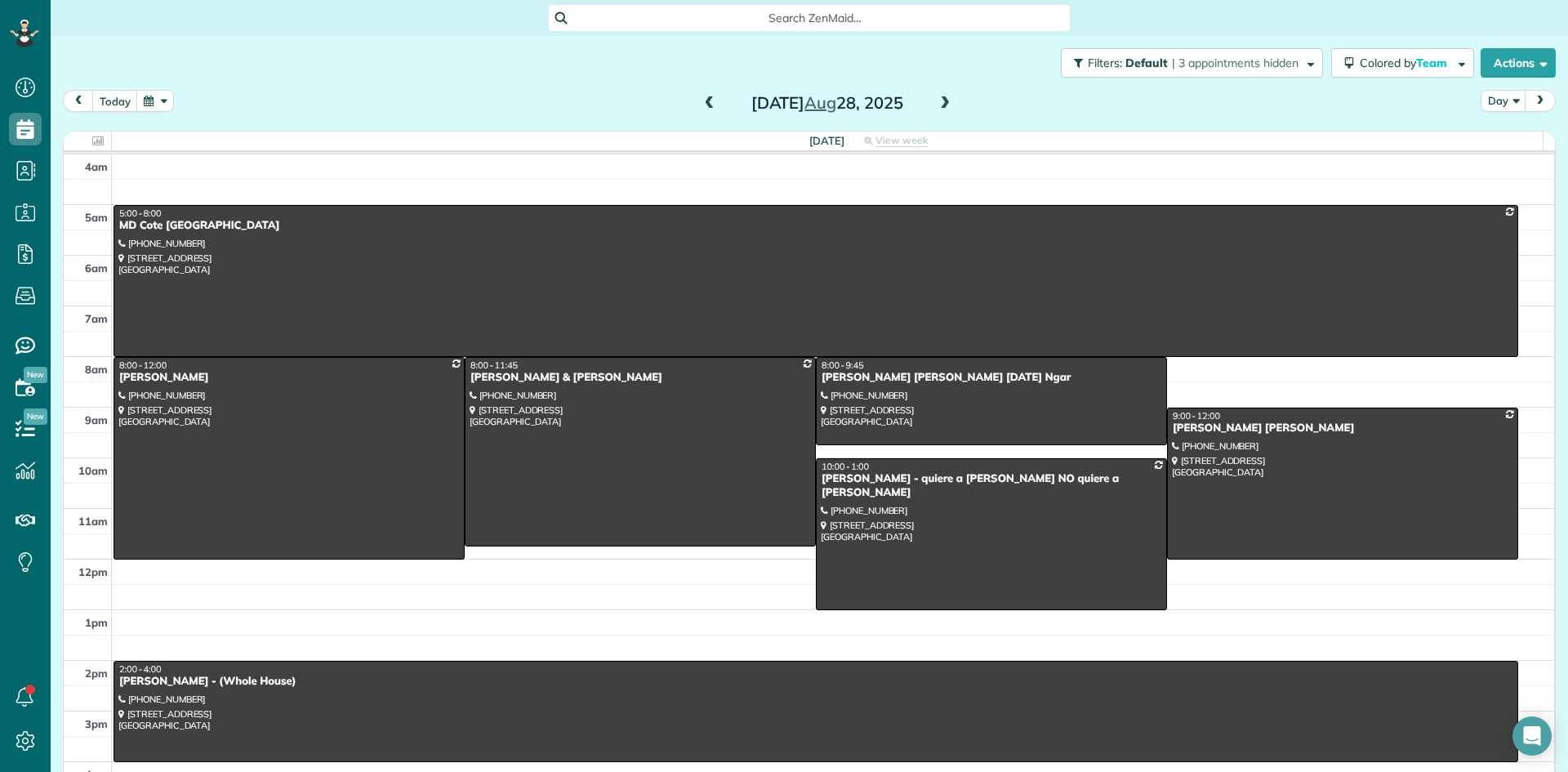
click at [701, 105] on span at bounding box center [709, 104] width 18 height 15
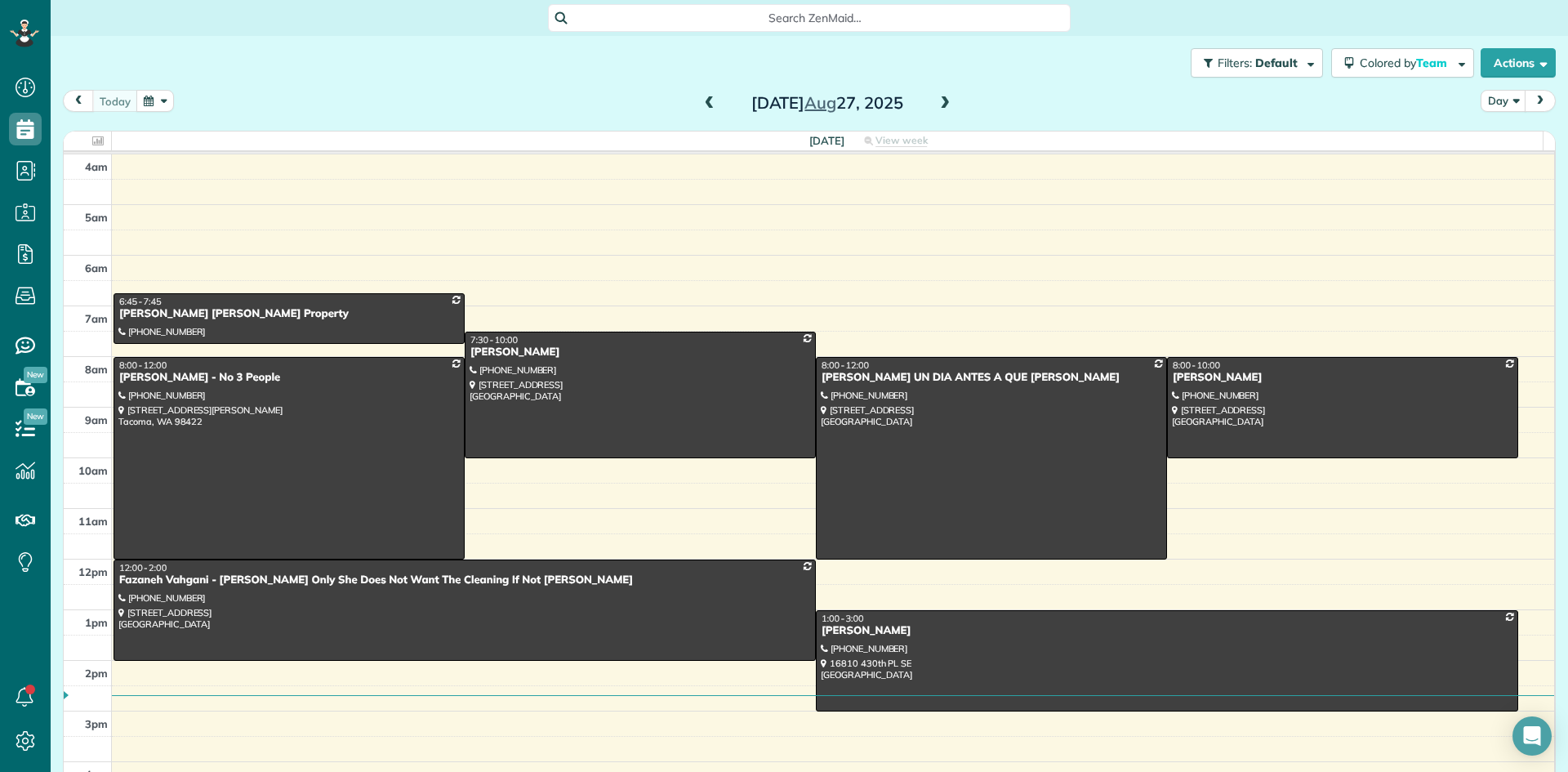
click at [942, 106] on span at bounding box center [945, 104] width 18 height 15
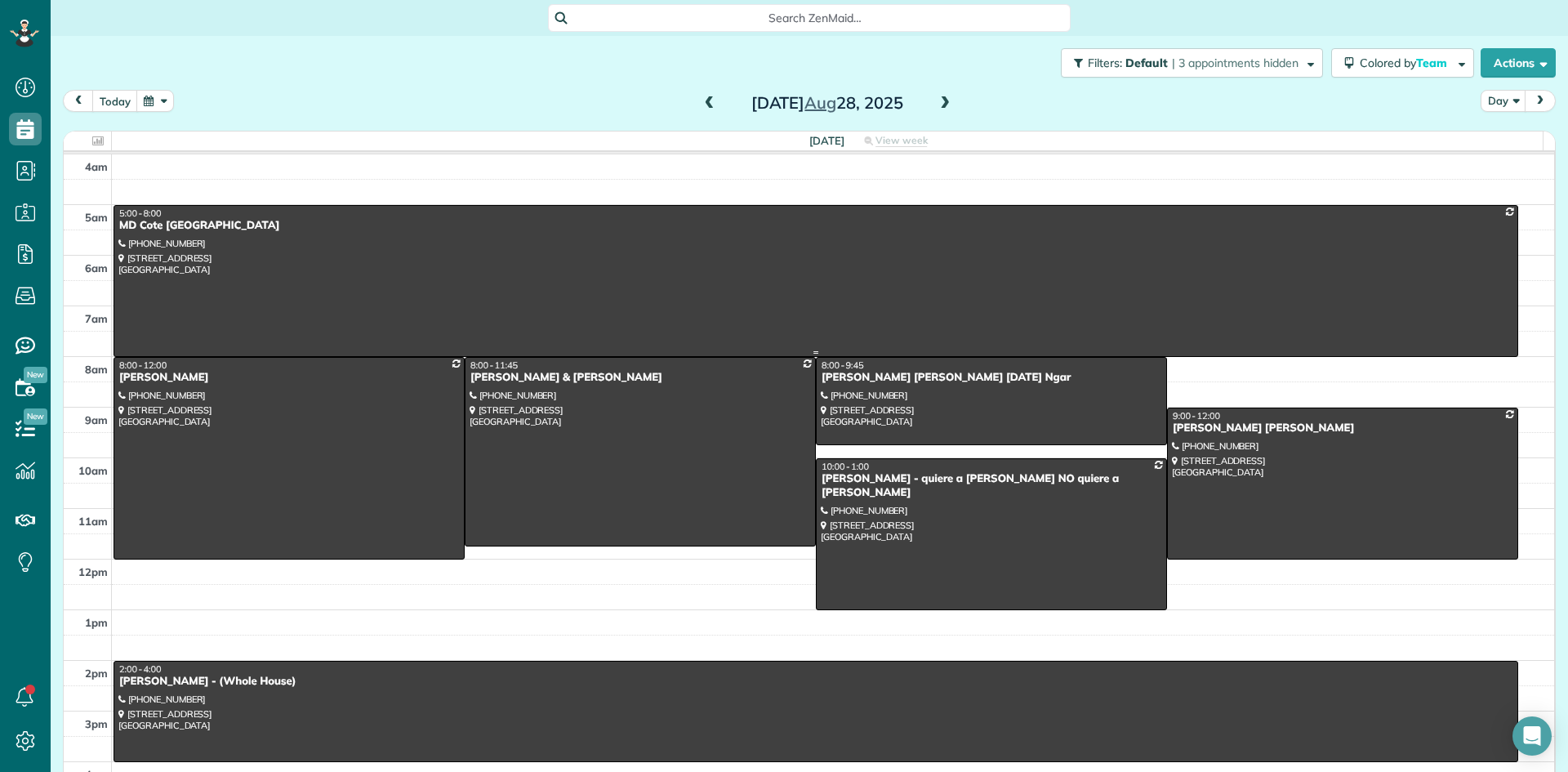
click at [175, 236] on div at bounding box center [816, 281] width 1403 height 150
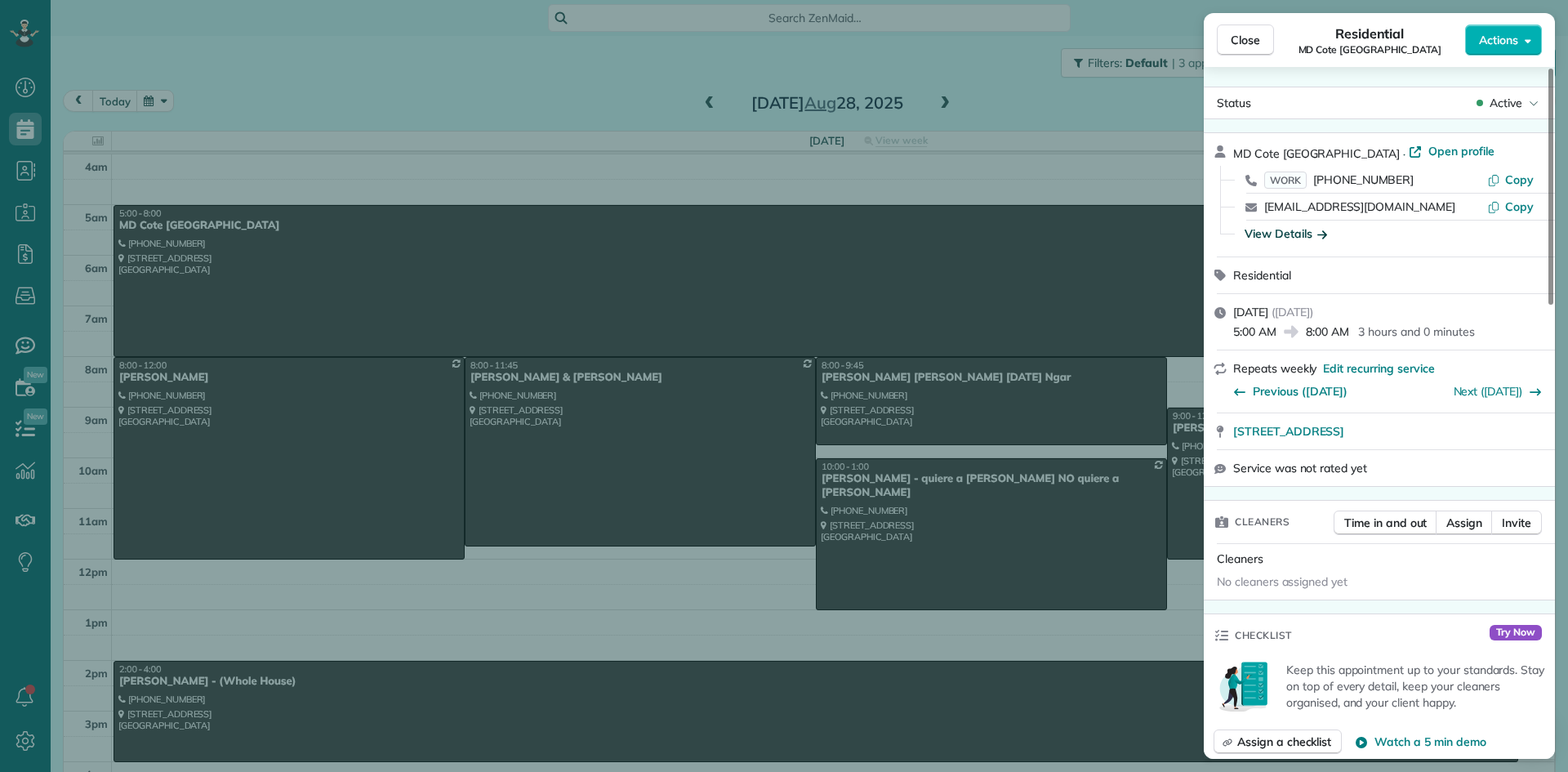
click at [1272, 233] on div "View Details" at bounding box center [1286, 234] width 83 height 16
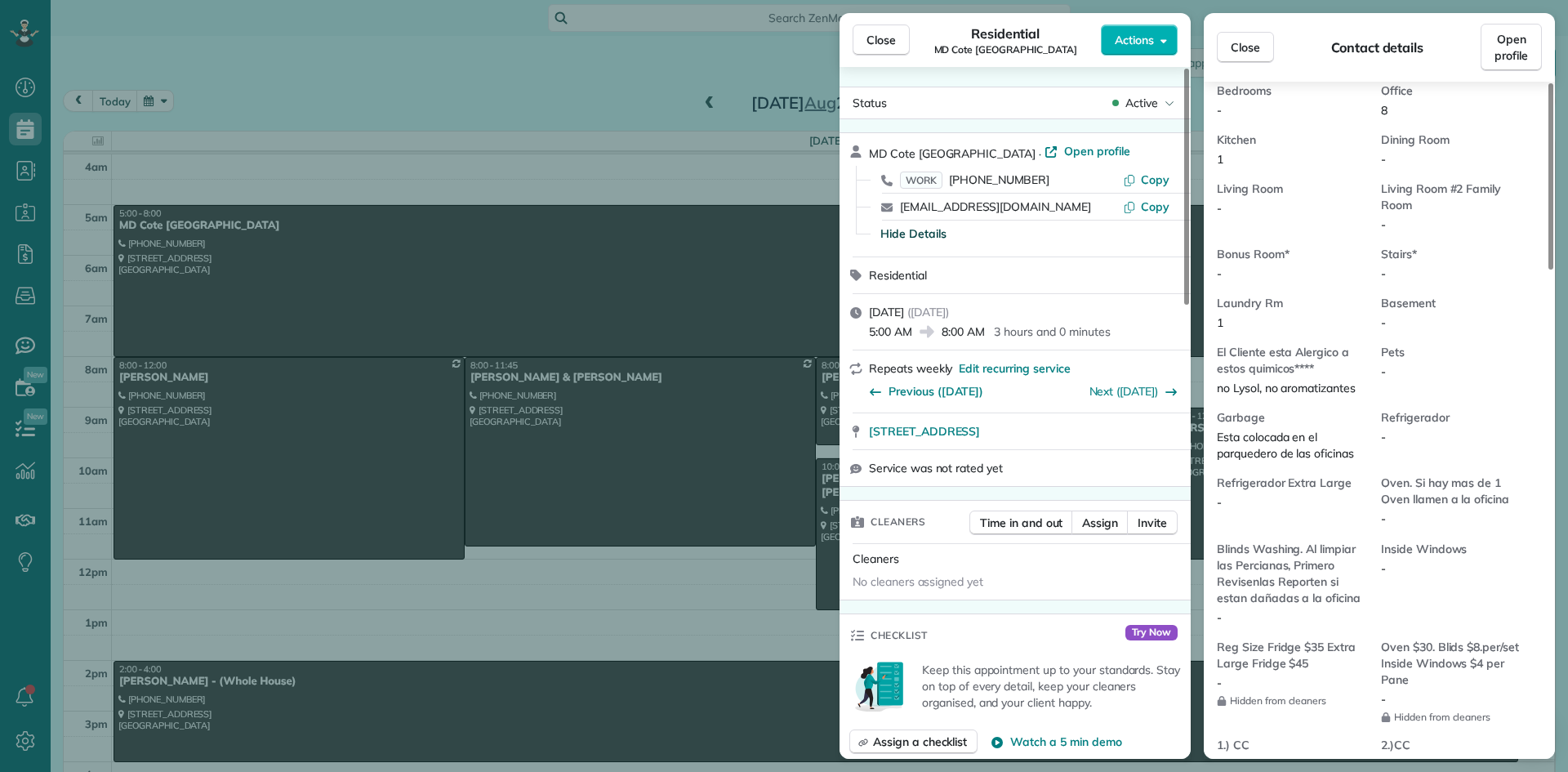
scroll to position [906, 0]
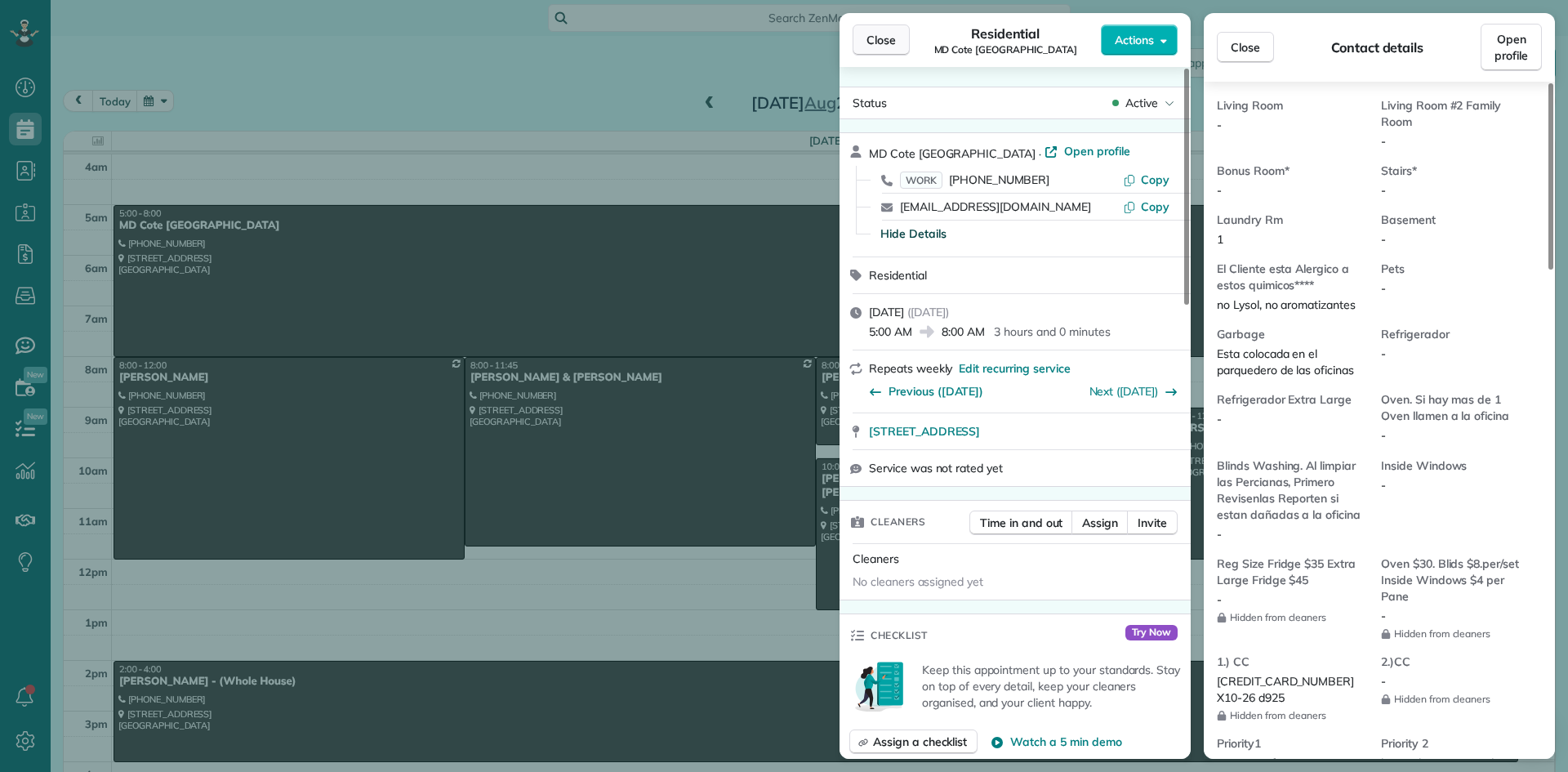
click at [890, 39] on span "Close" at bounding box center [881, 40] width 29 height 16
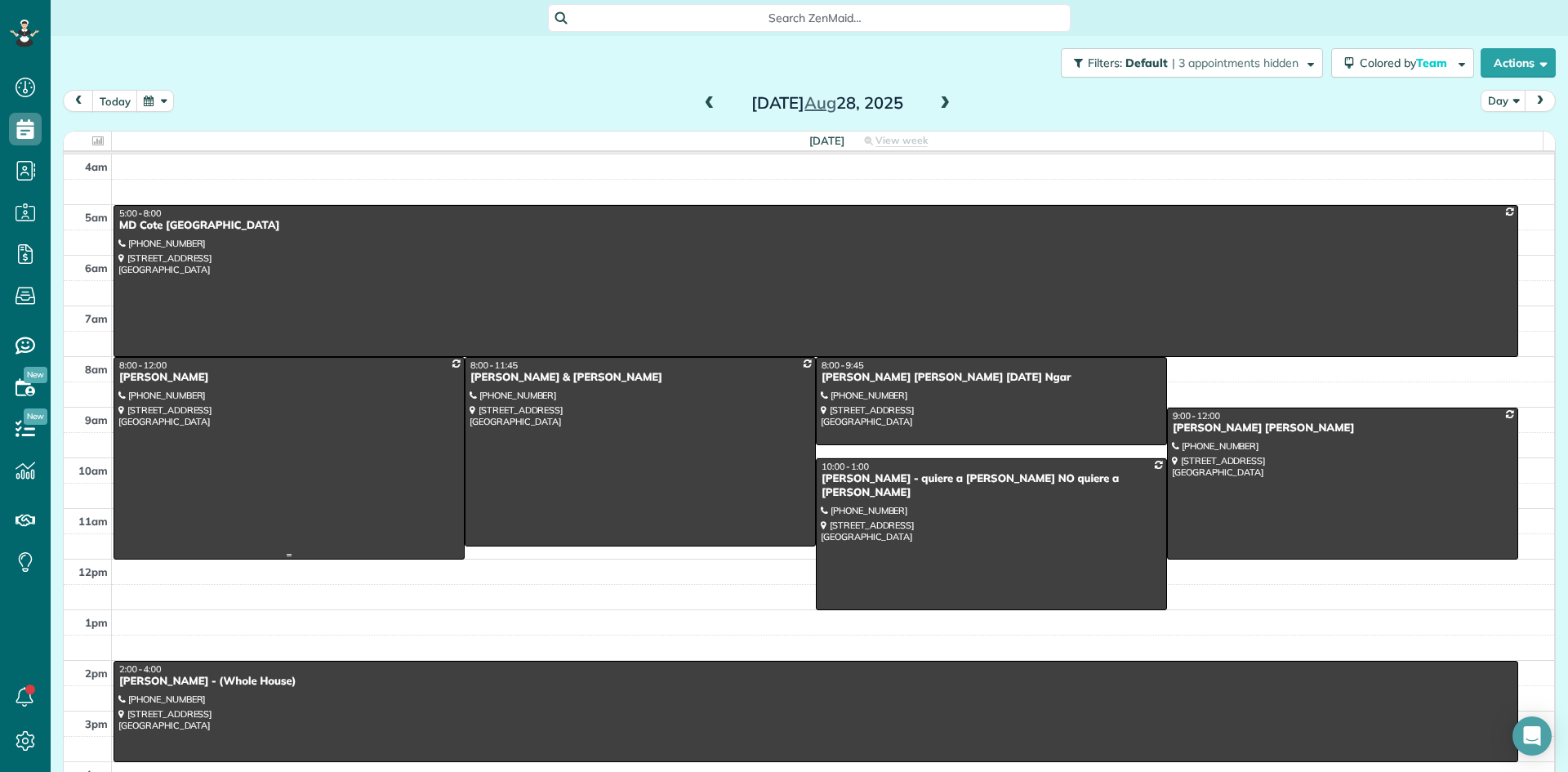
click at [172, 384] on div "Carolyn Birdsong" at bounding box center [289, 378] width 342 height 14
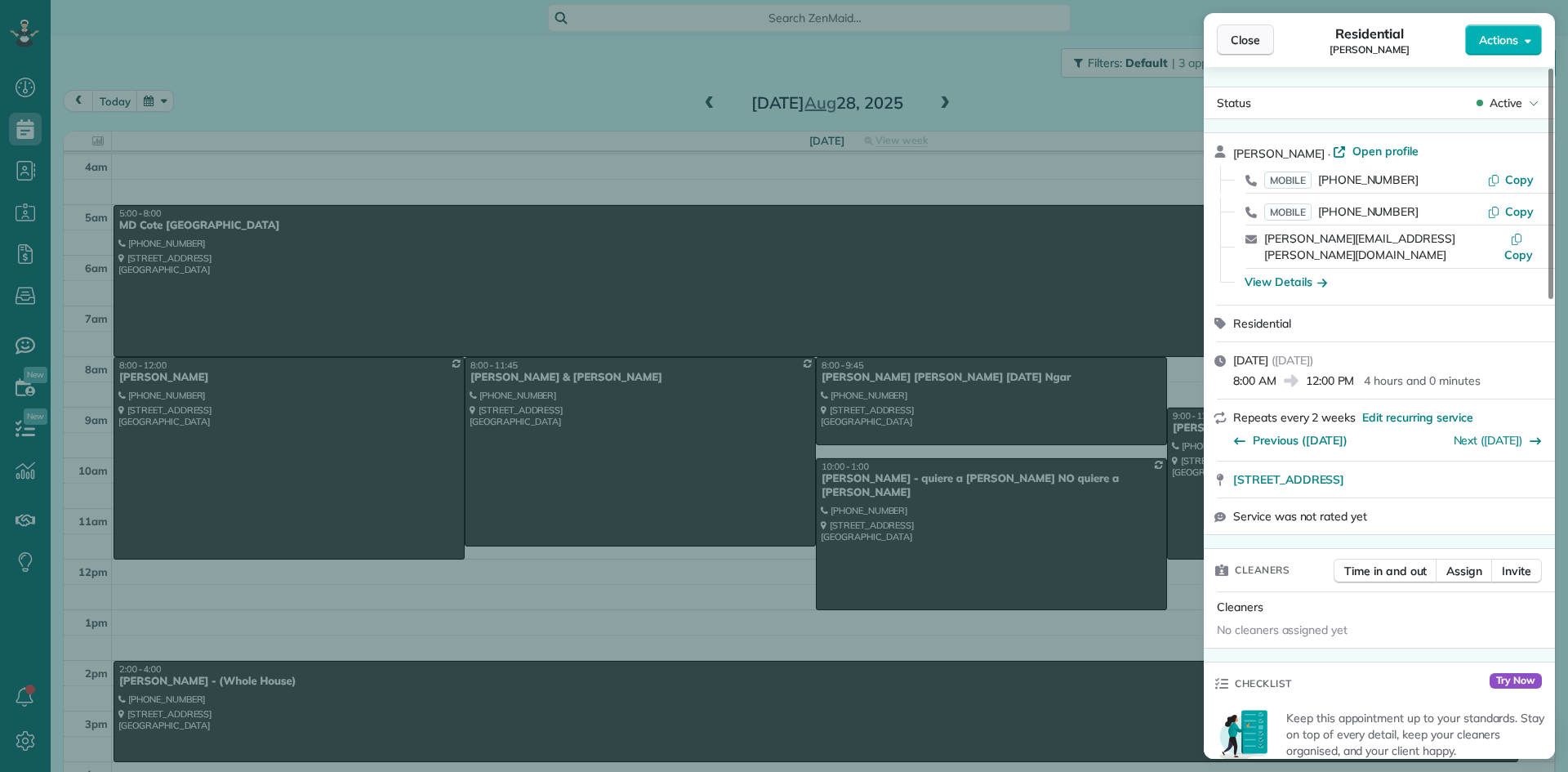
click at [1239, 38] on span "Close" at bounding box center [1245, 40] width 29 height 16
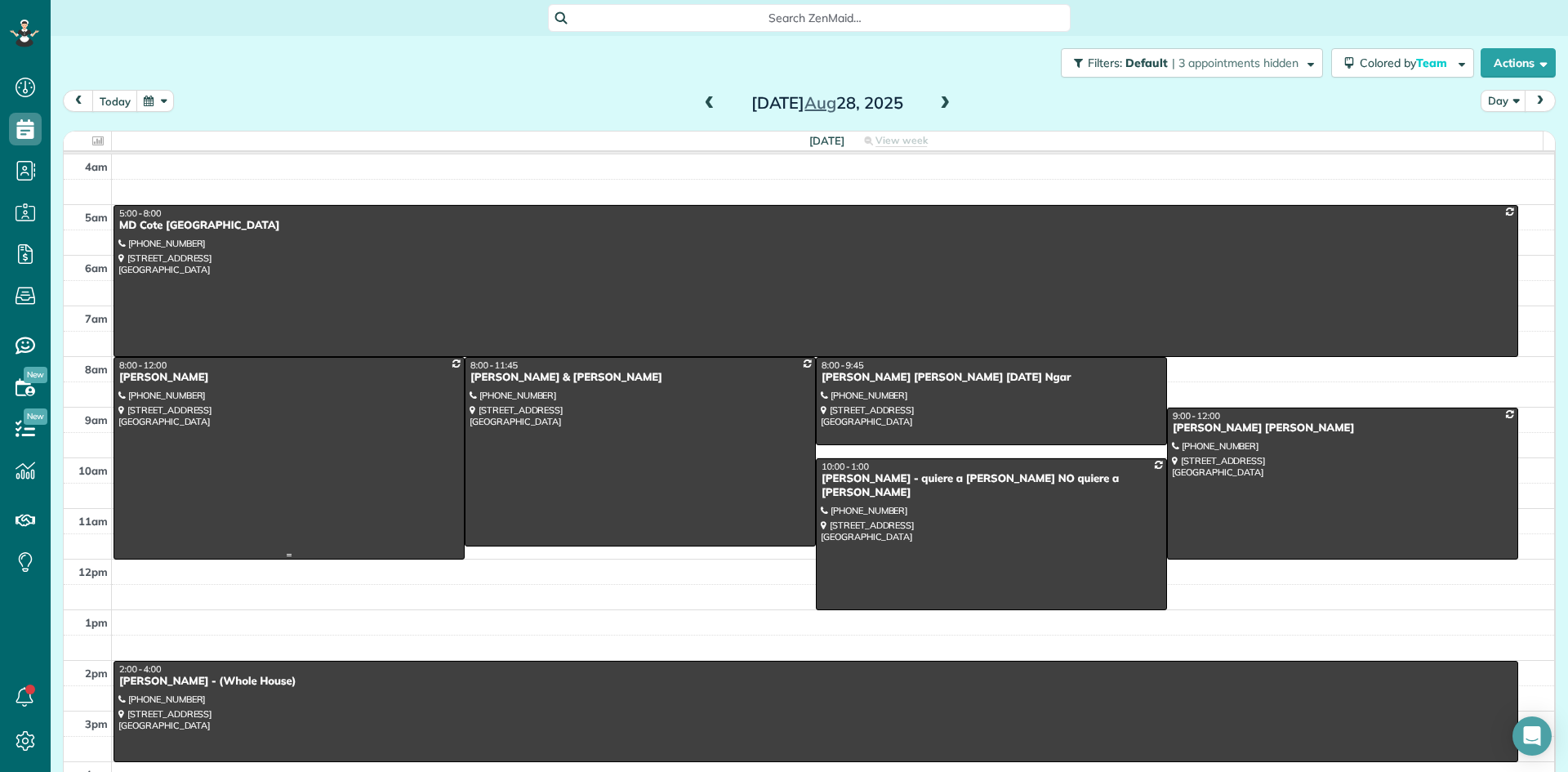
click at [176, 381] on div "Carolyn Birdsong" at bounding box center [289, 378] width 342 height 14
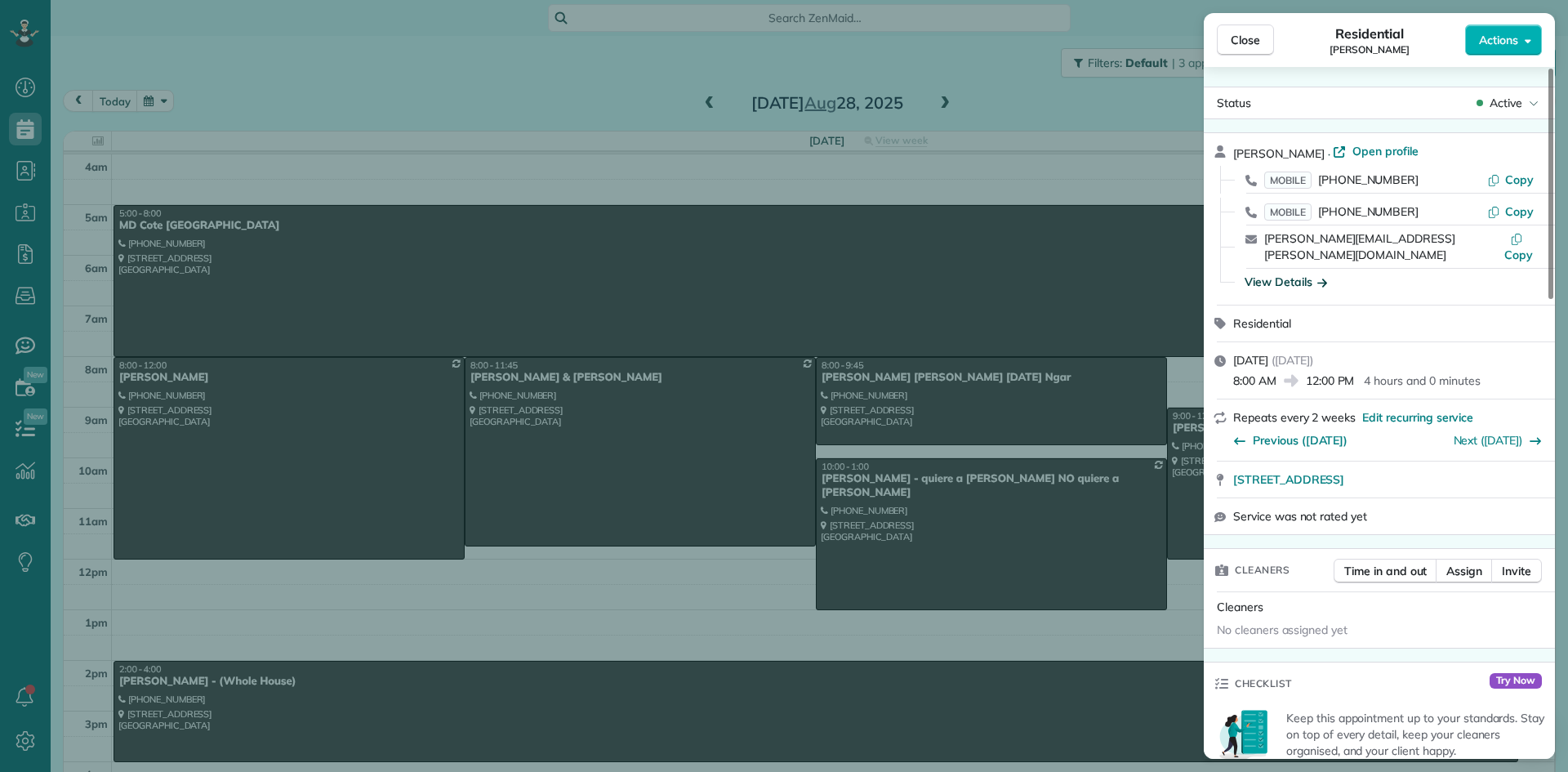
click at [1286, 274] on div "View Details" at bounding box center [1286, 282] width 83 height 16
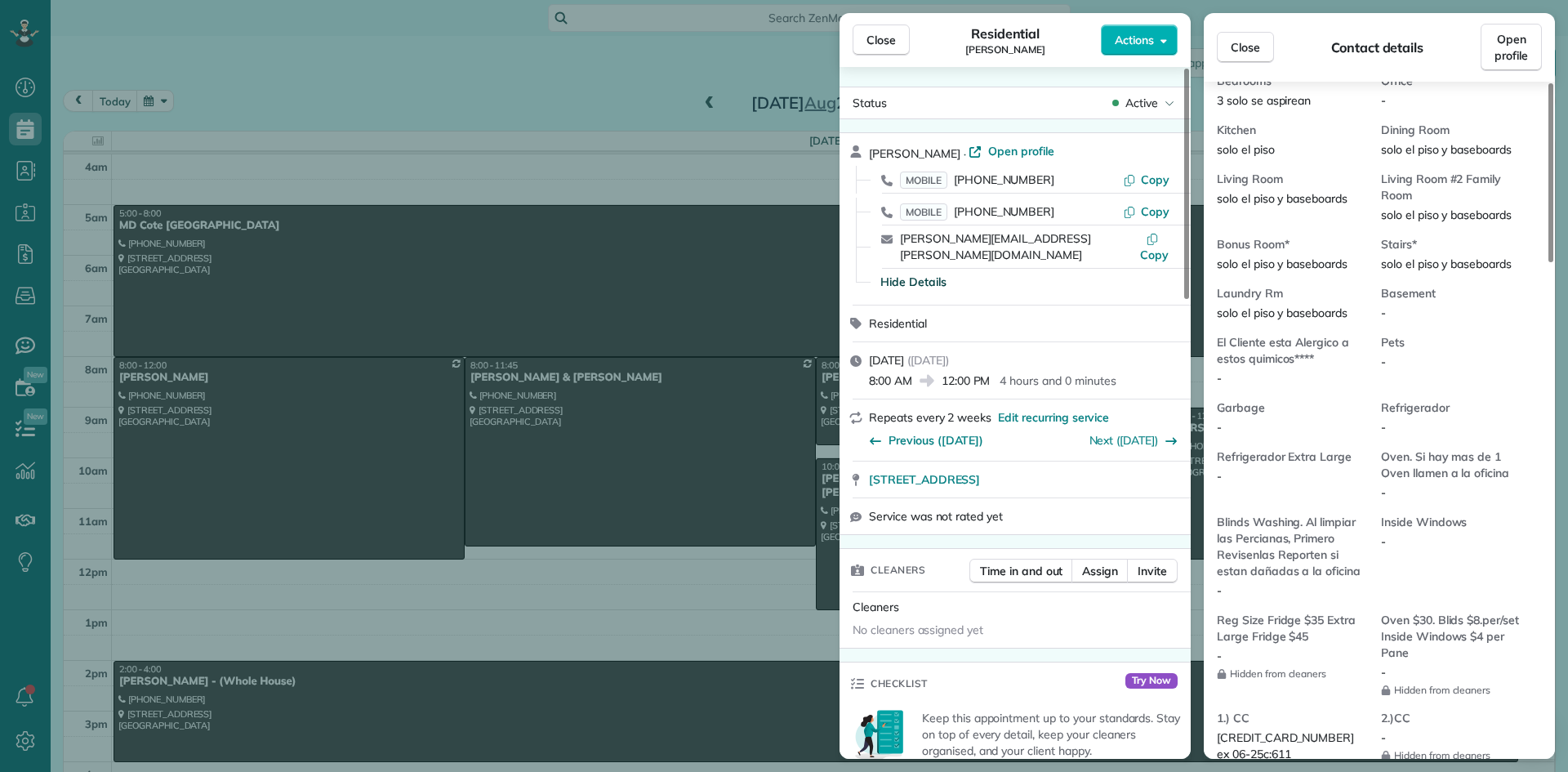
scroll to position [1150, 0]
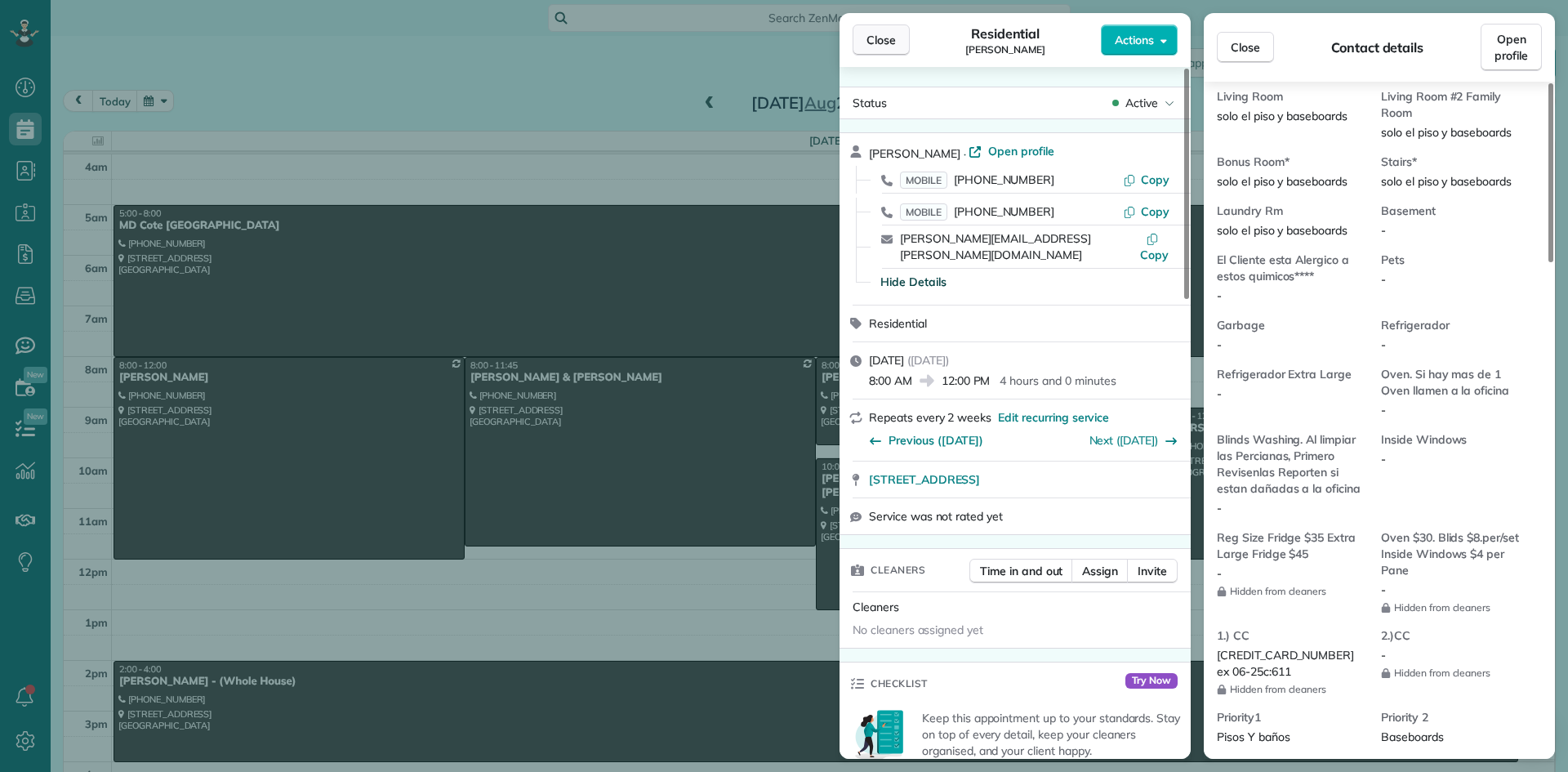
click at [886, 39] on span "Close" at bounding box center [881, 40] width 29 height 16
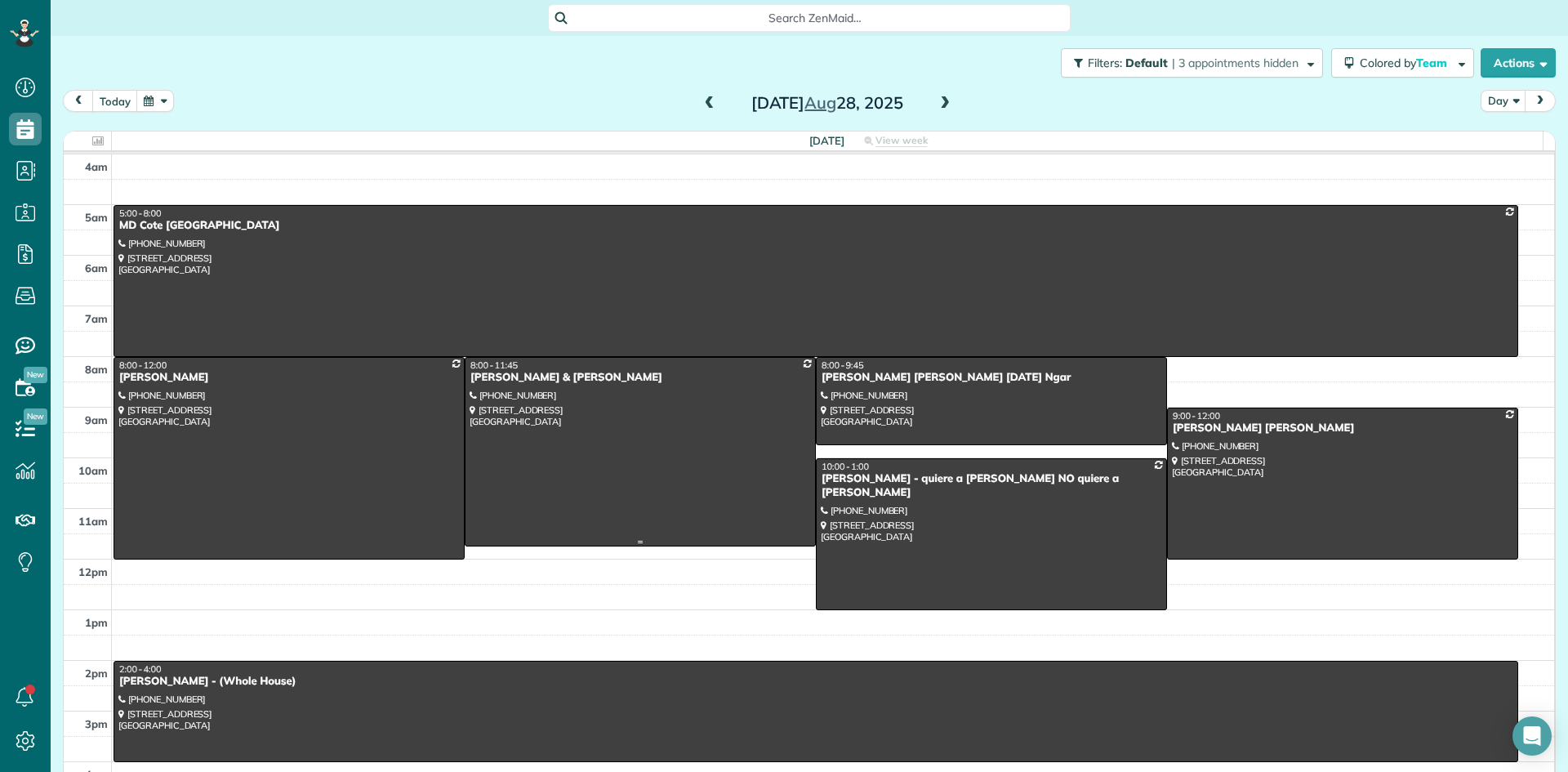
click at [515, 379] on div "Aaron & Lindsey Carter" at bounding box center [640, 378] width 342 height 14
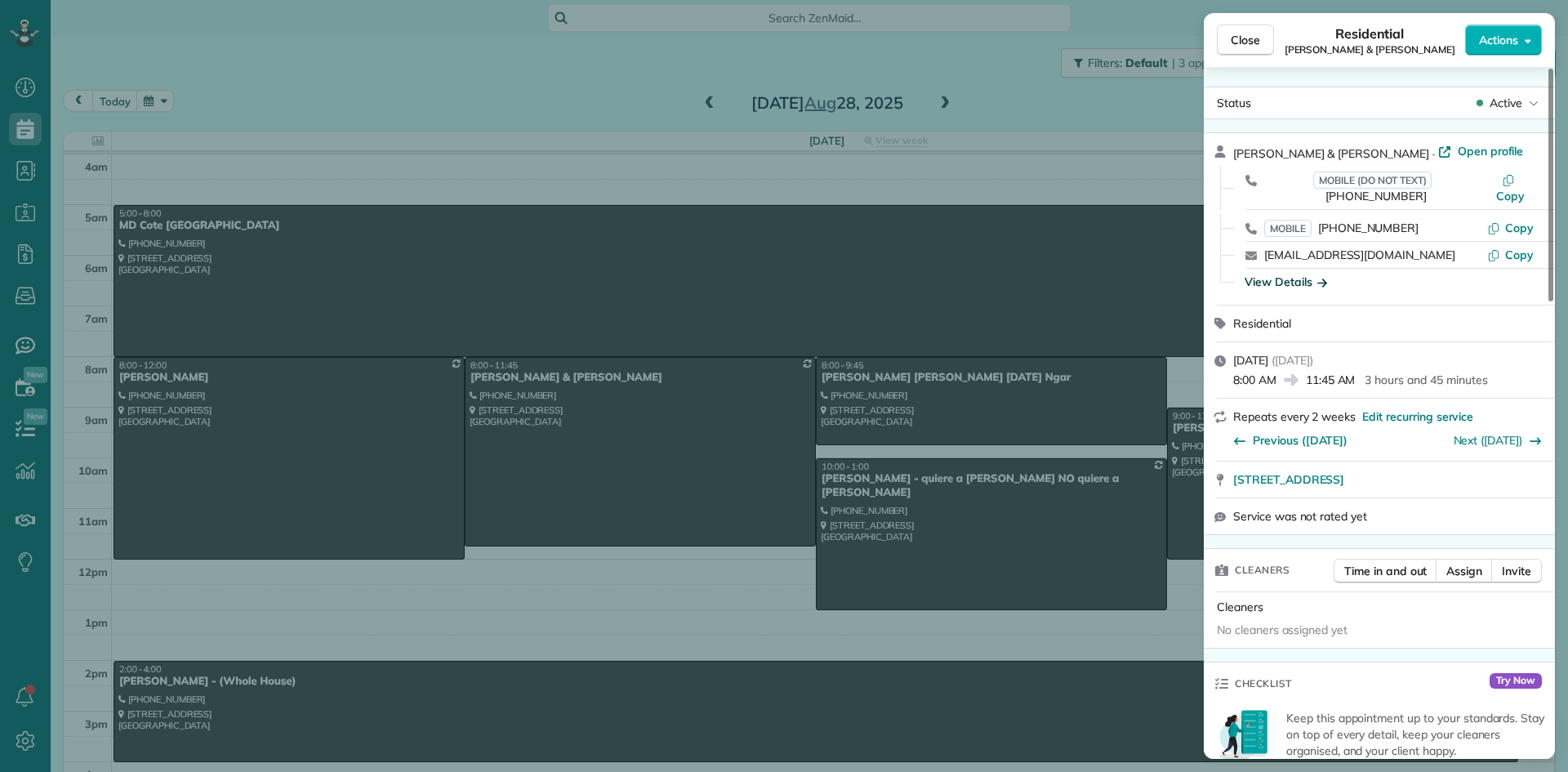
click at [1285, 274] on div "View Details" at bounding box center [1286, 282] width 83 height 16
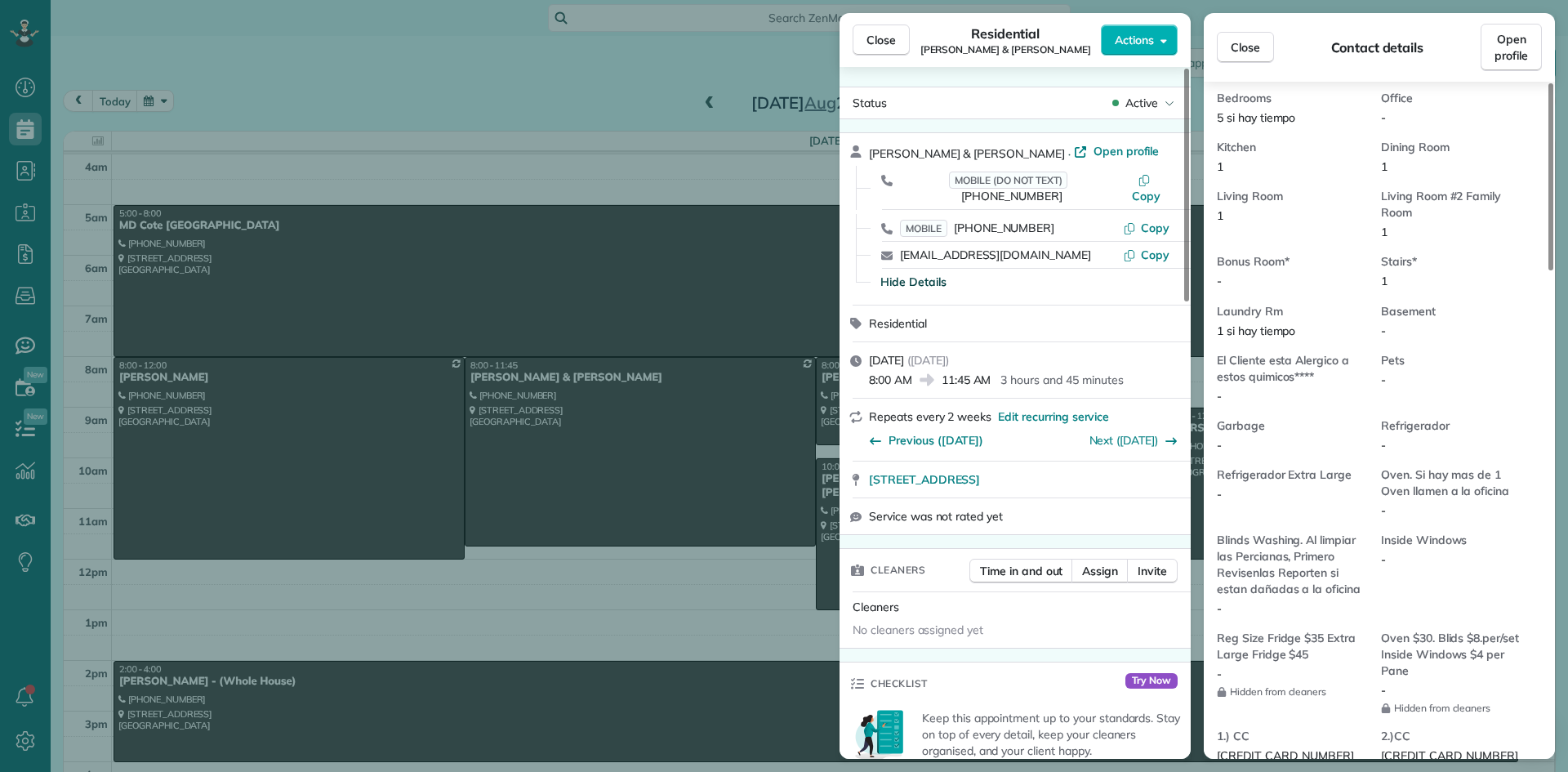
scroll to position [1227, 0]
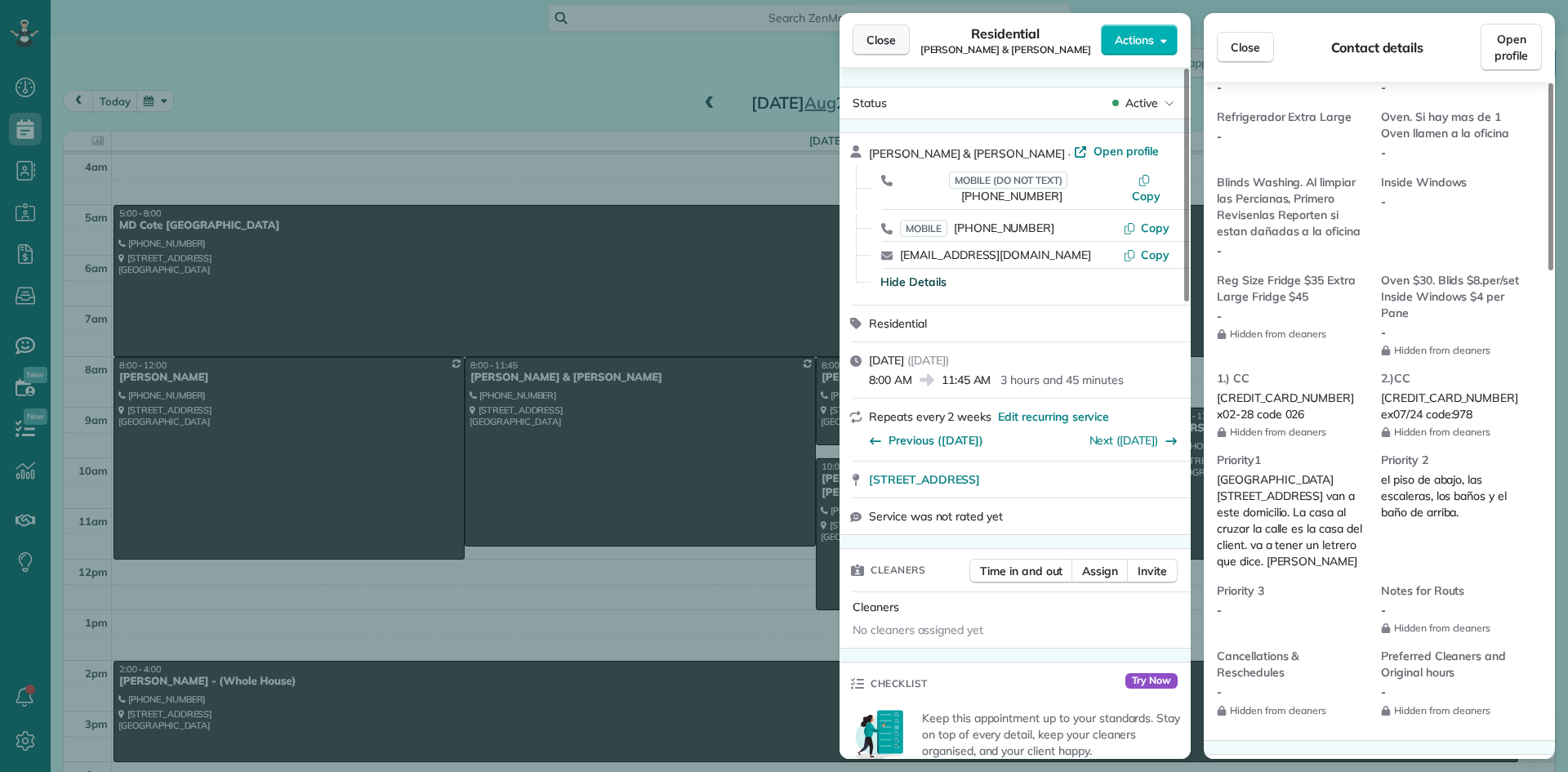
click at [895, 44] on span "Close" at bounding box center [881, 40] width 29 height 16
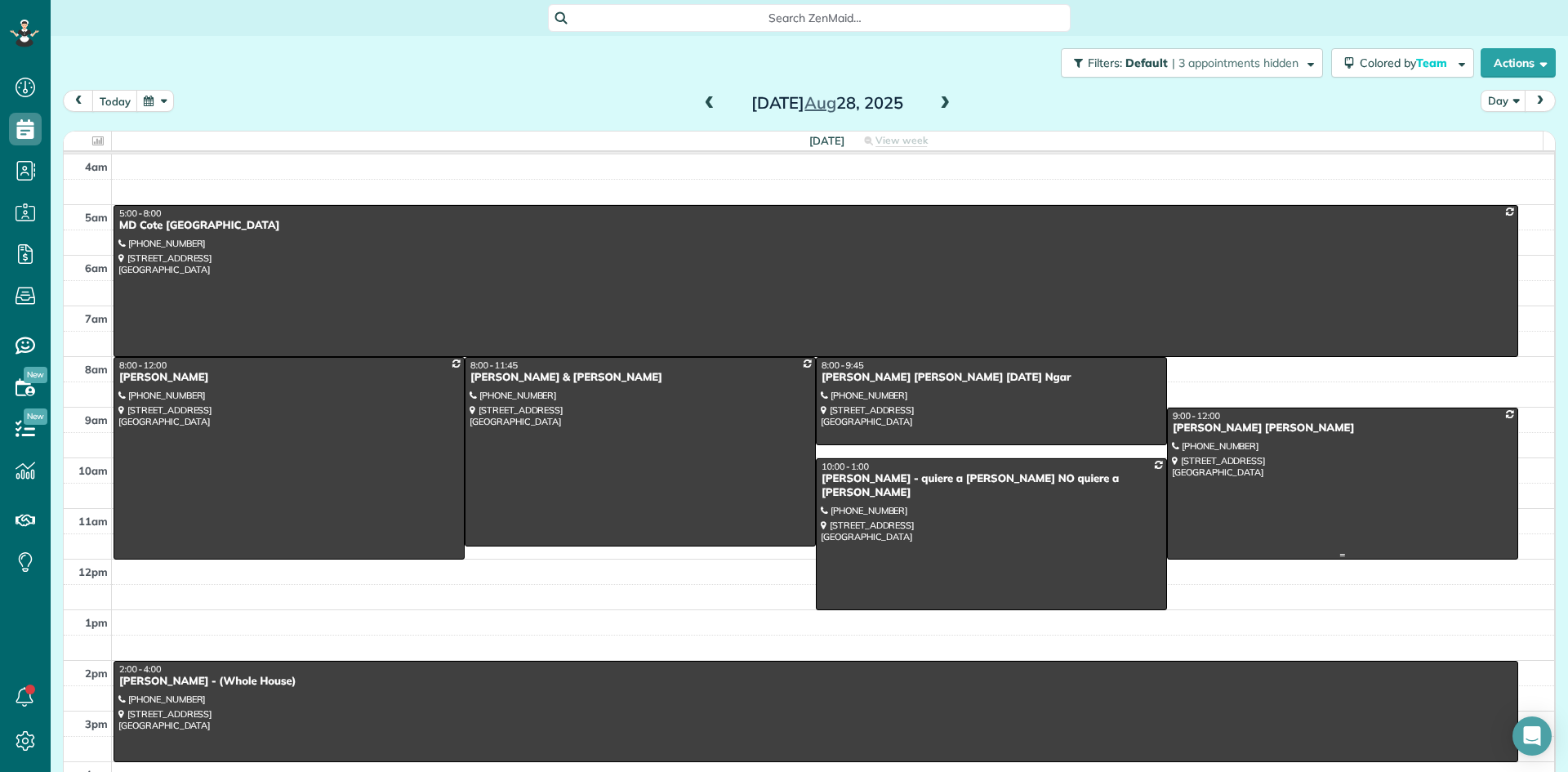
click at [1172, 429] on div "James BD Banks" at bounding box center [1342, 429] width 342 height 14
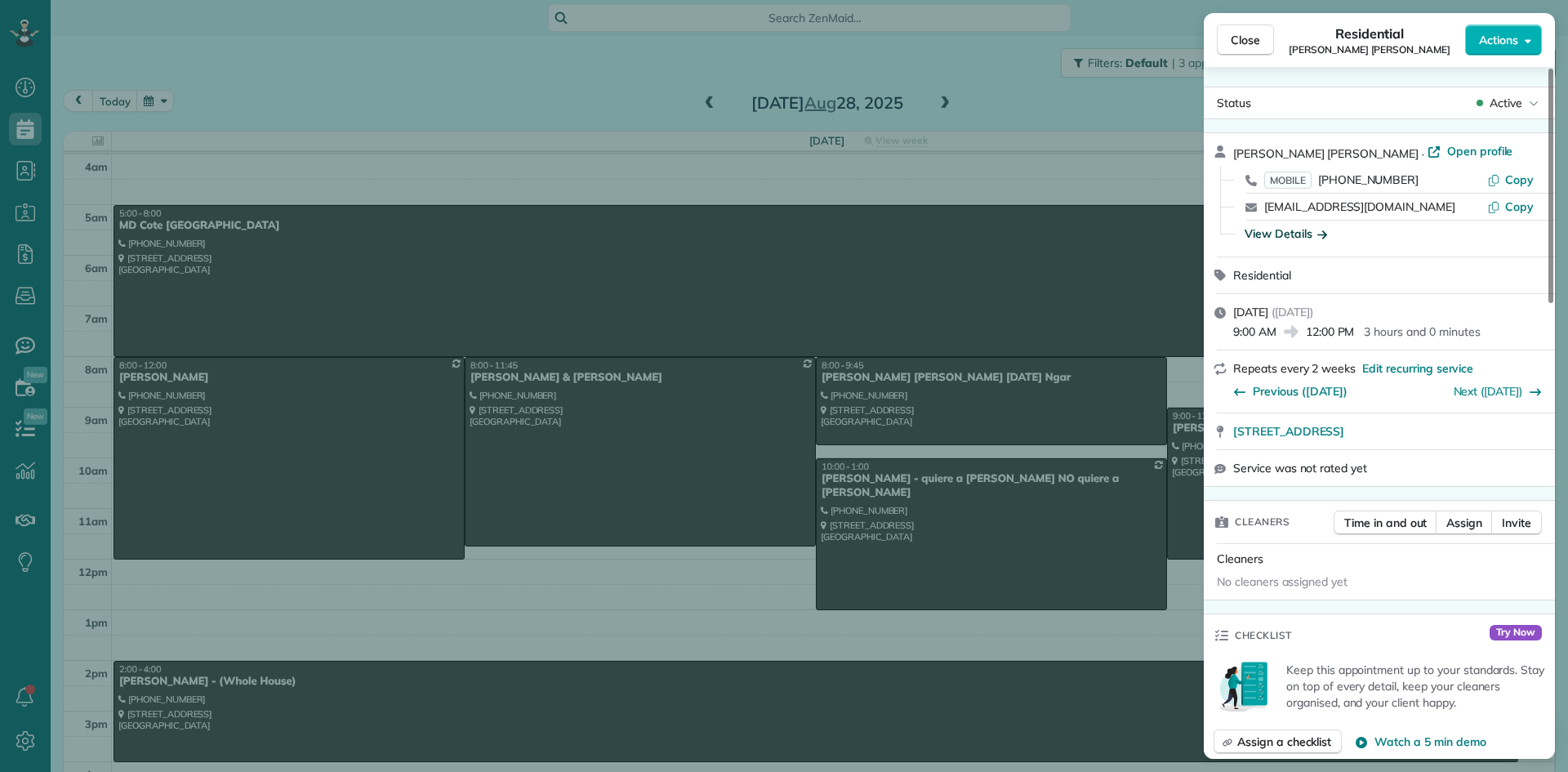
click at [1276, 235] on div "View Details" at bounding box center [1286, 234] width 83 height 16
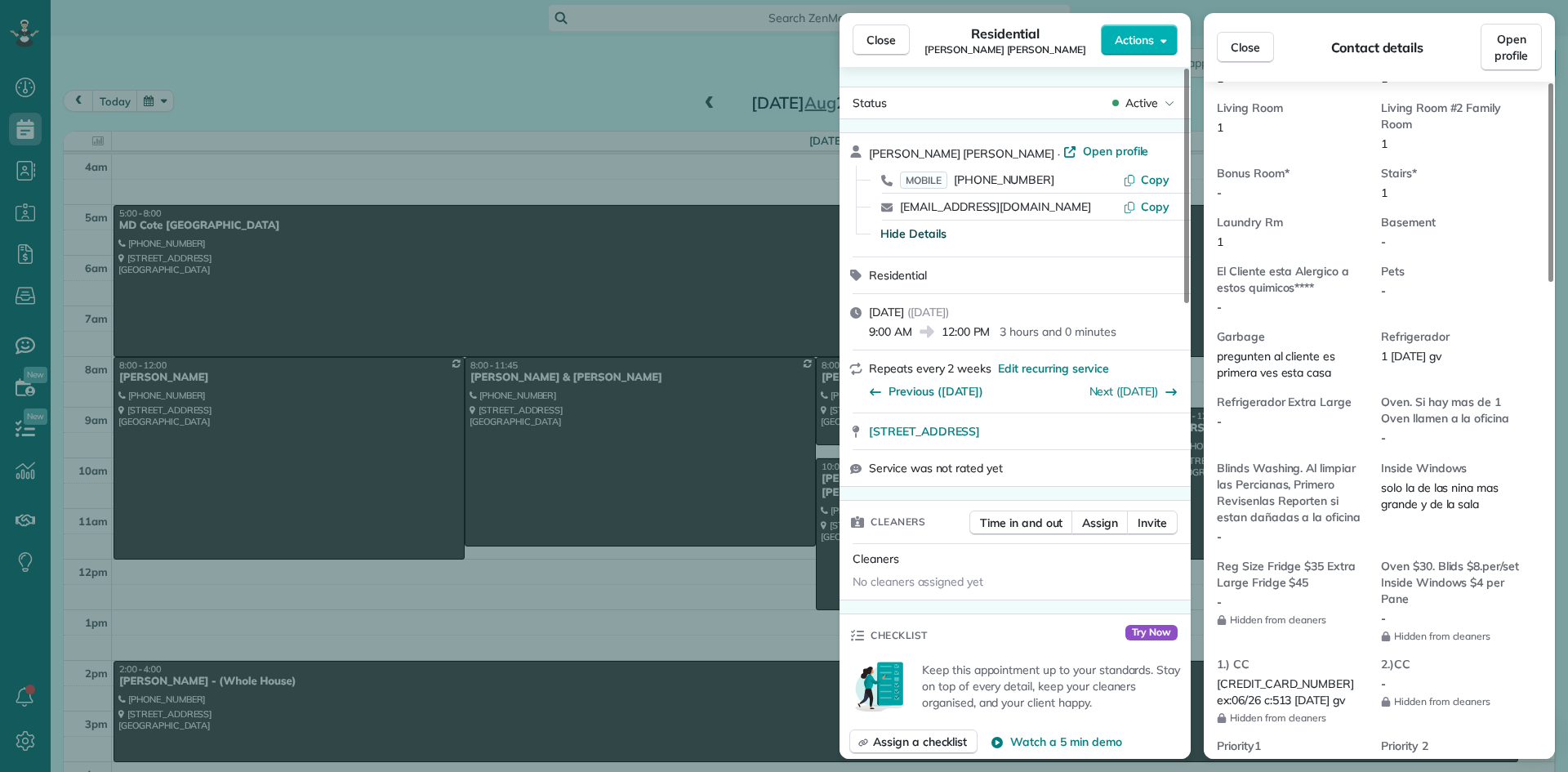
scroll to position [985, 0]
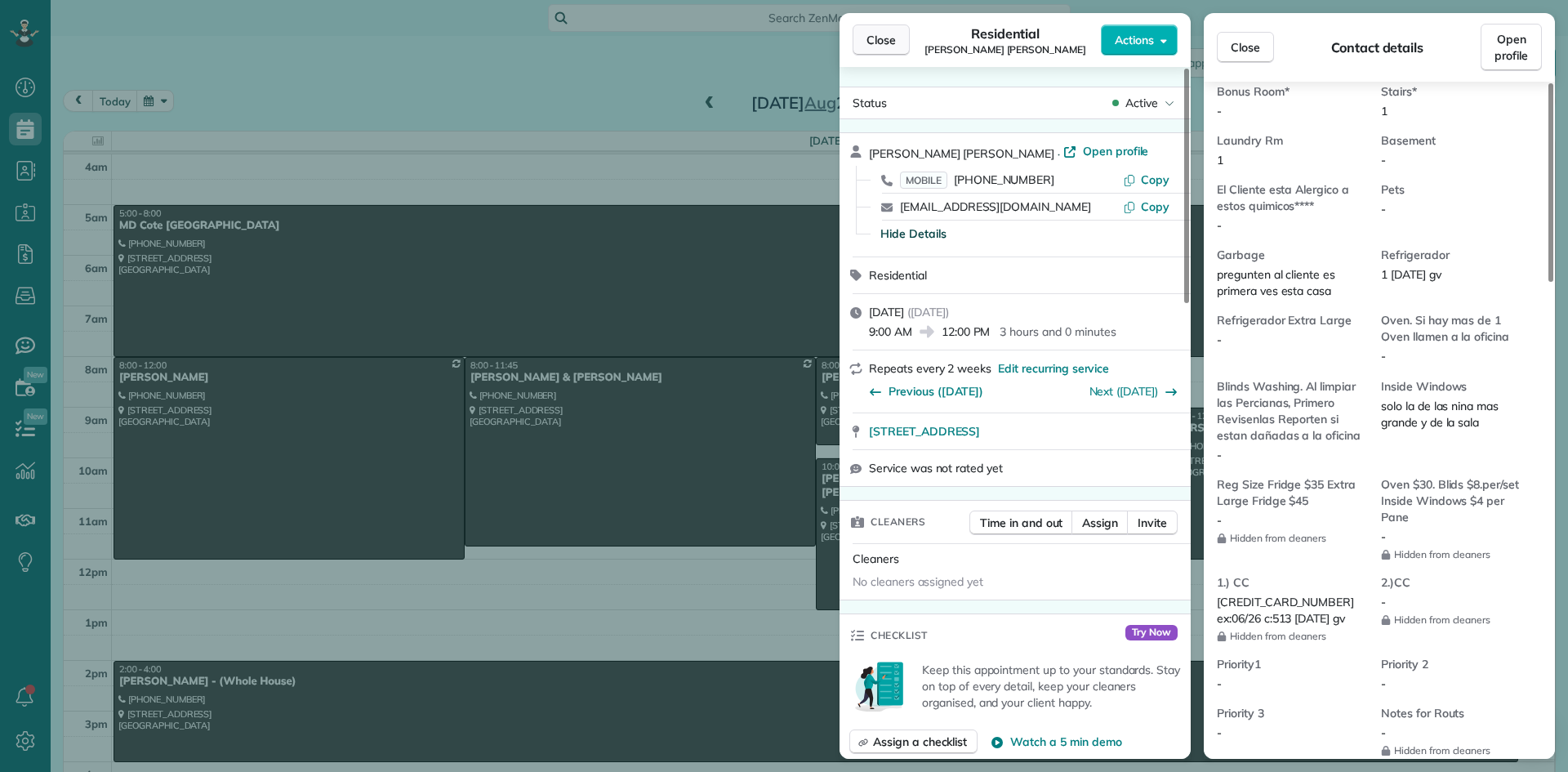
click at [893, 44] on span "Close" at bounding box center [881, 40] width 29 height 16
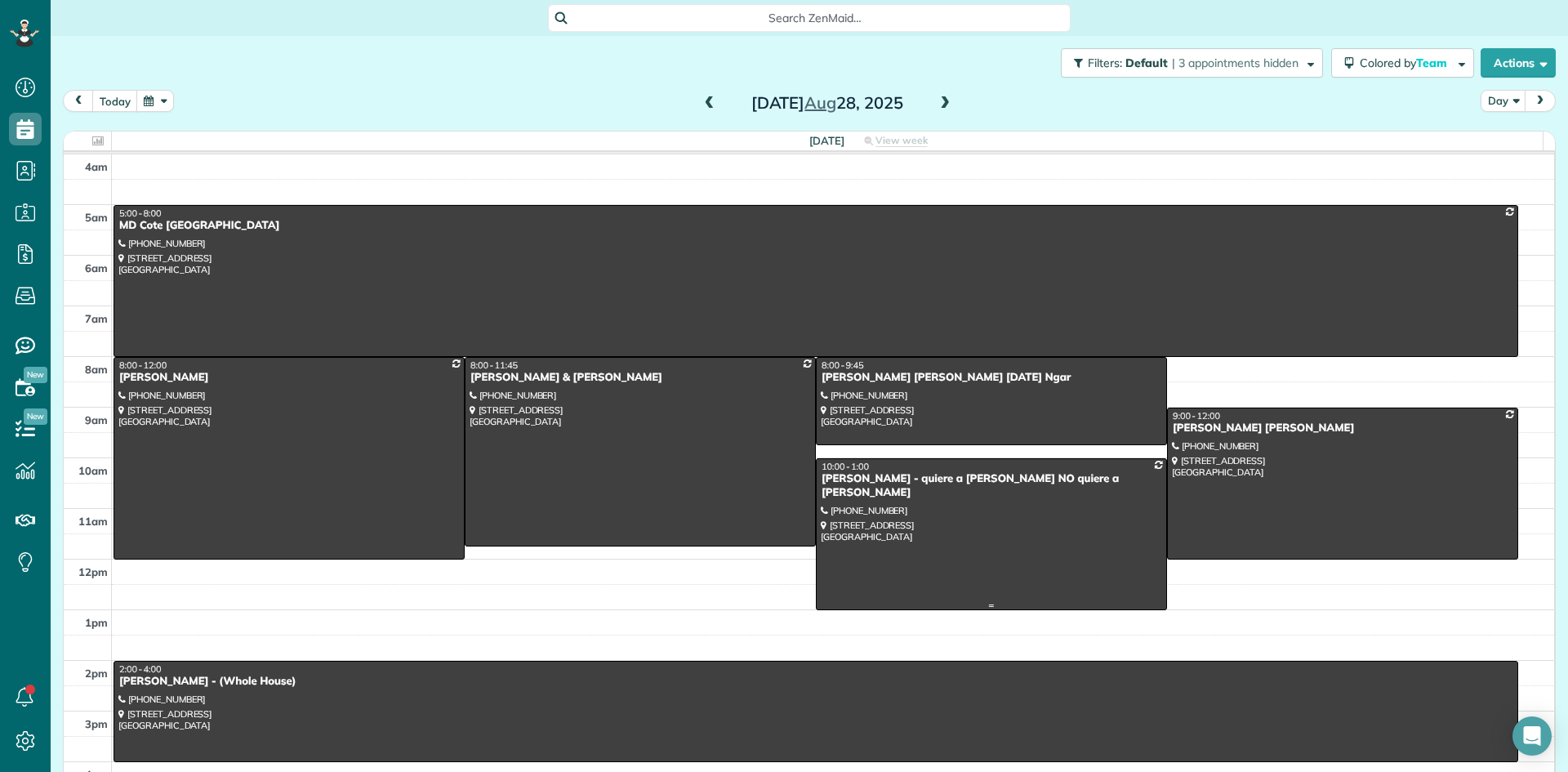
click at [842, 483] on div "Jackie Johnston - quiere a Iris NO quiere a Dalia" at bounding box center [991, 486] width 342 height 28
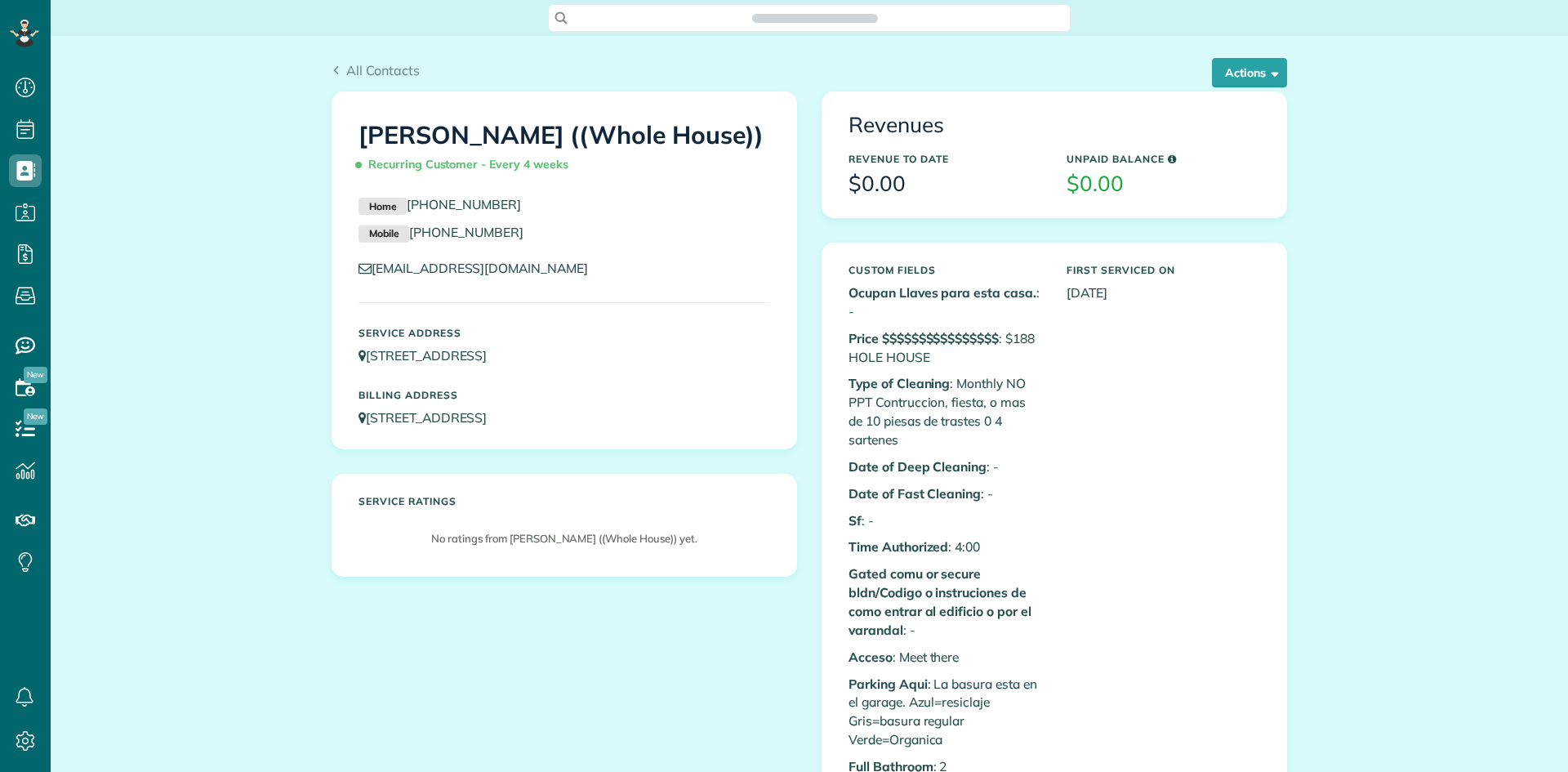
scroll to position [7, 7]
click at [1239, 74] on button "Actions" at bounding box center [1249, 72] width 75 height 29
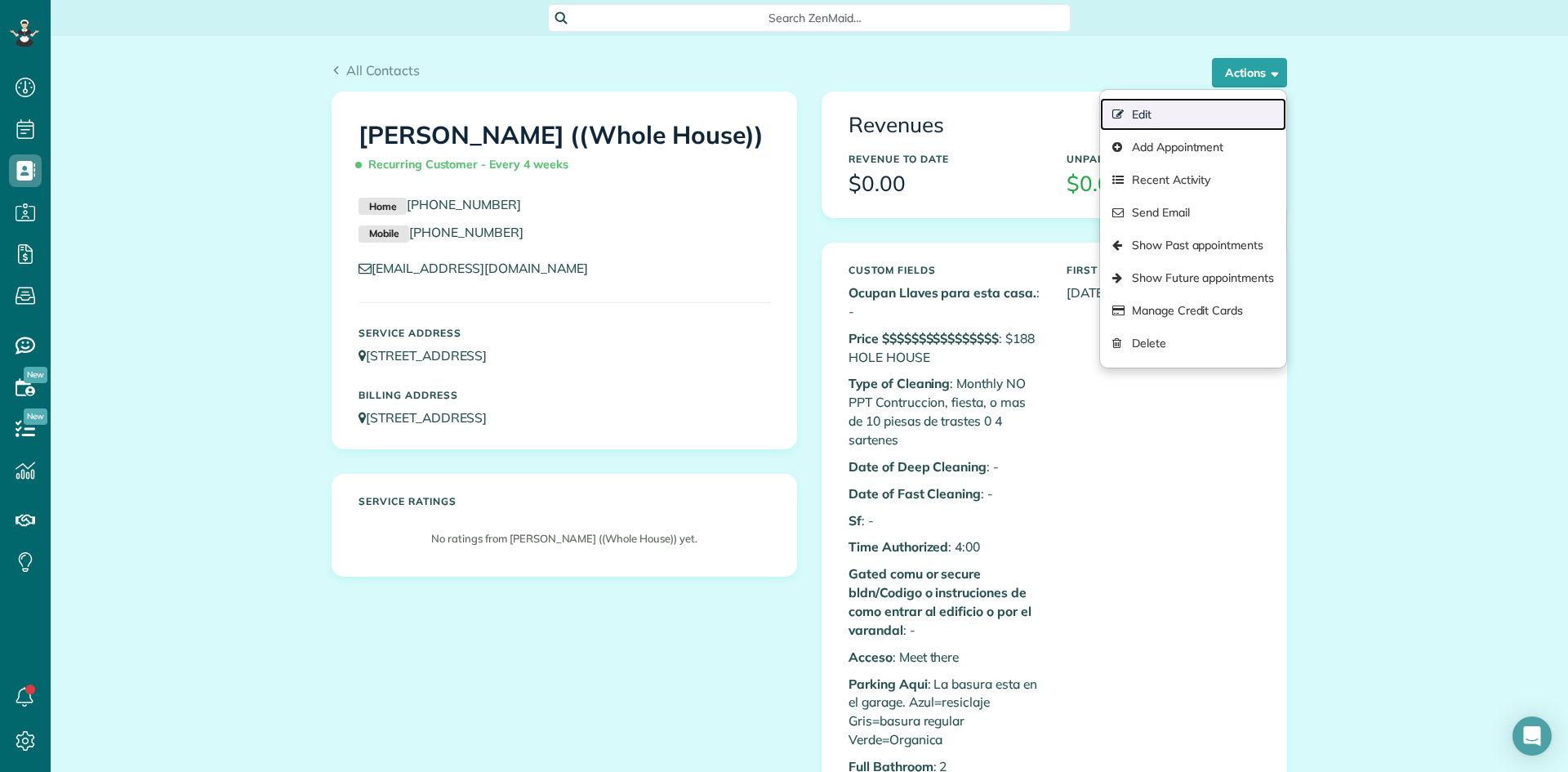
click at [1127, 109] on link "Edit" at bounding box center [1193, 114] width 186 height 33
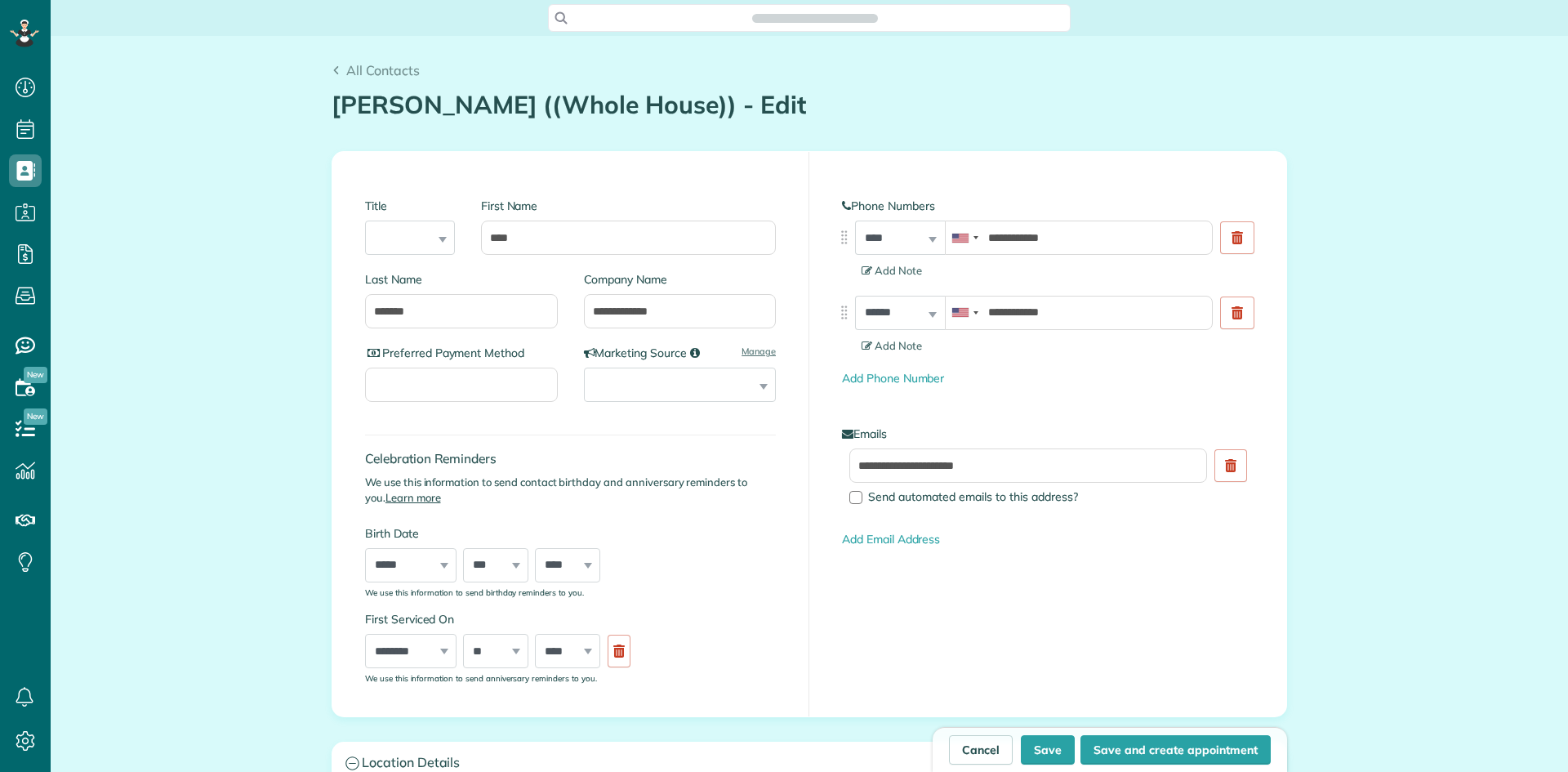
scroll to position [772, 51]
type input "**********"
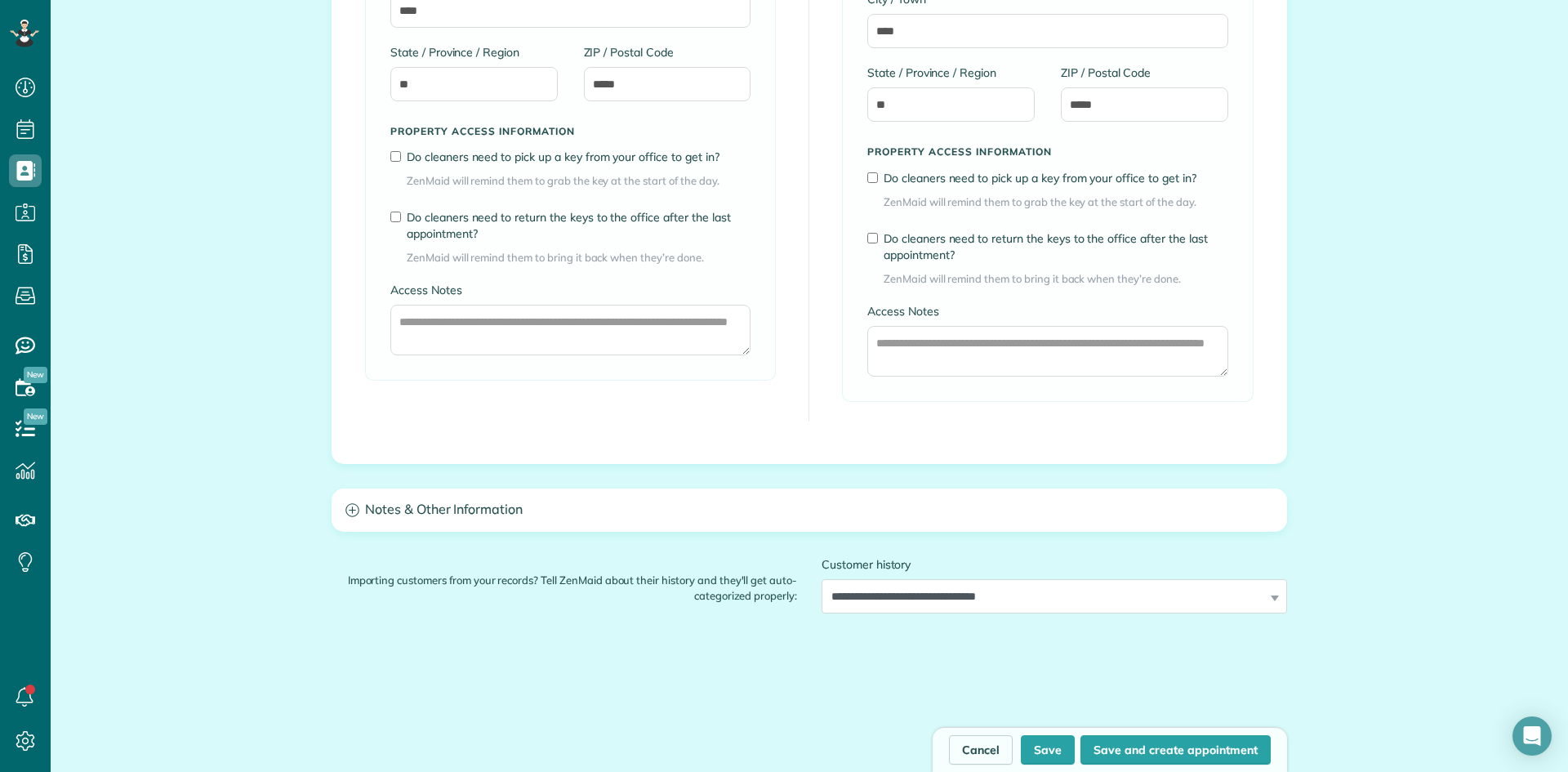
scroll to position [1226, 0]
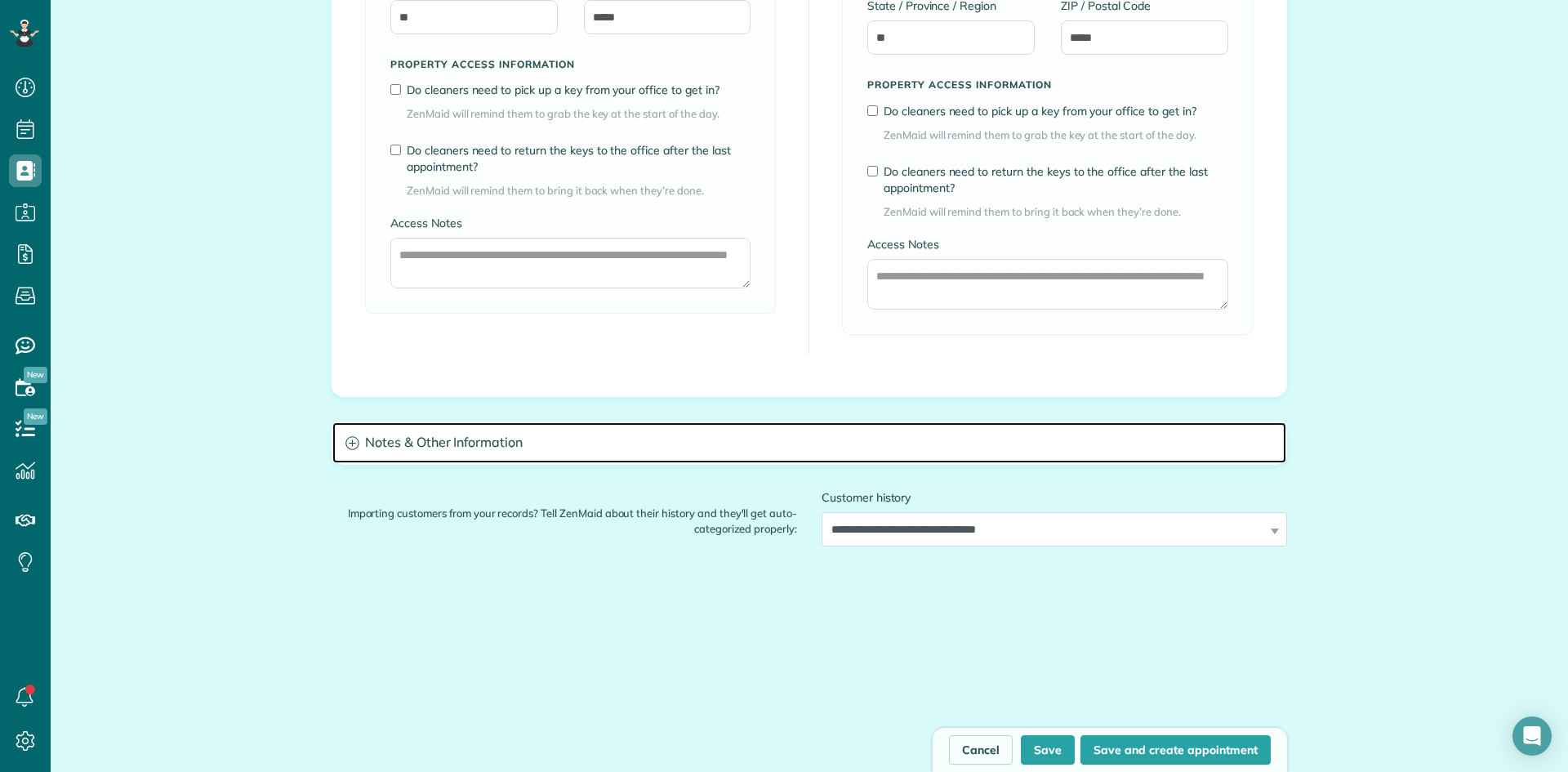
drag, startPoint x: 436, startPoint y: 435, endPoint x: 445, endPoint y: 434, distance: 9.1
click at [437, 435] on h3 "Notes & Other Information" at bounding box center [809, 443] width 954 height 42
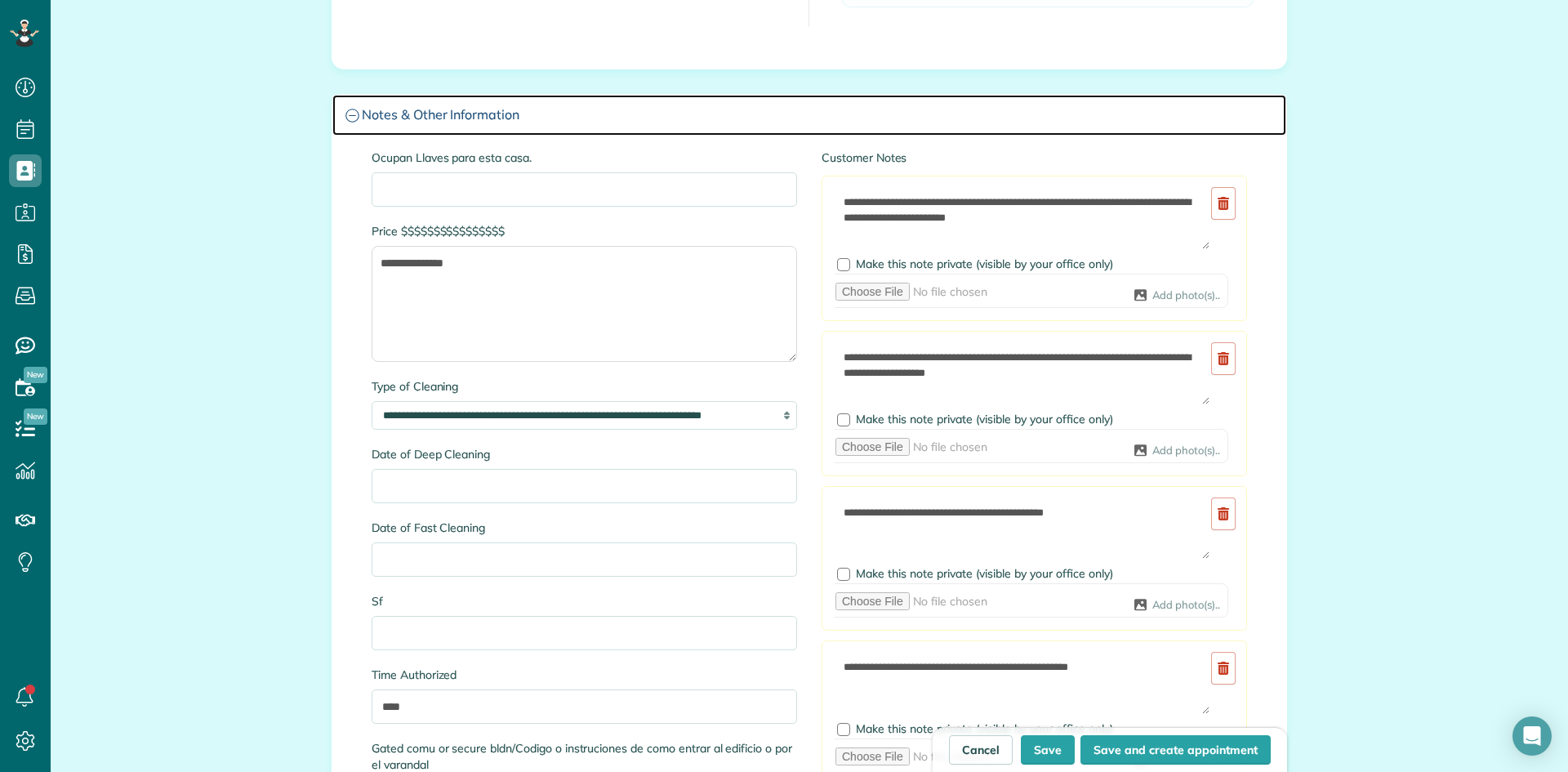
scroll to position [1553, 0]
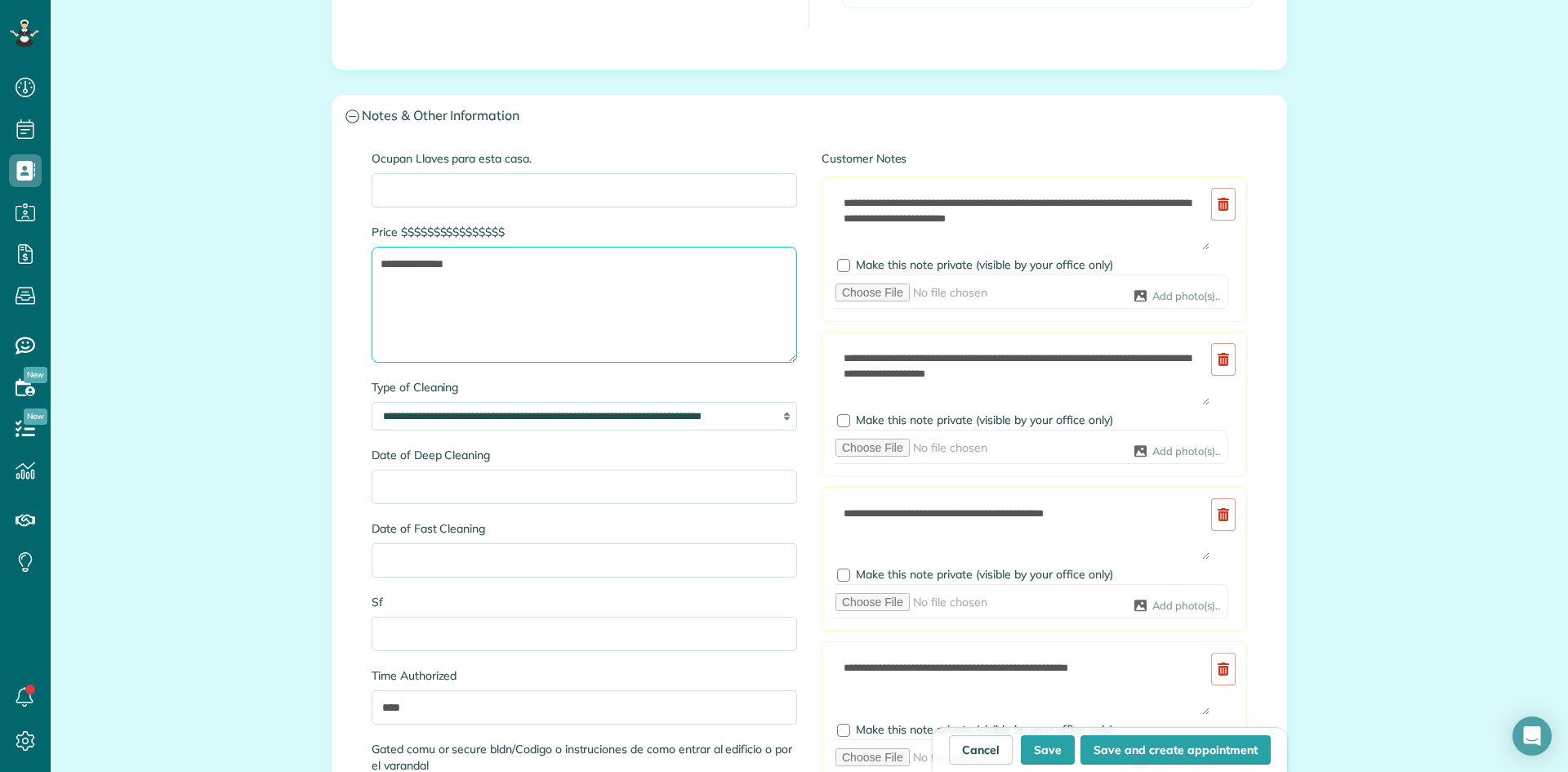
click at [405, 263] on textarea "**********" at bounding box center [584, 305] width 425 height 116
click at [488, 261] on textarea "**********" at bounding box center [584, 305] width 425 height 116
drag, startPoint x: 567, startPoint y: 271, endPoint x: 540, endPoint y: 324, distance: 59.5
click at [538, 325] on textarea "**********" at bounding box center [584, 305] width 425 height 116
type textarea "**********"
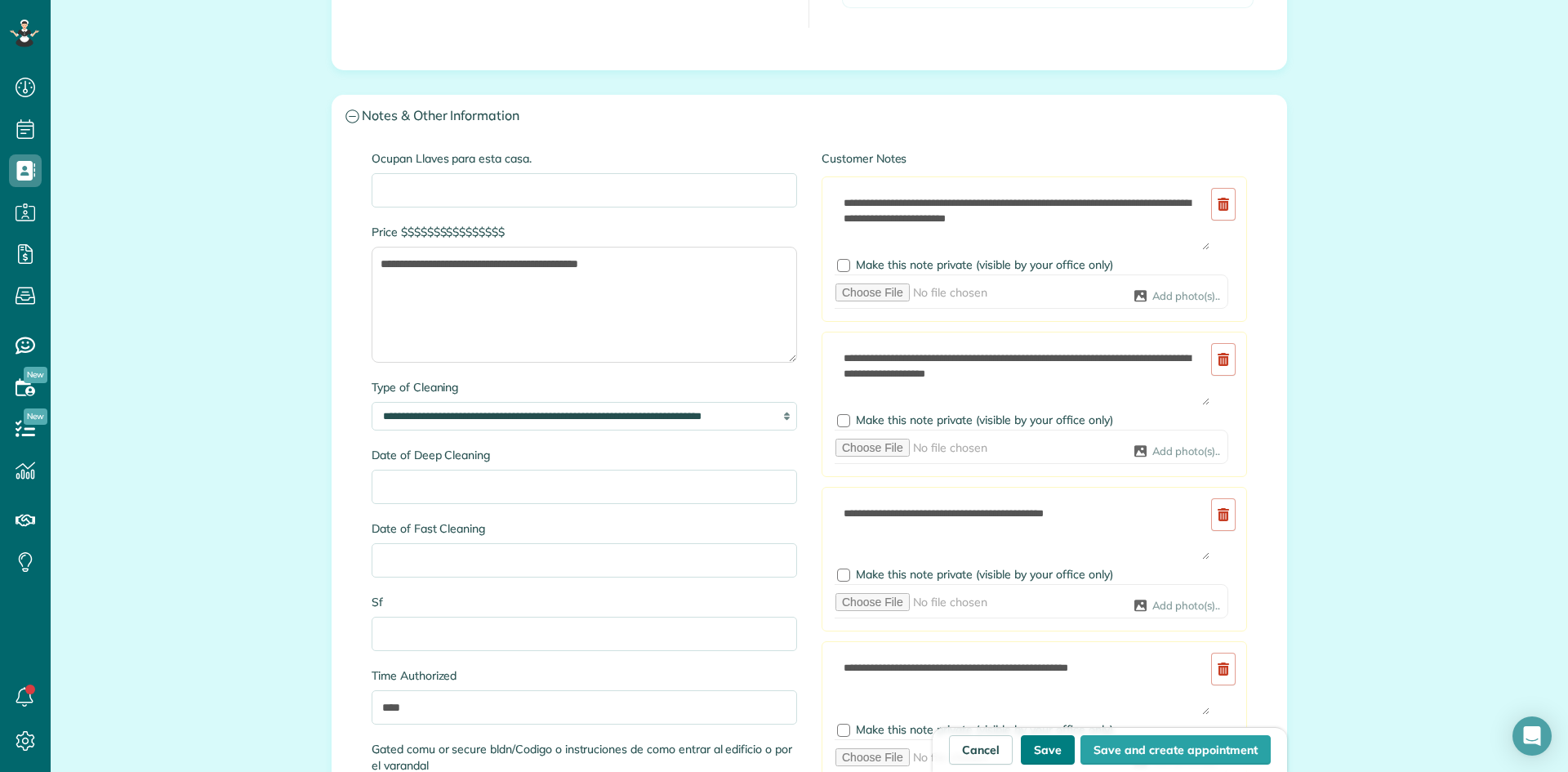
click at [1053, 749] on button "Save" at bounding box center [1048, 750] width 54 height 29
type input "**********"
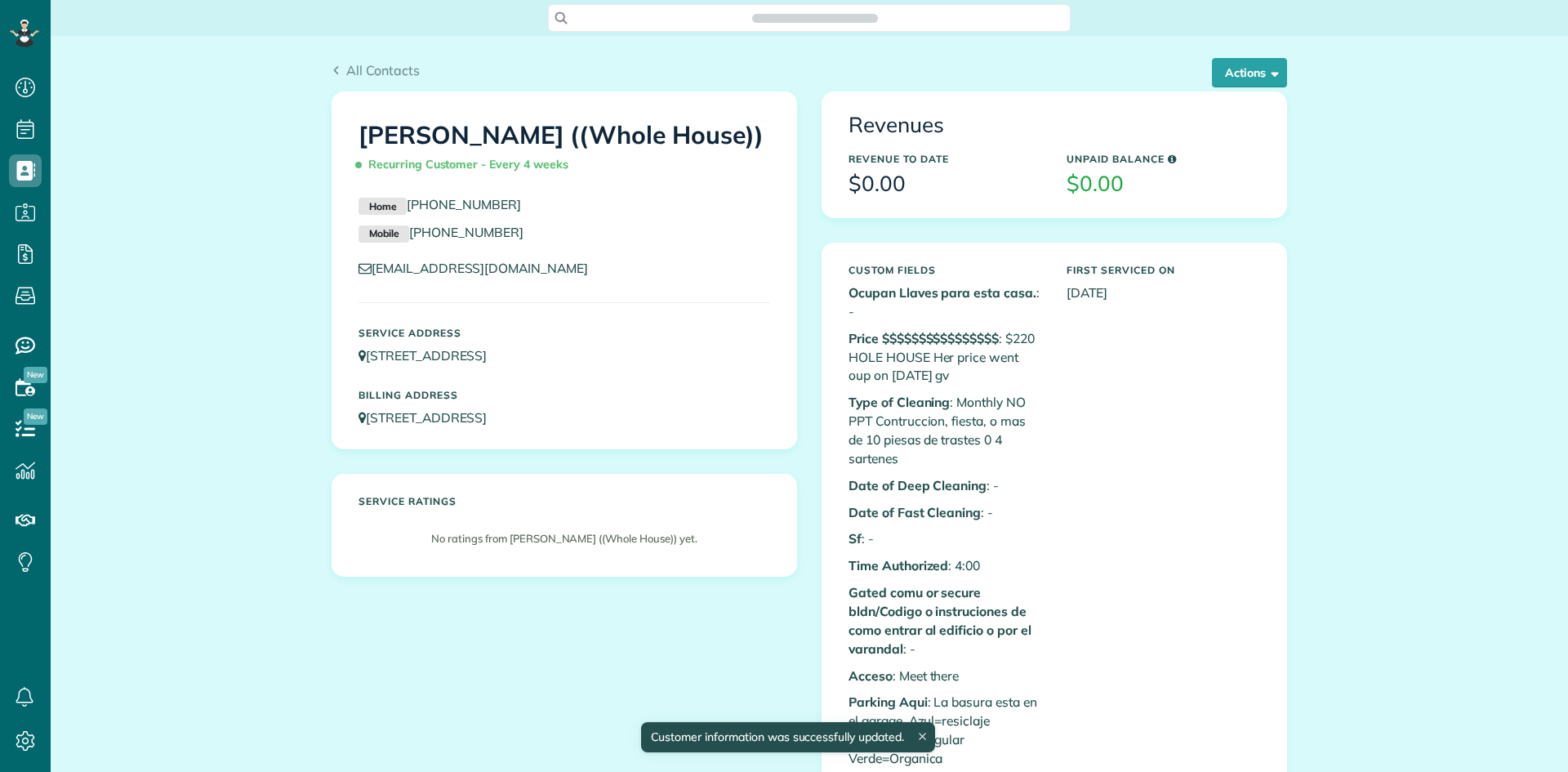
scroll to position [7, 7]
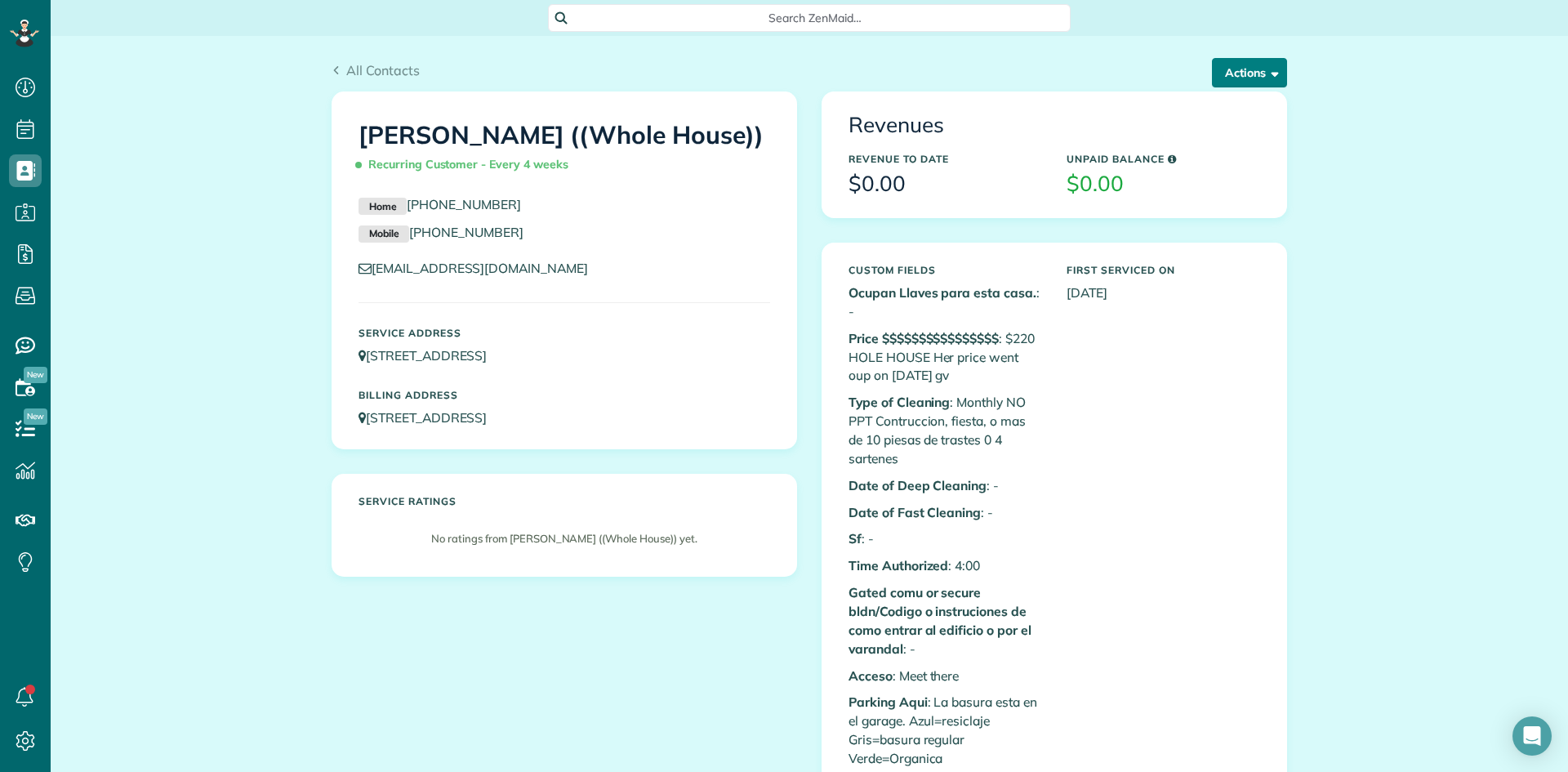
click at [1238, 70] on button "Actions" at bounding box center [1249, 72] width 75 height 29
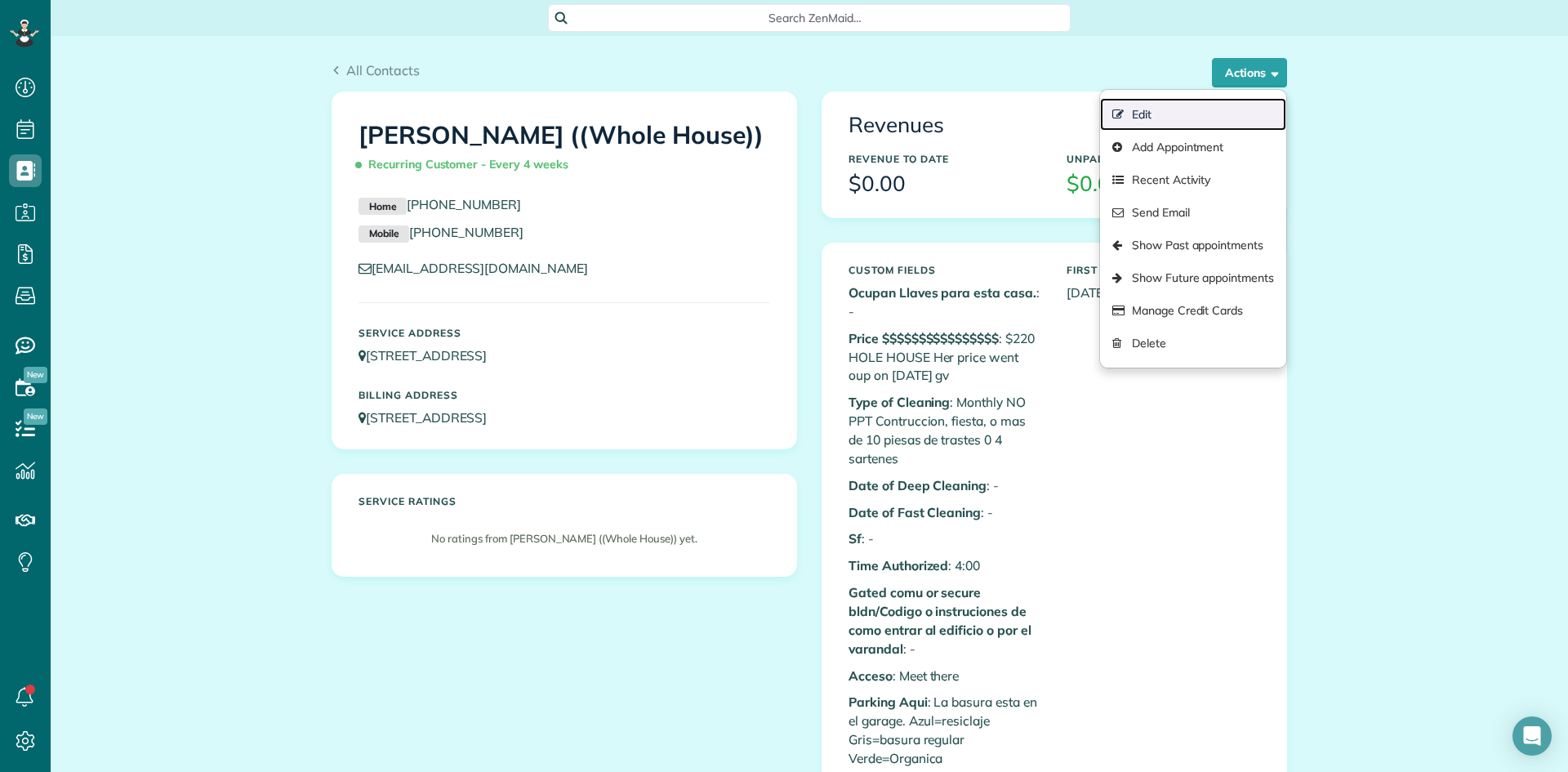
click at [1189, 108] on link "Edit" at bounding box center [1193, 114] width 186 height 33
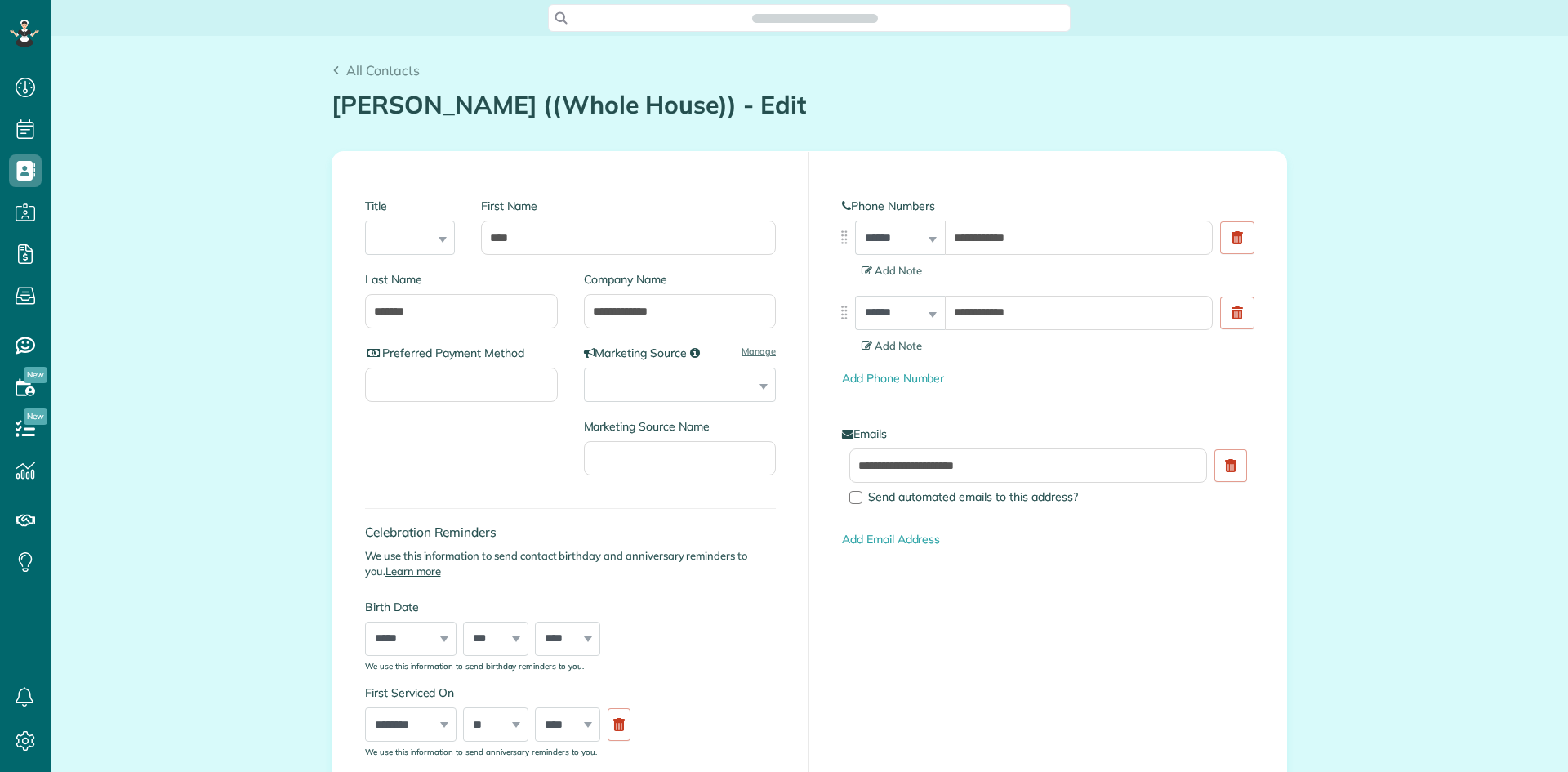
type input "**********"
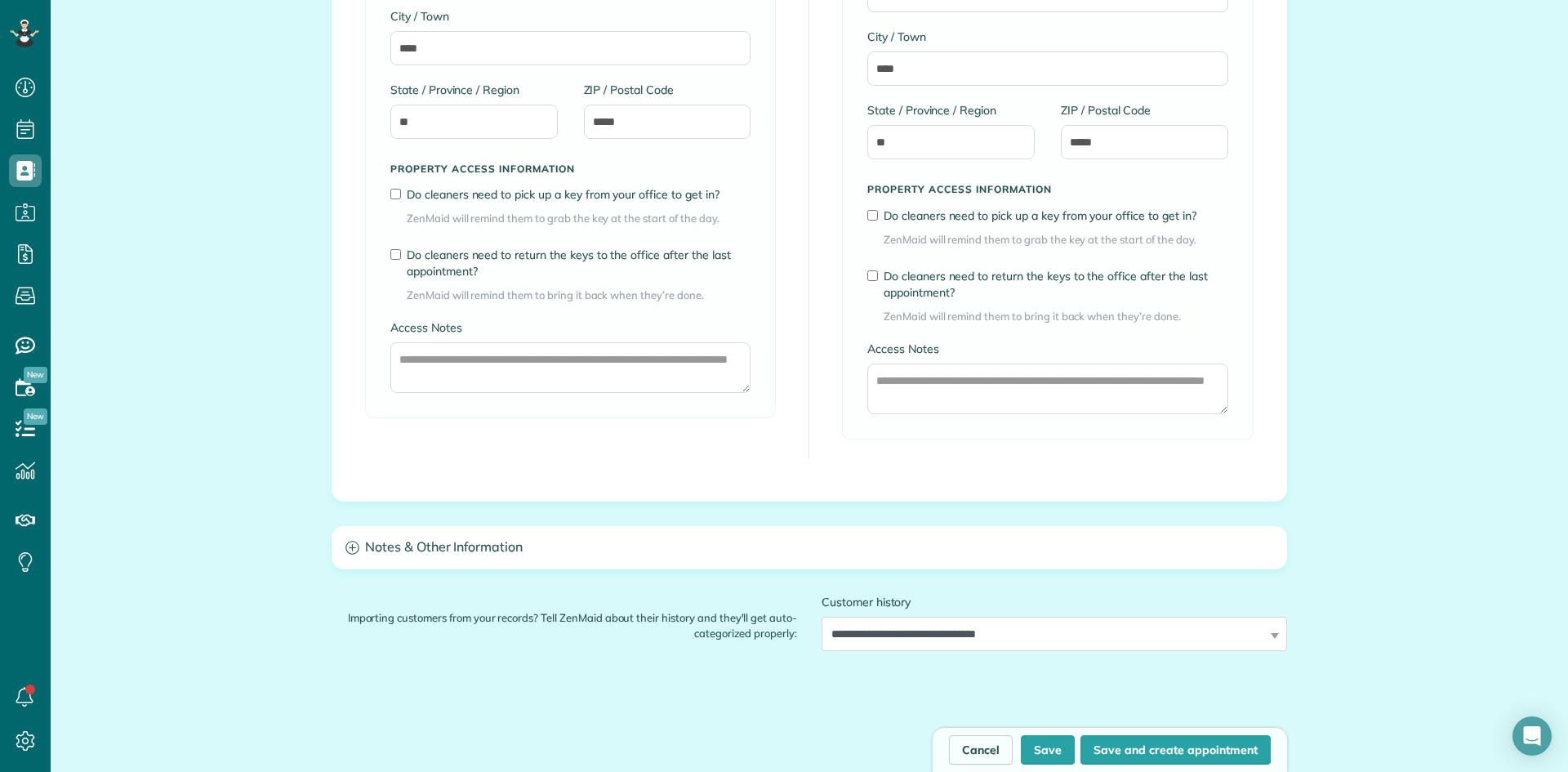
scroll to position [1144, 0]
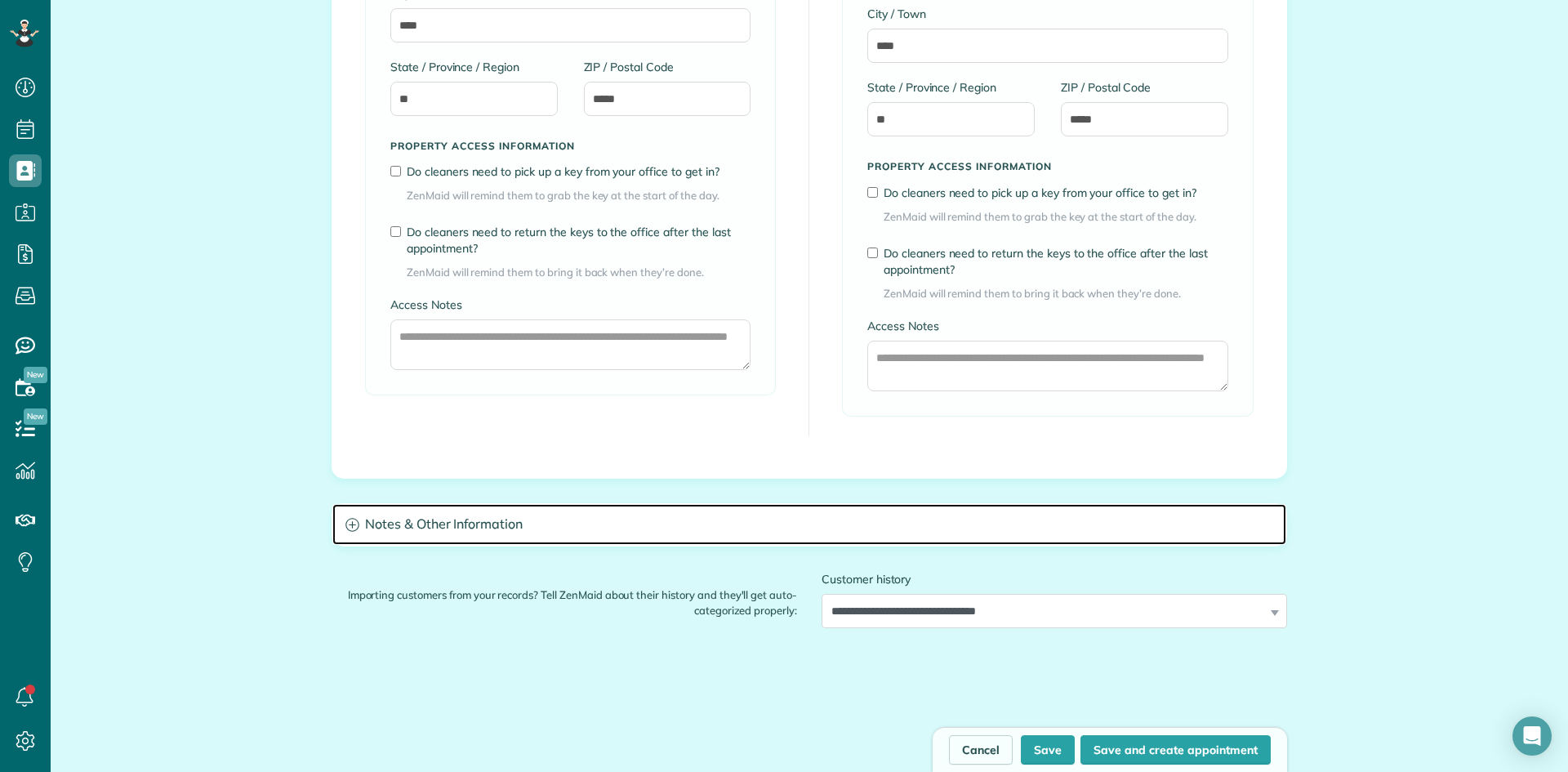
click at [479, 526] on h3 "Notes & Other Information" at bounding box center [809, 525] width 954 height 42
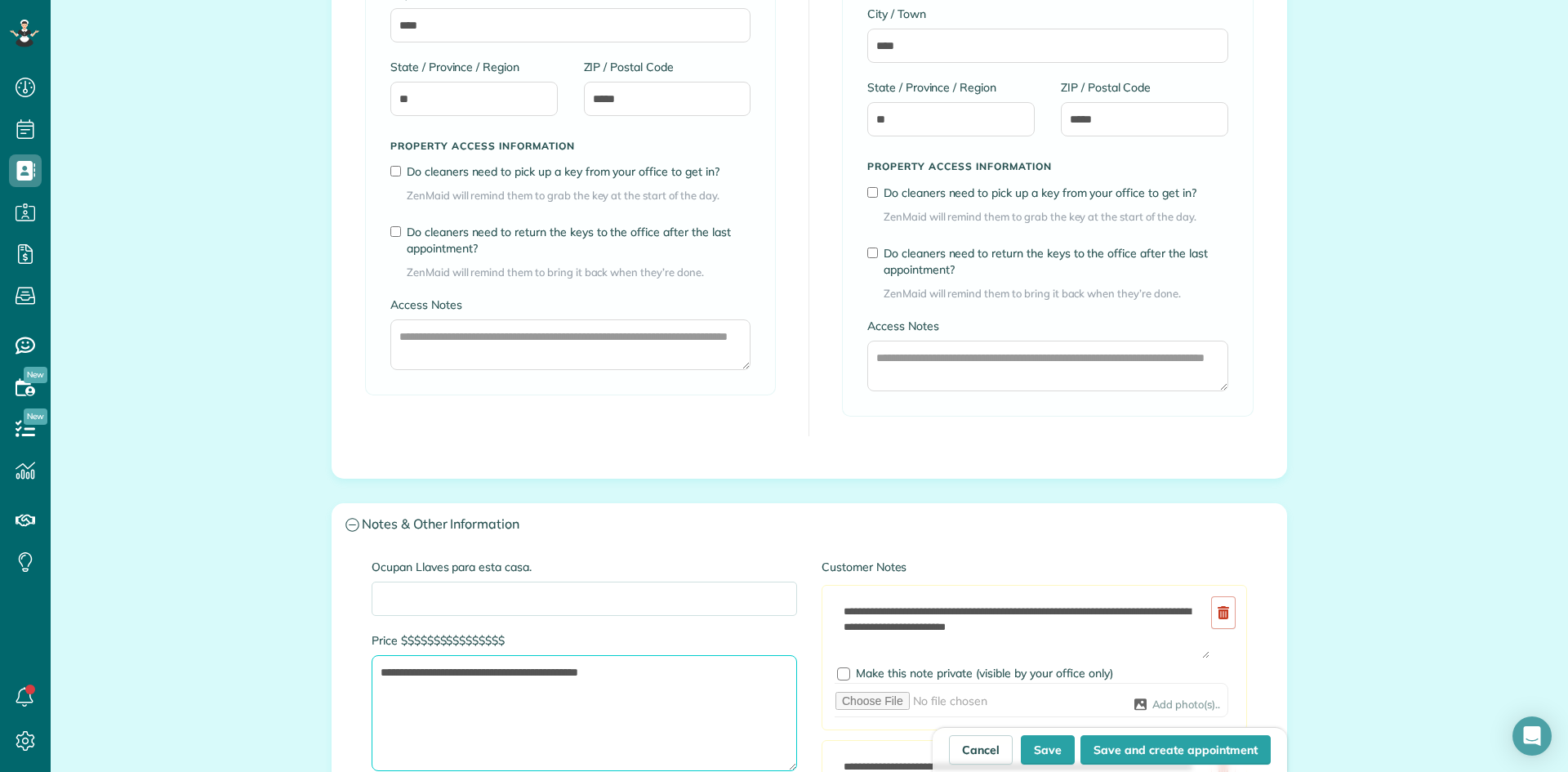
click at [579, 673] on textarea "**********" at bounding box center [584, 713] width 425 height 116
type textarea "**********"
click at [1045, 751] on button "Save" at bounding box center [1048, 750] width 54 height 29
type input "**********"
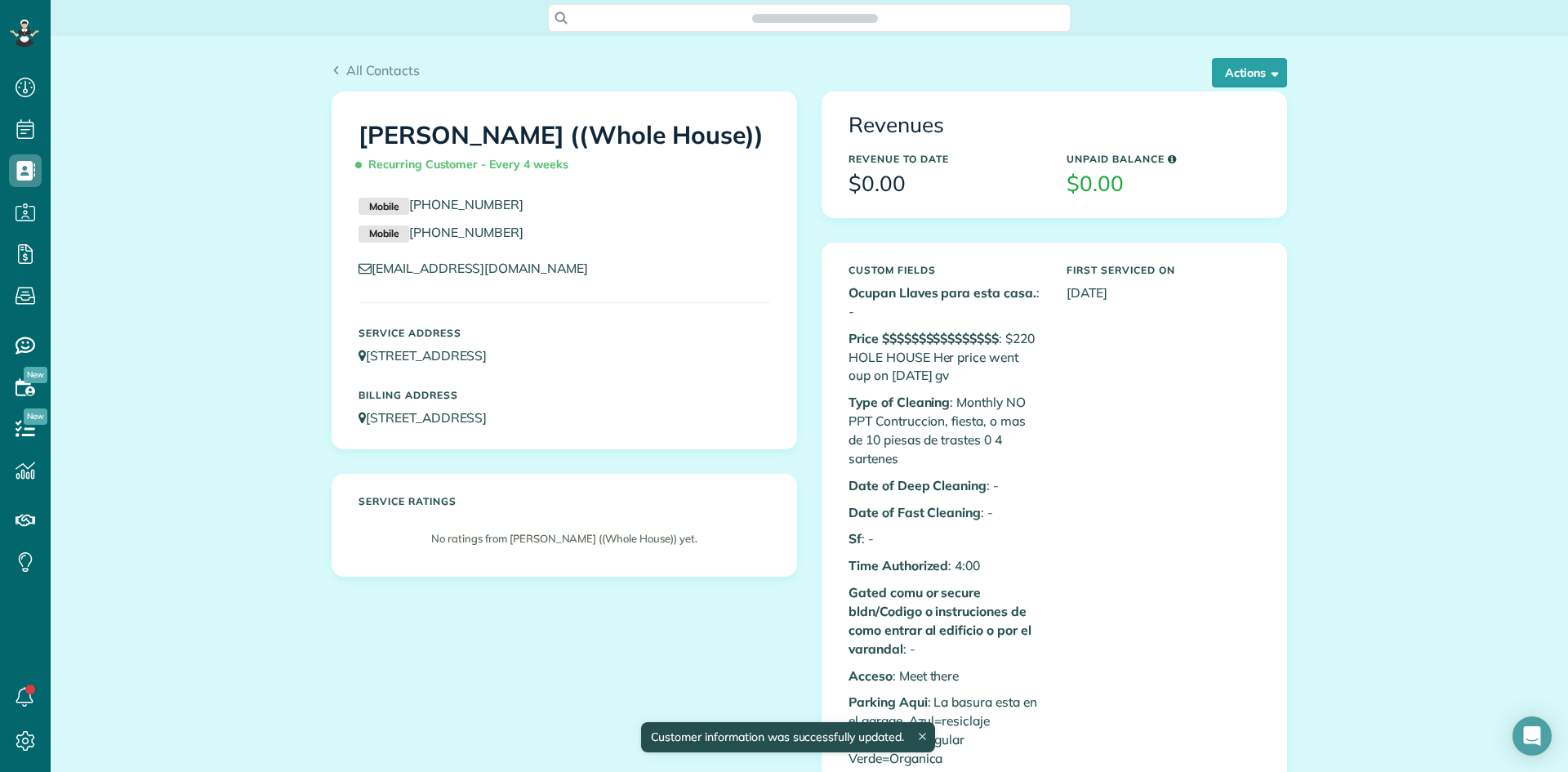
scroll to position [7, 7]
